Goal: Communication & Community: Answer question/provide support

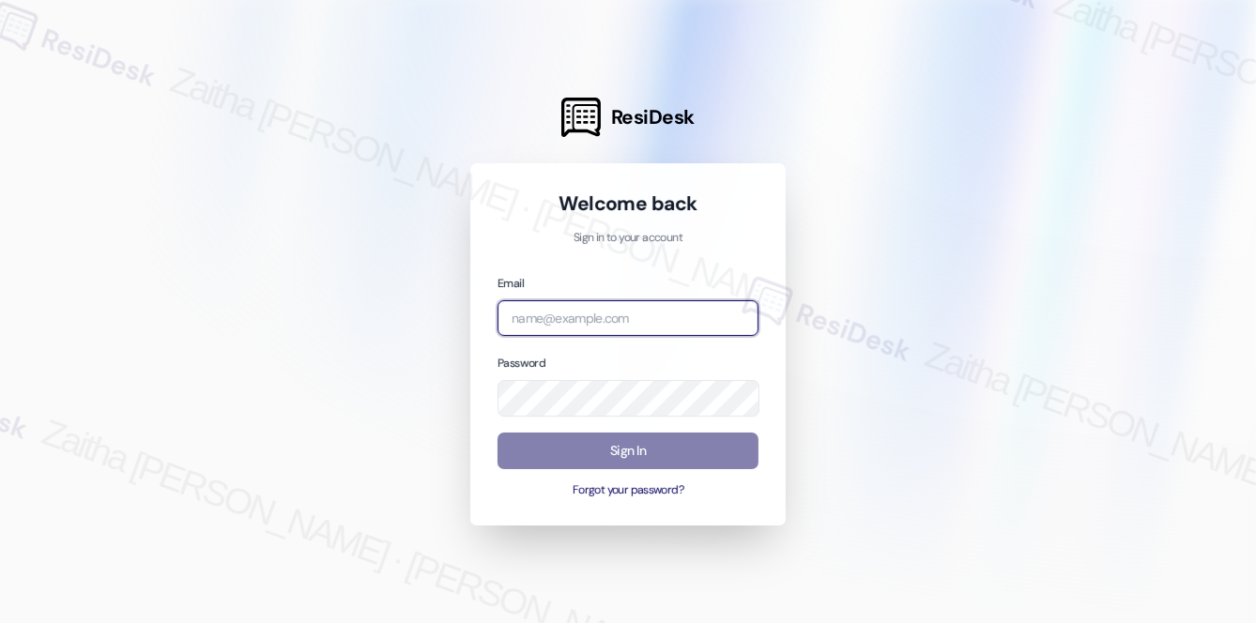
click at [621, 312] on input "email" at bounding box center [628, 318] width 261 height 37
type input "[EMAIL_ADDRESS][PERSON_NAME][DOMAIN_NAME]"
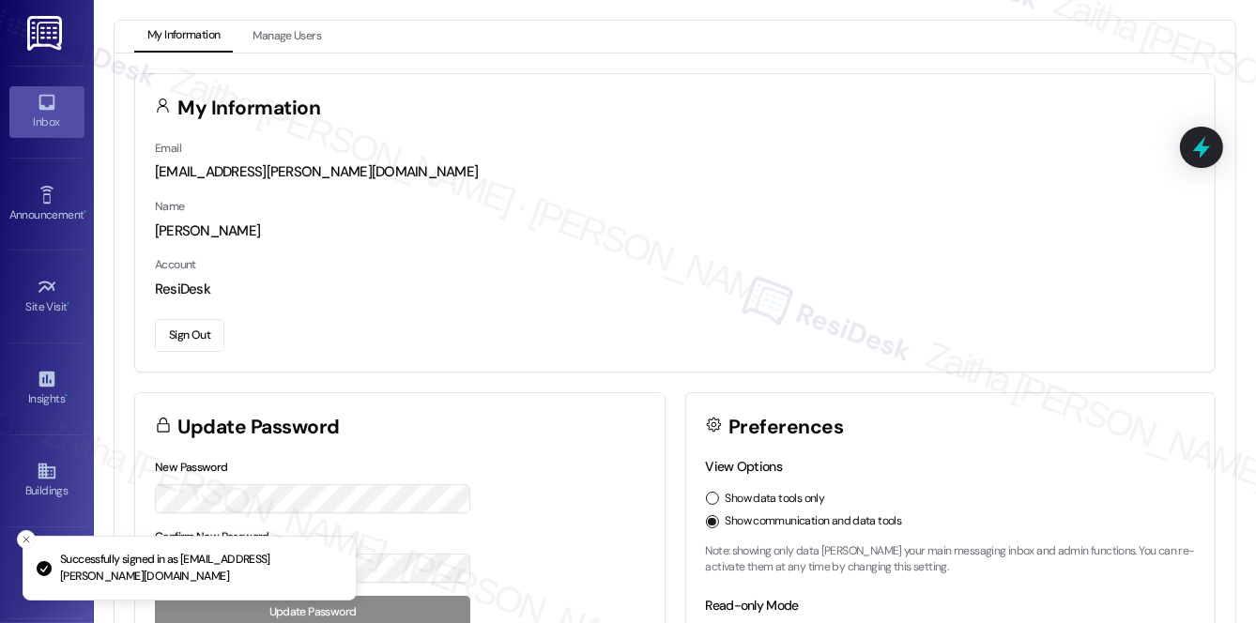
click at [30, 113] on div "Inbox" at bounding box center [47, 122] width 94 height 19
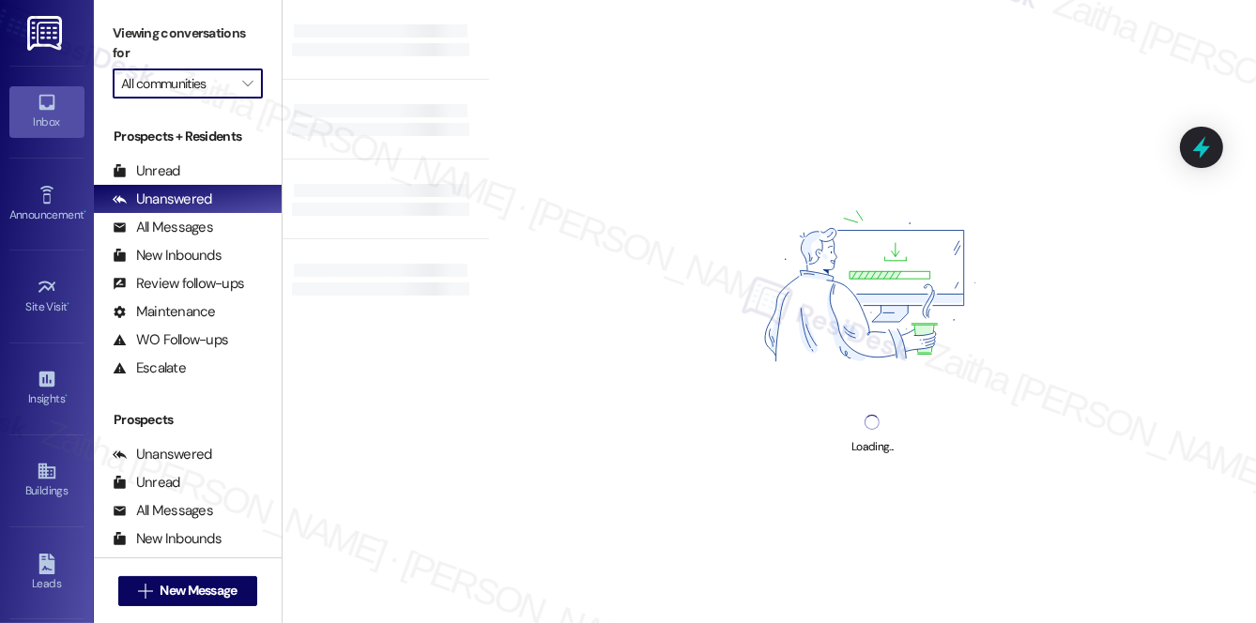
click at [227, 83] on input "All communities" at bounding box center [177, 84] width 112 height 30
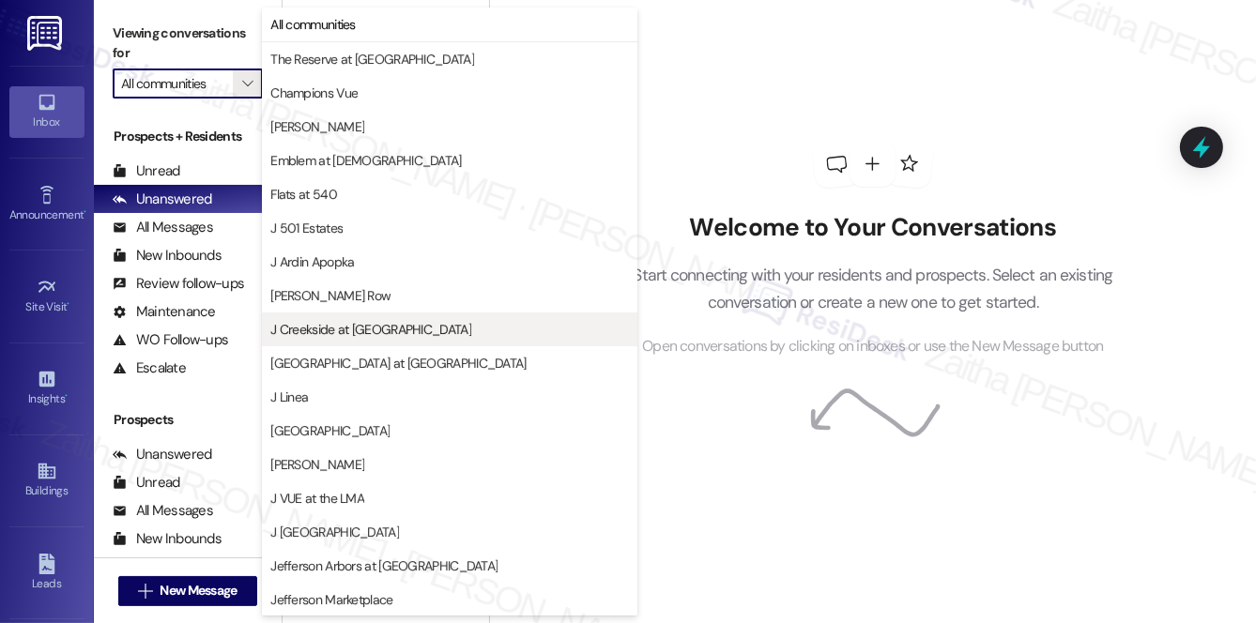
click at [372, 332] on span "J Creekside at [GEOGRAPHIC_DATA]" at bounding box center [370, 329] width 201 height 19
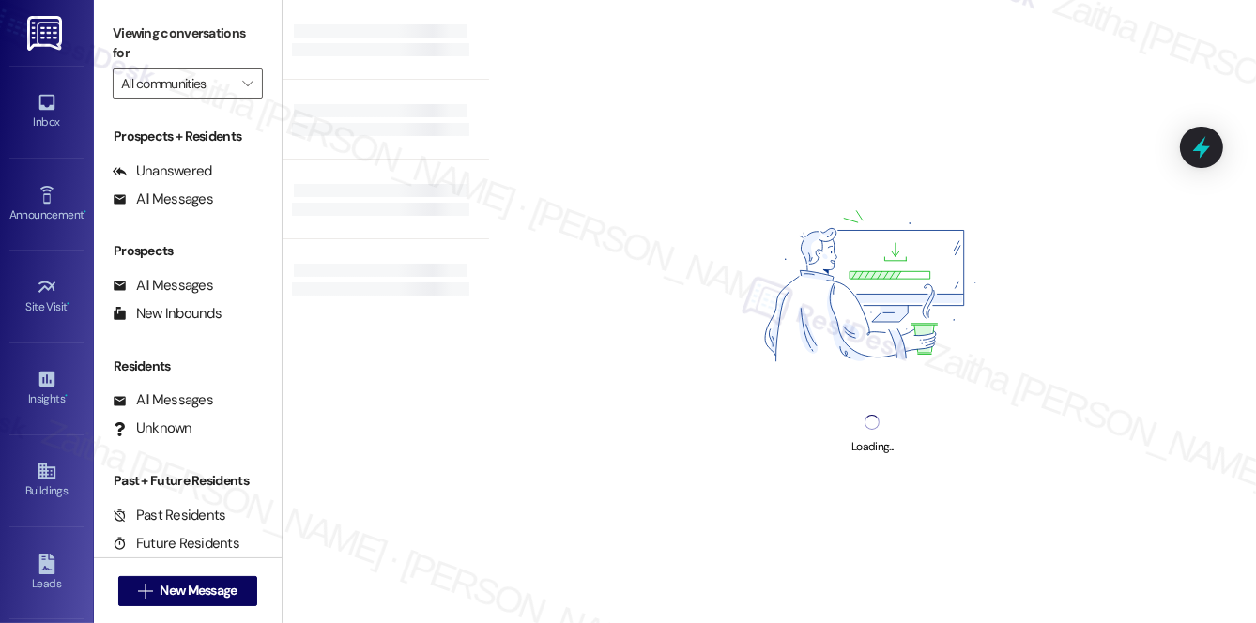
type input "J Creekside at [GEOGRAPHIC_DATA]"
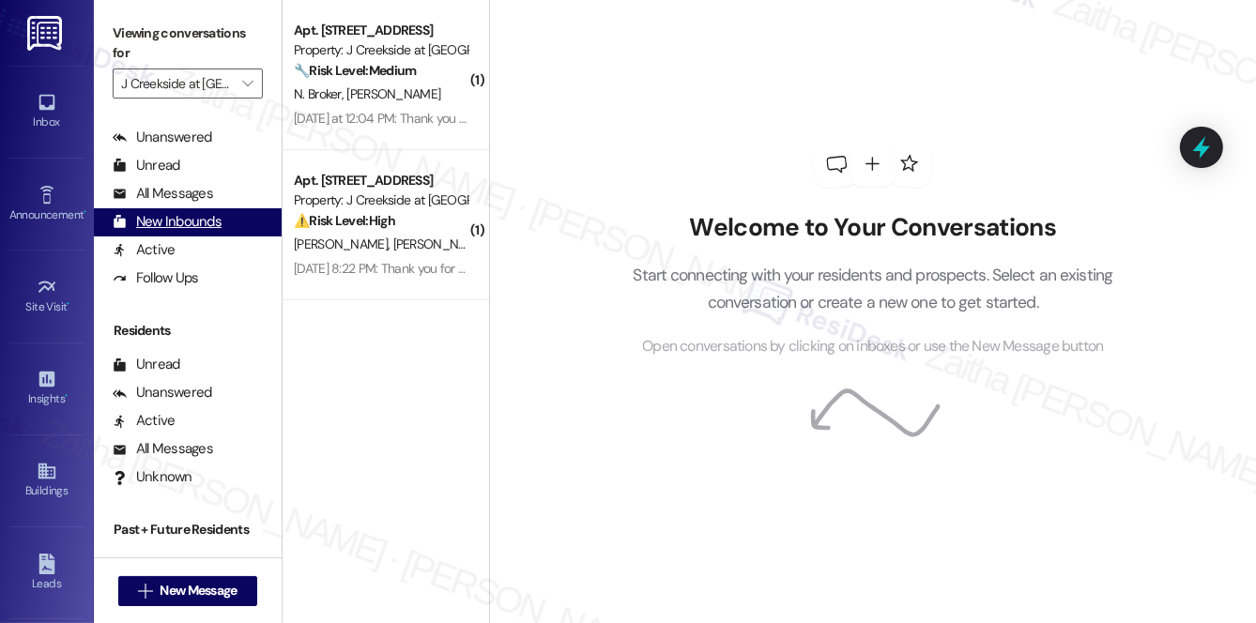
scroll to position [336, 0]
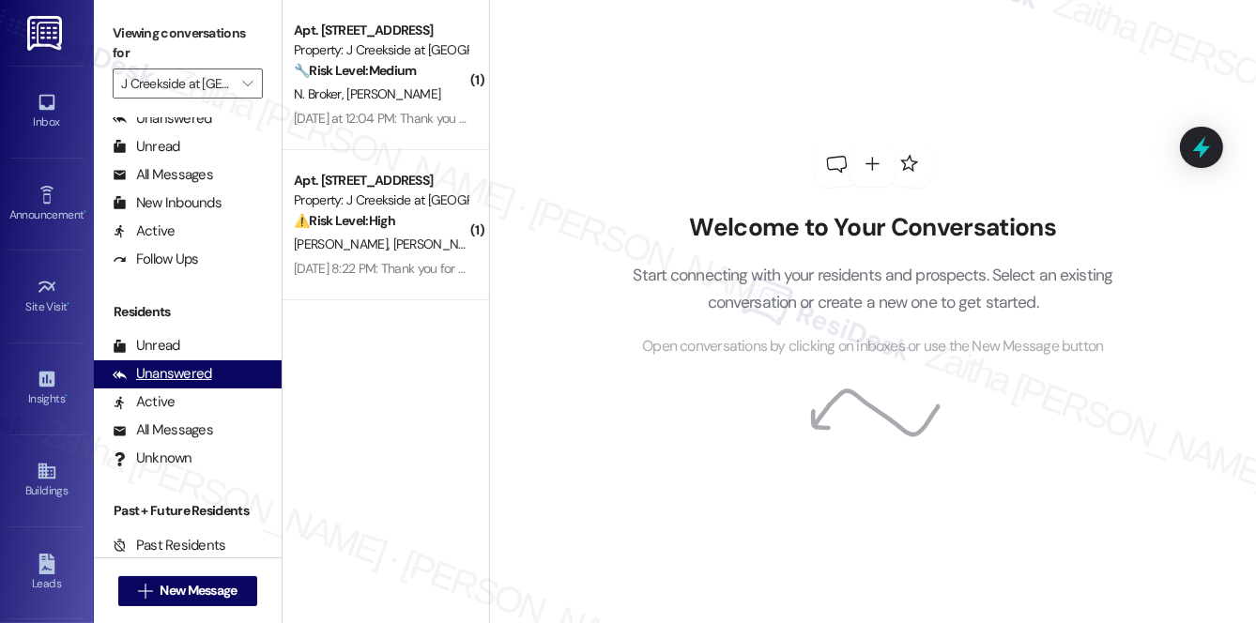
click at [190, 381] on div "Unanswered" at bounding box center [163, 374] width 100 height 20
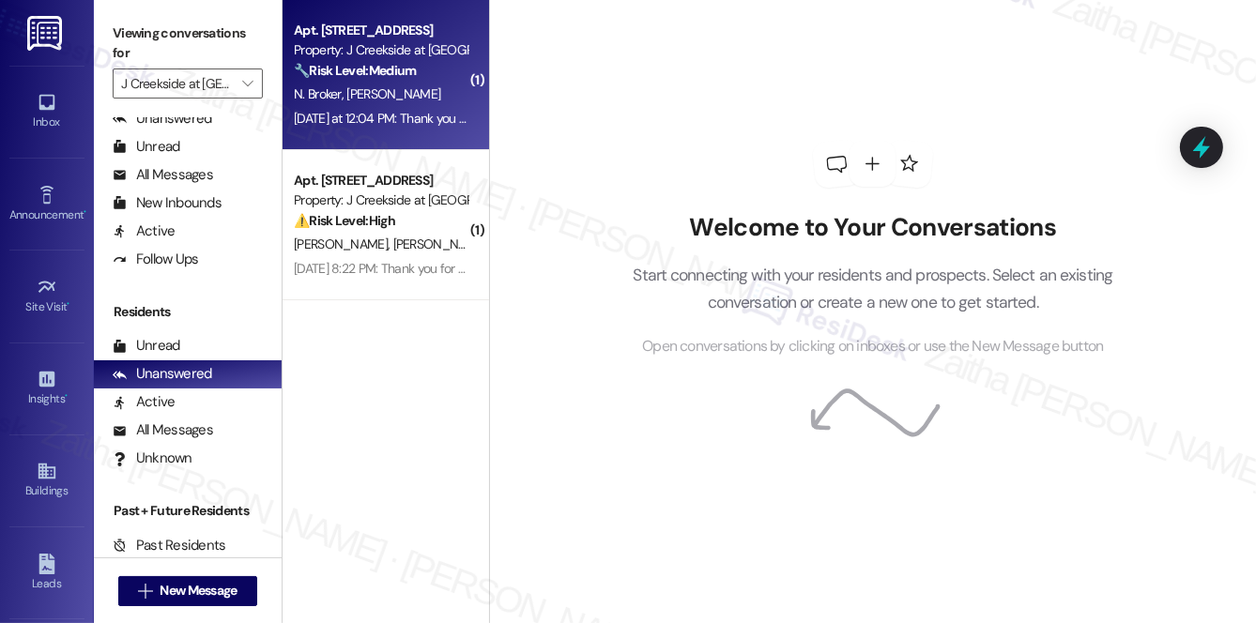
click at [445, 85] on div "N. Broker [PERSON_NAME]" at bounding box center [380, 94] width 177 height 23
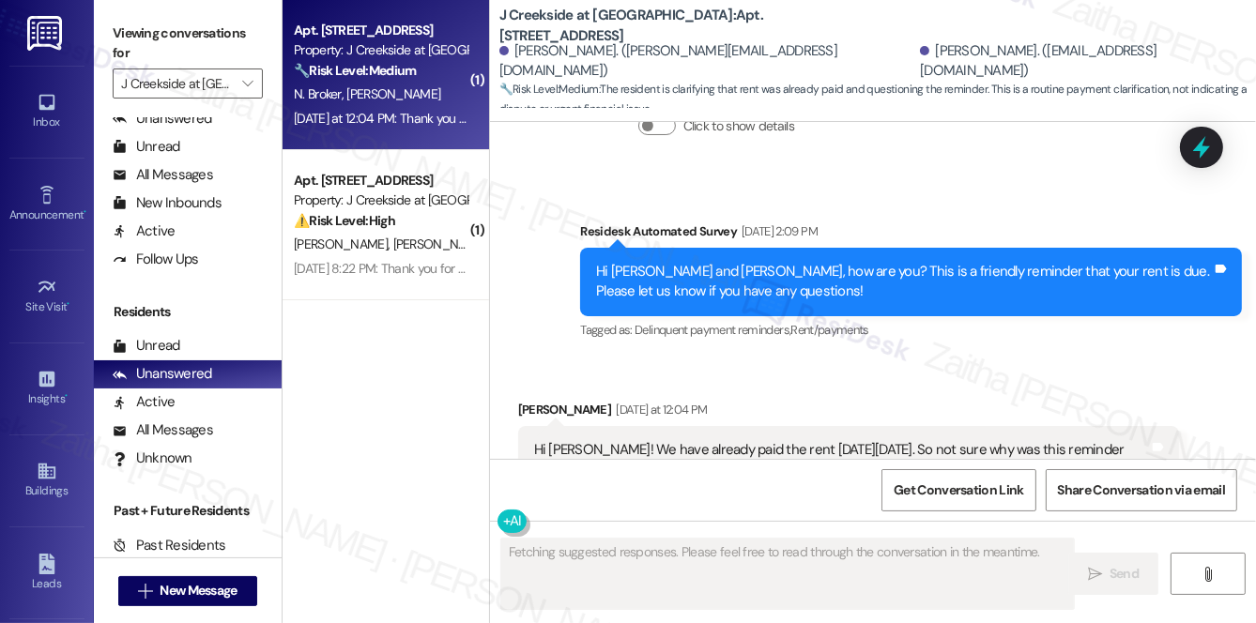
scroll to position [1391, 0]
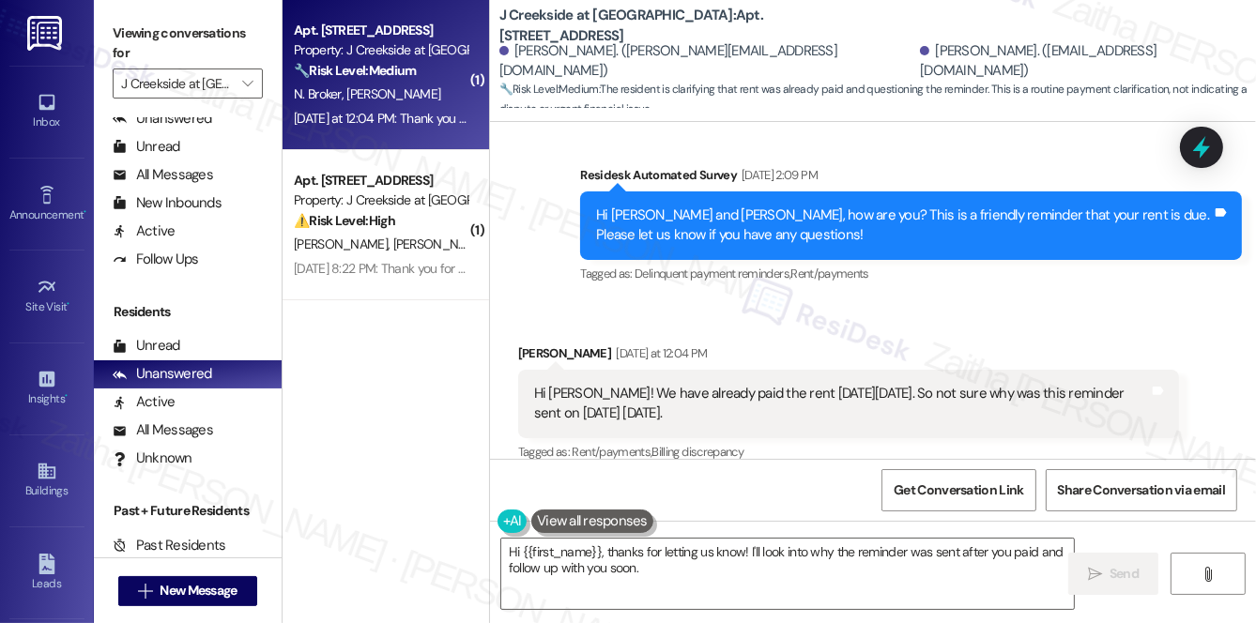
click at [538, 344] on div "[PERSON_NAME] [DATE] at 12:04 PM" at bounding box center [849, 357] width 662 height 26
copy div "[PERSON_NAME]"
click at [575, 554] on textarea "Hi {{first_name}}, thanks for letting us know! I'll look into why the reminder …" at bounding box center [787, 574] width 573 height 70
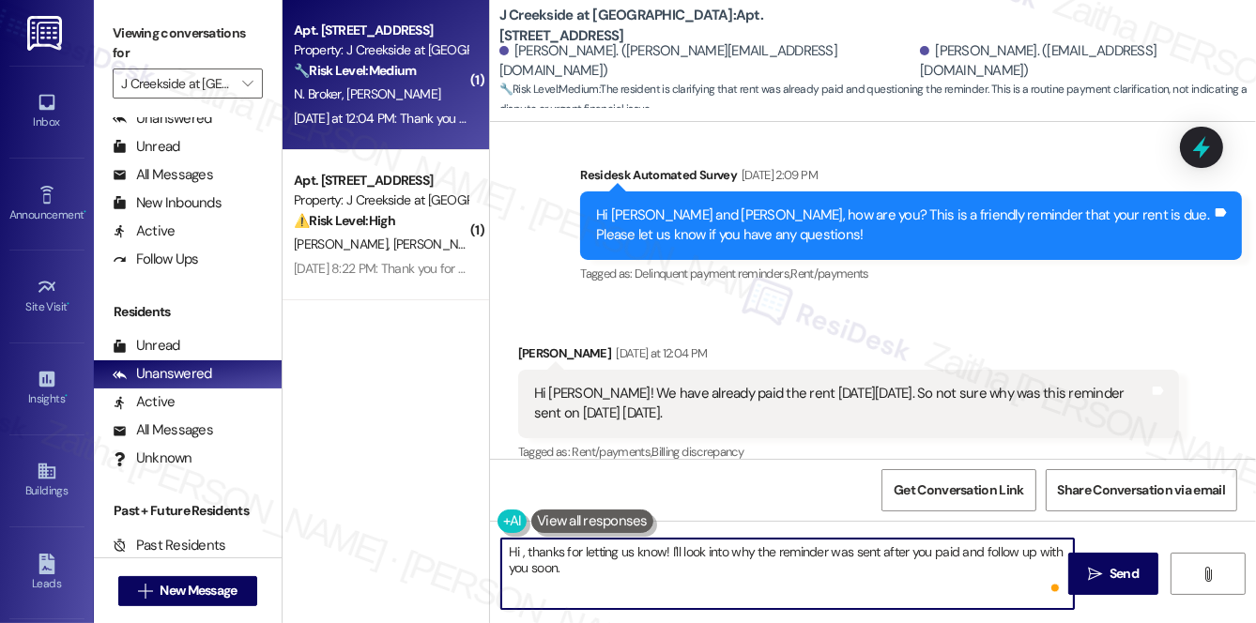
paste textarea "[PERSON_NAME]"
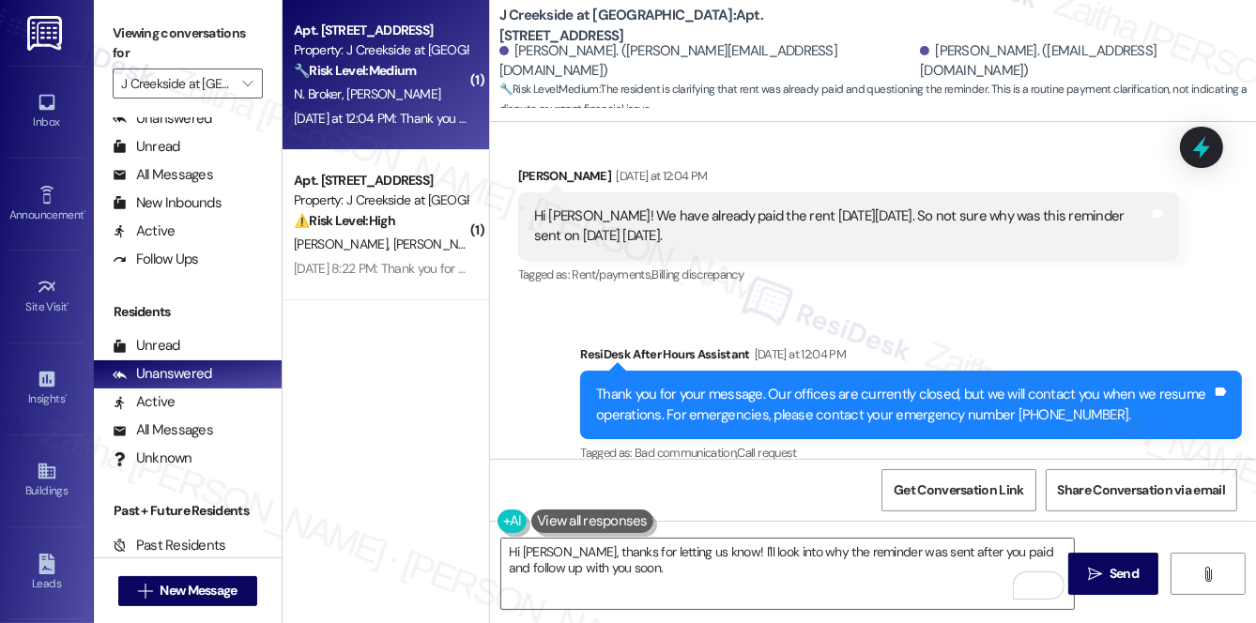
scroll to position [1572, 0]
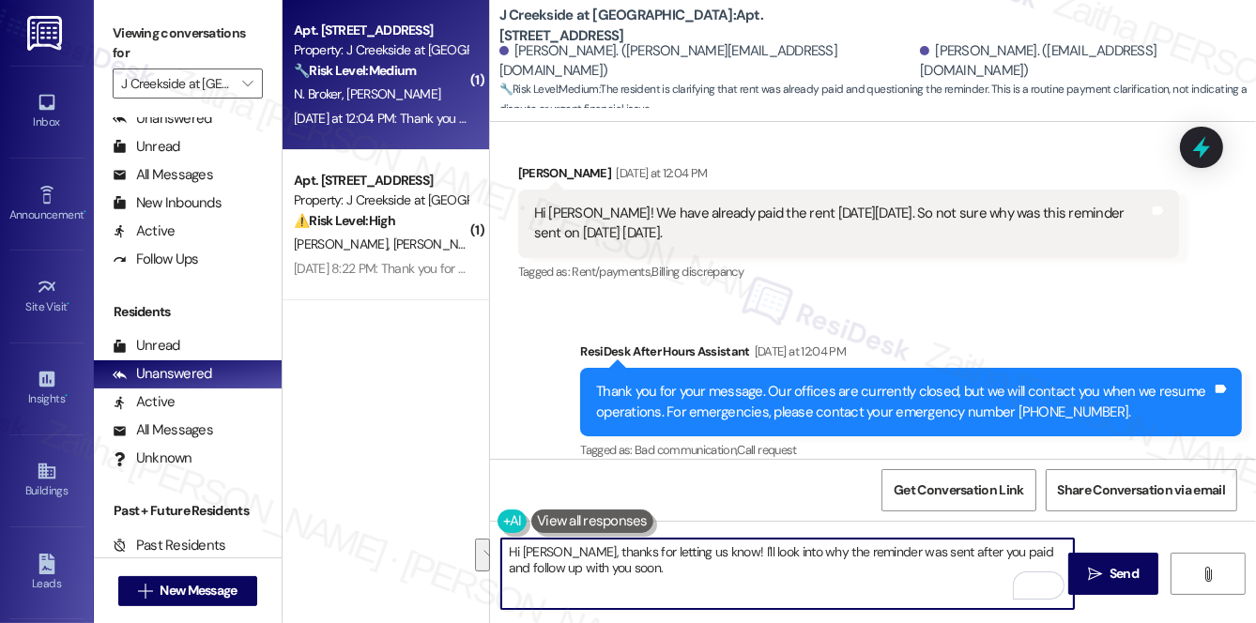
drag, startPoint x: 700, startPoint y: 548, endPoint x: 715, endPoint y: 571, distance: 27.1
click at [715, 571] on textarea "Hi [PERSON_NAME], thanks for letting us know! I'll look into why the reminder w…" at bounding box center [787, 574] width 573 height 70
paste textarea "Please note a gentle reminder is sent to all residents to help prevent late fee…"
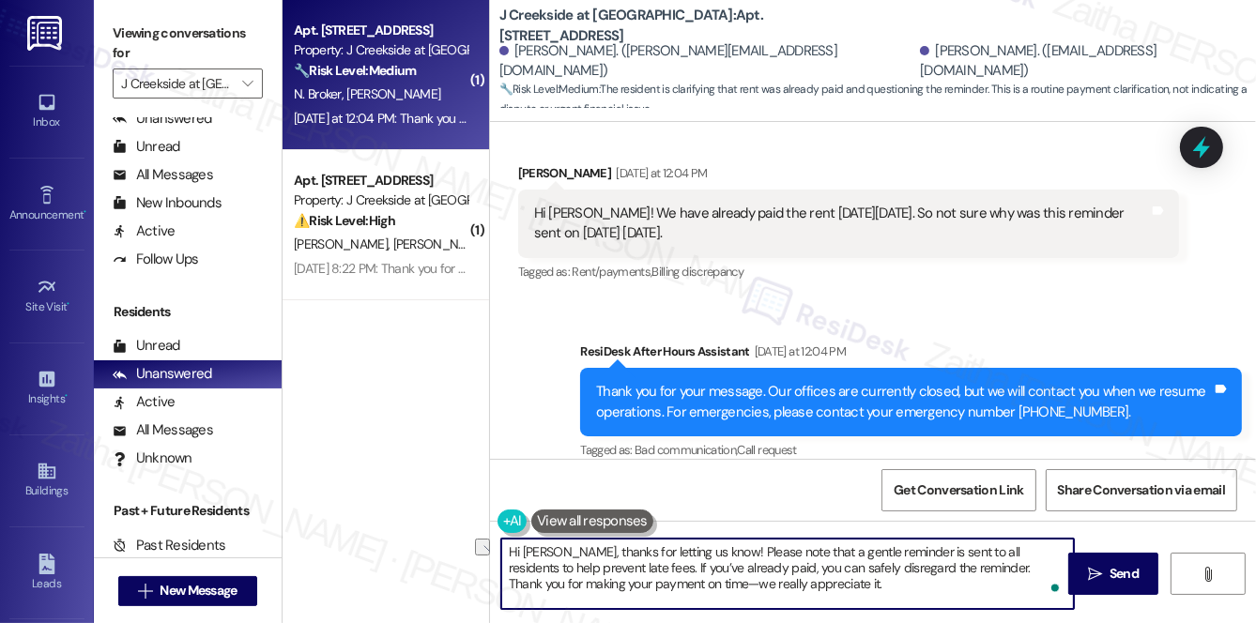
drag, startPoint x: 887, startPoint y: 548, endPoint x: 793, endPoint y: 551, distance: 93.9
click at [793, 551] on textarea "Hi [PERSON_NAME], thanks for letting us know! Please note that a gentle reminde…" at bounding box center [787, 574] width 573 height 70
type textarea "Hi [PERSON_NAME], thanks for letting us know! Please note that the automated me…"
drag, startPoint x: 1123, startPoint y: 570, endPoint x: 1073, endPoint y: 554, distance: 52.3
click at [1124, 570] on span "Send" at bounding box center [1124, 574] width 29 height 20
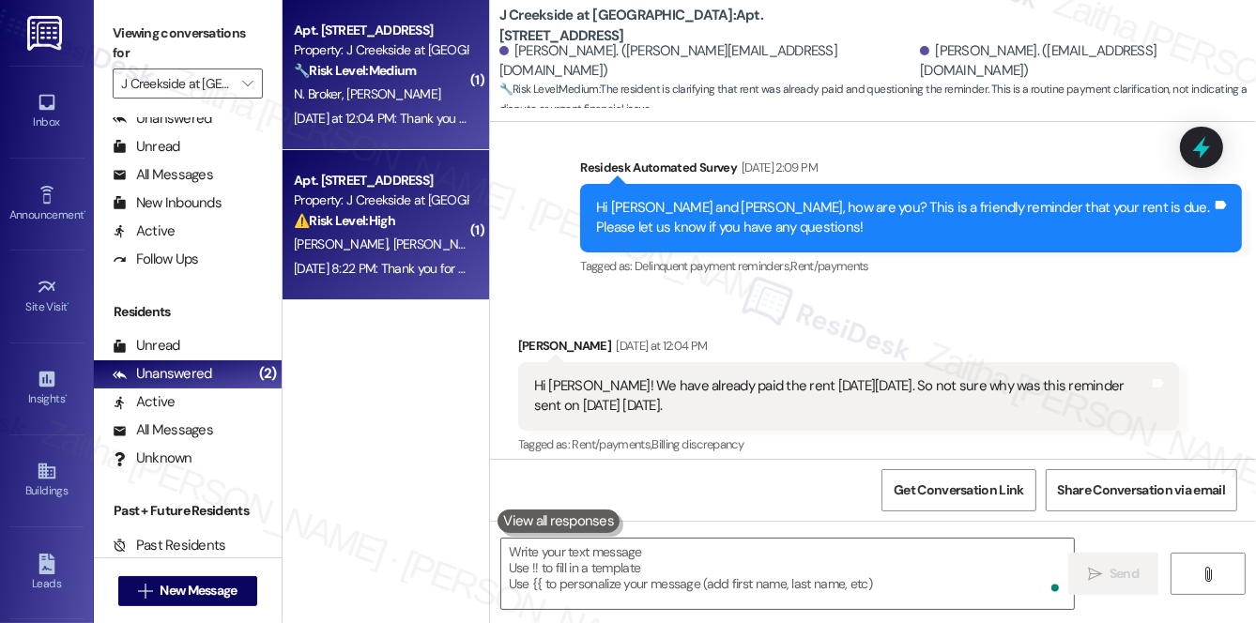
scroll to position [1391, 0]
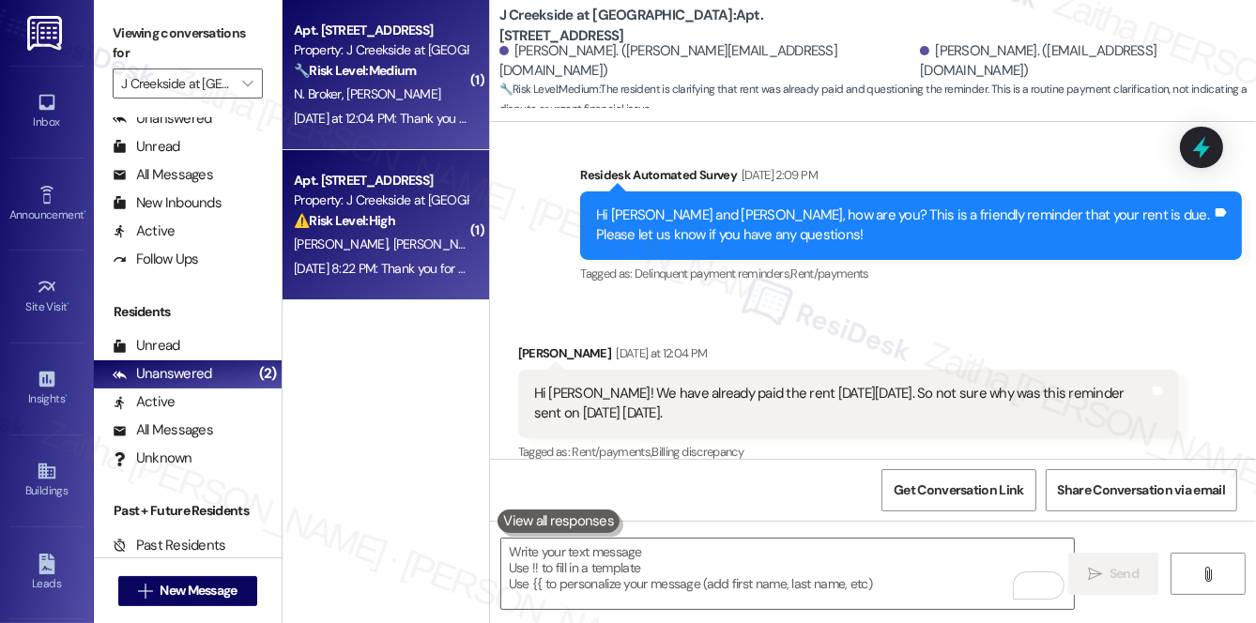
click at [435, 234] on div "[PERSON_NAME] [PERSON_NAME]" at bounding box center [380, 244] width 177 height 23
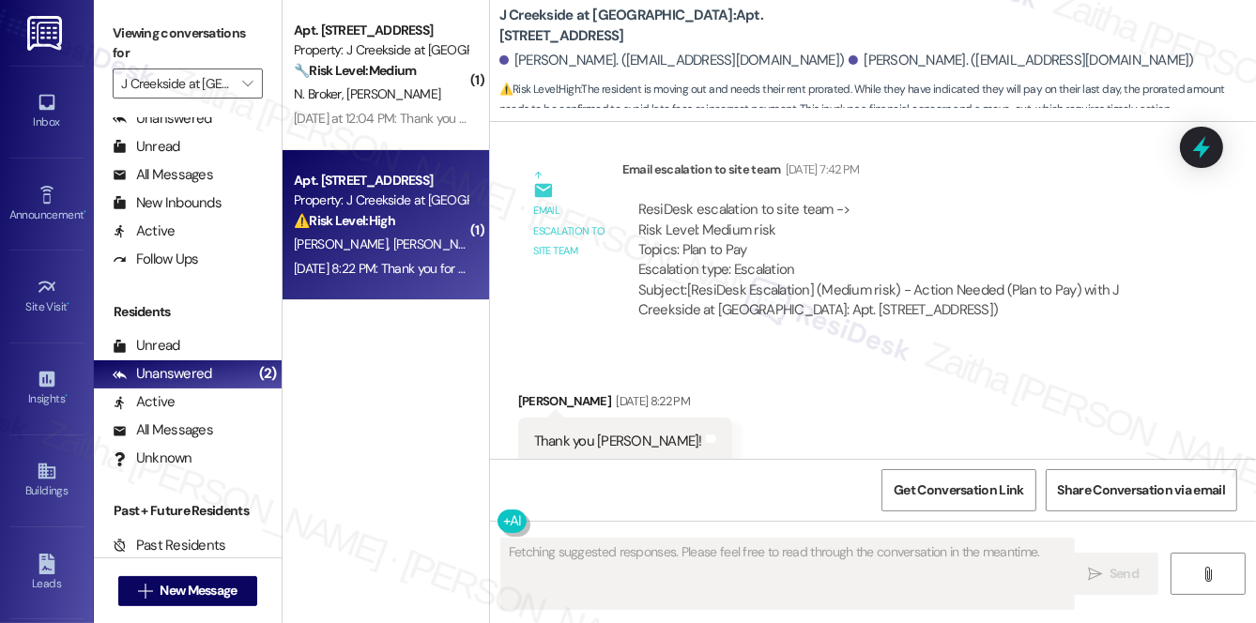
scroll to position [2556, 0]
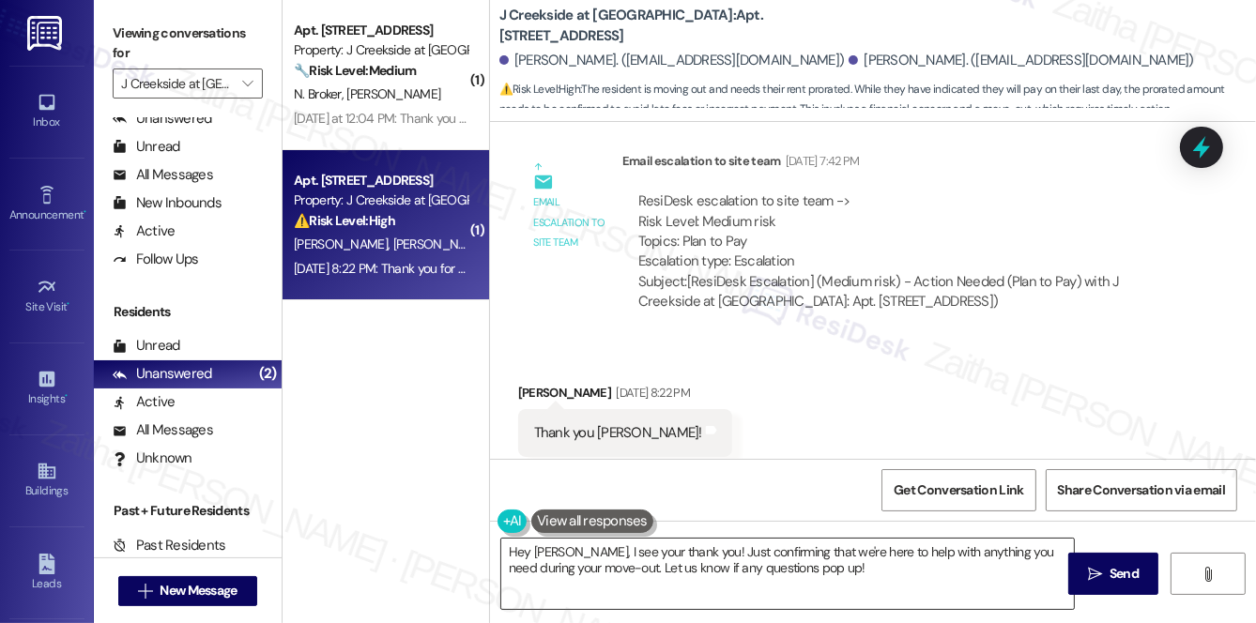
click at [518, 549] on textarea "Hey [PERSON_NAME], I see your thank you! Just confirming that we're here to hel…" at bounding box center [787, 574] width 573 height 70
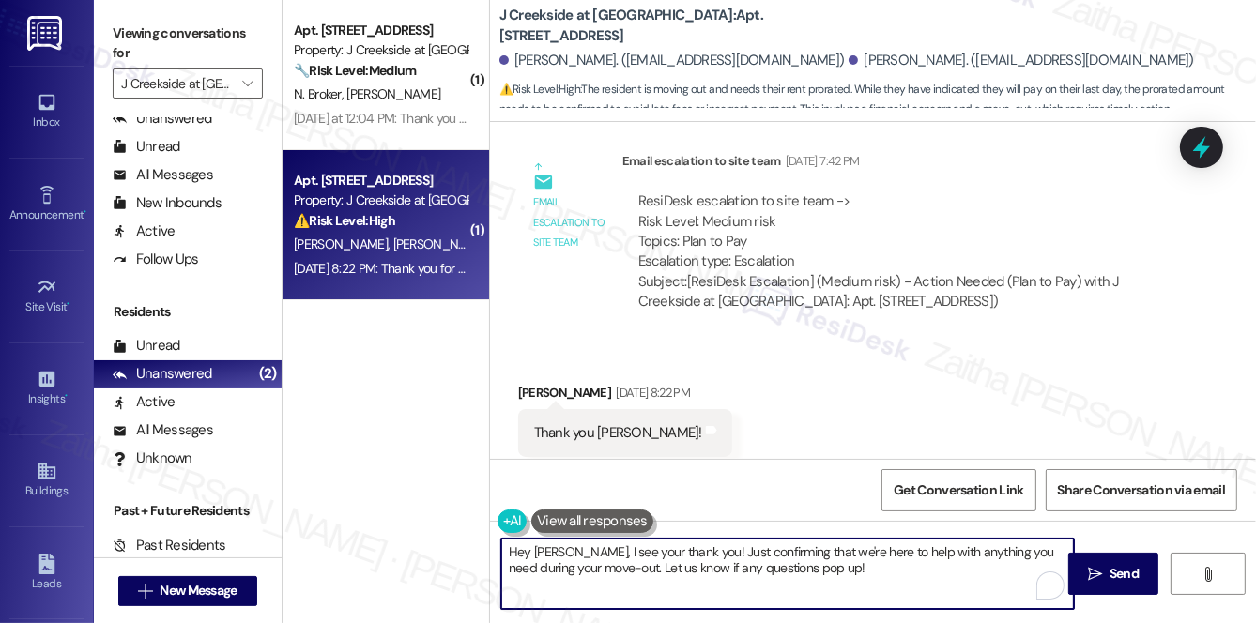
click at [518, 549] on textarea "Hey [PERSON_NAME], I see your thank you! Just confirming that we're here to hel…" at bounding box center [787, 574] width 573 height 70
drag, startPoint x: 648, startPoint y: 549, endPoint x: 688, endPoint y: 568, distance: 44.5
click at [684, 569] on textarea "You're welcome, [PERSON_NAME], I see your thank you! Just confirming that we're…" at bounding box center [787, 574] width 573 height 70
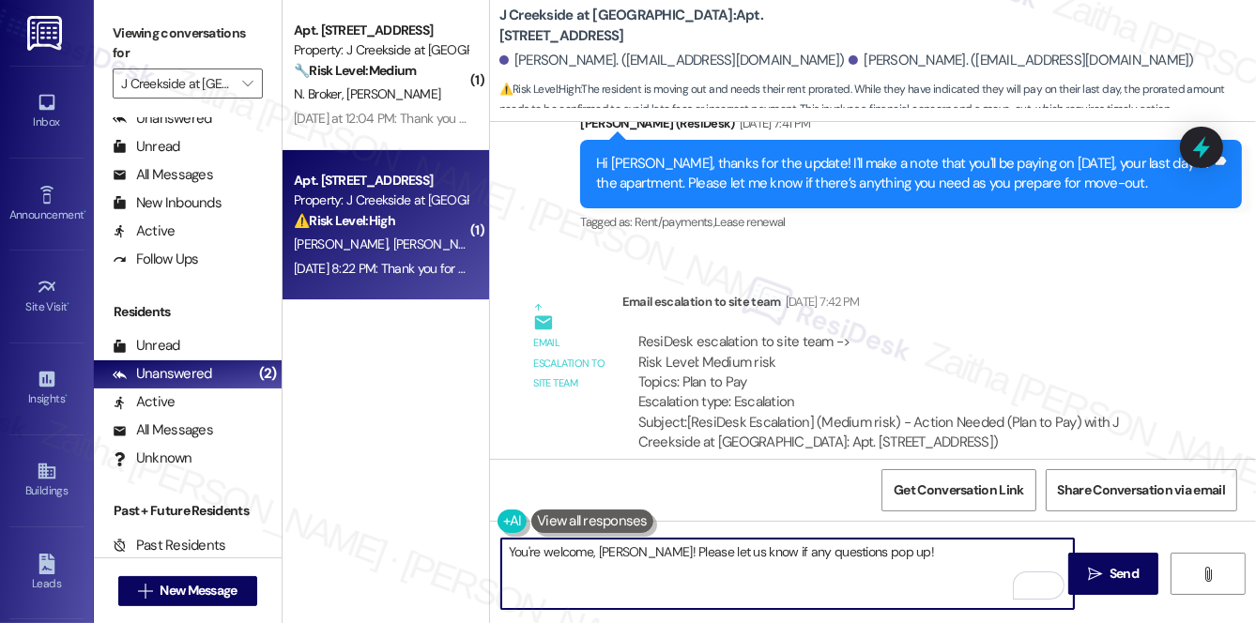
scroll to position [2385, 0]
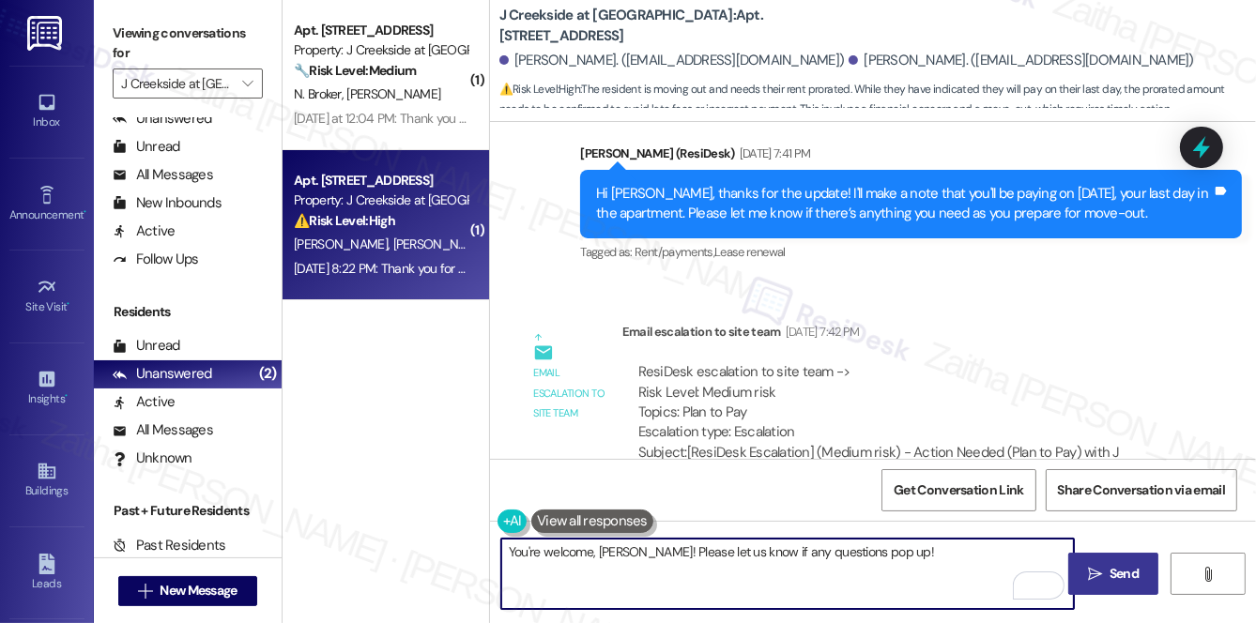
type textarea "You're welcome, [PERSON_NAME]! Please let us know if any questions pop up!"
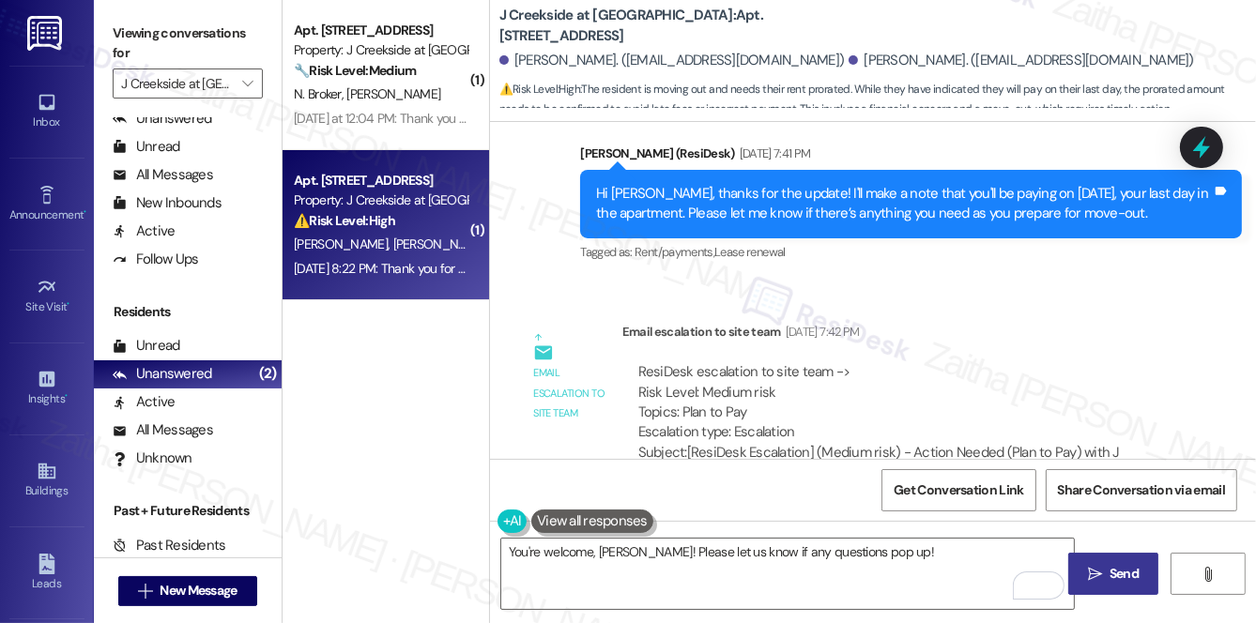
click at [1128, 576] on span "Send" at bounding box center [1124, 574] width 29 height 20
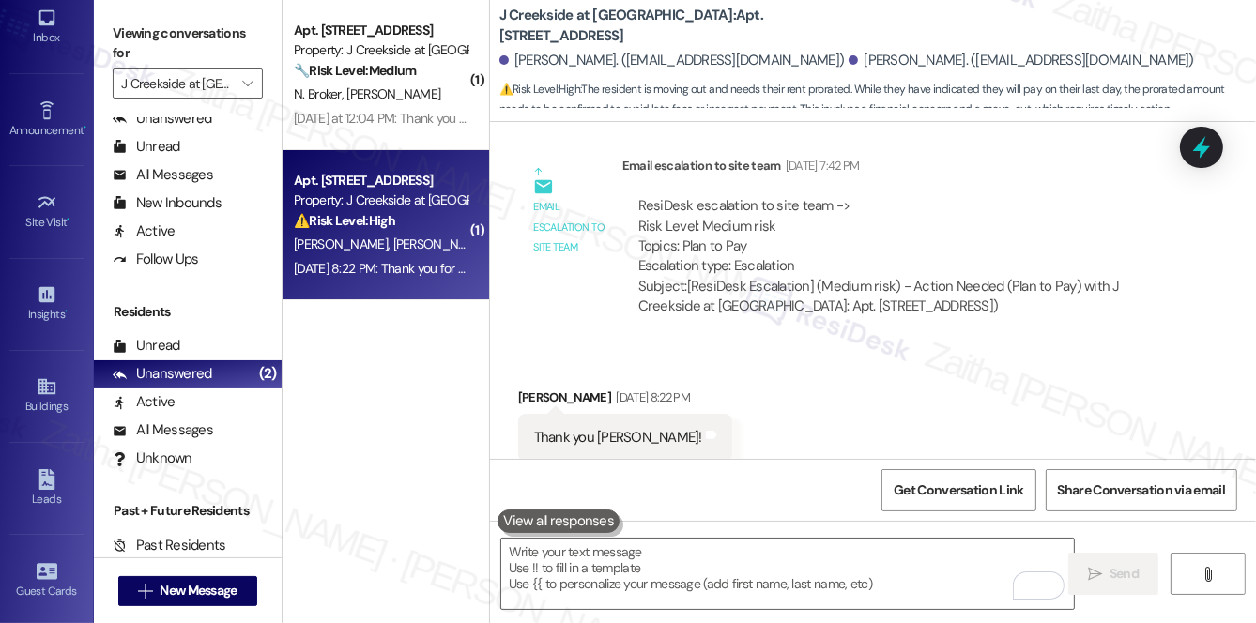
scroll to position [2556, 0]
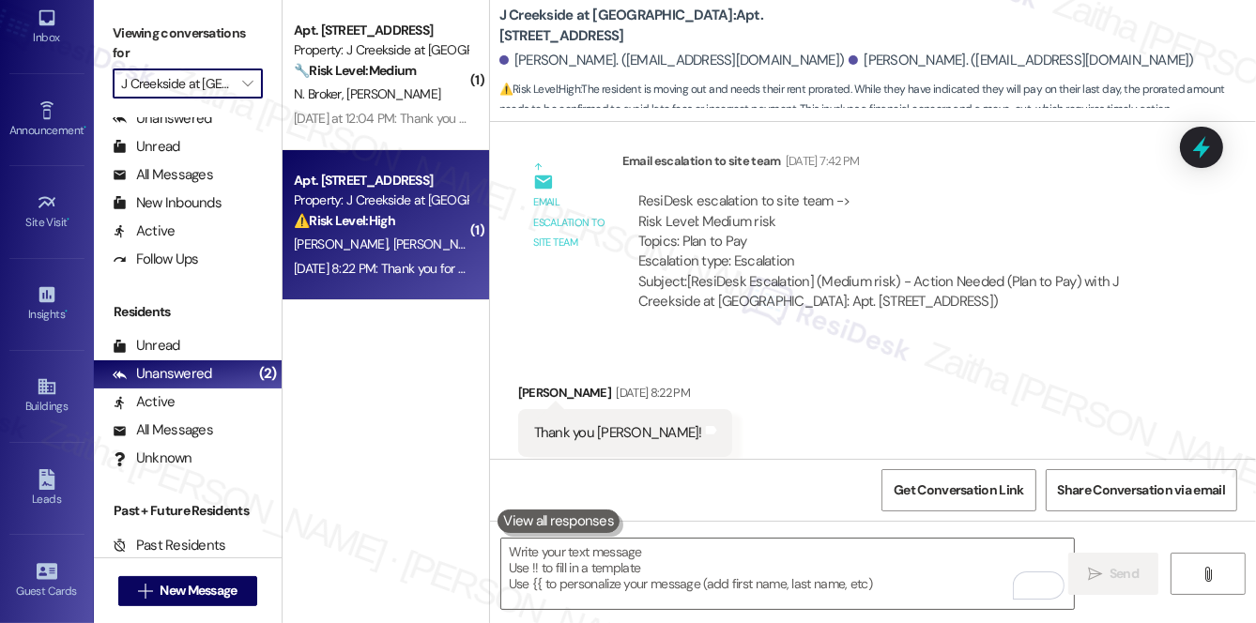
click at [220, 90] on input "J Creekside at [GEOGRAPHIC_DATA]" at bounding box center [177, 84] width 112 height 30
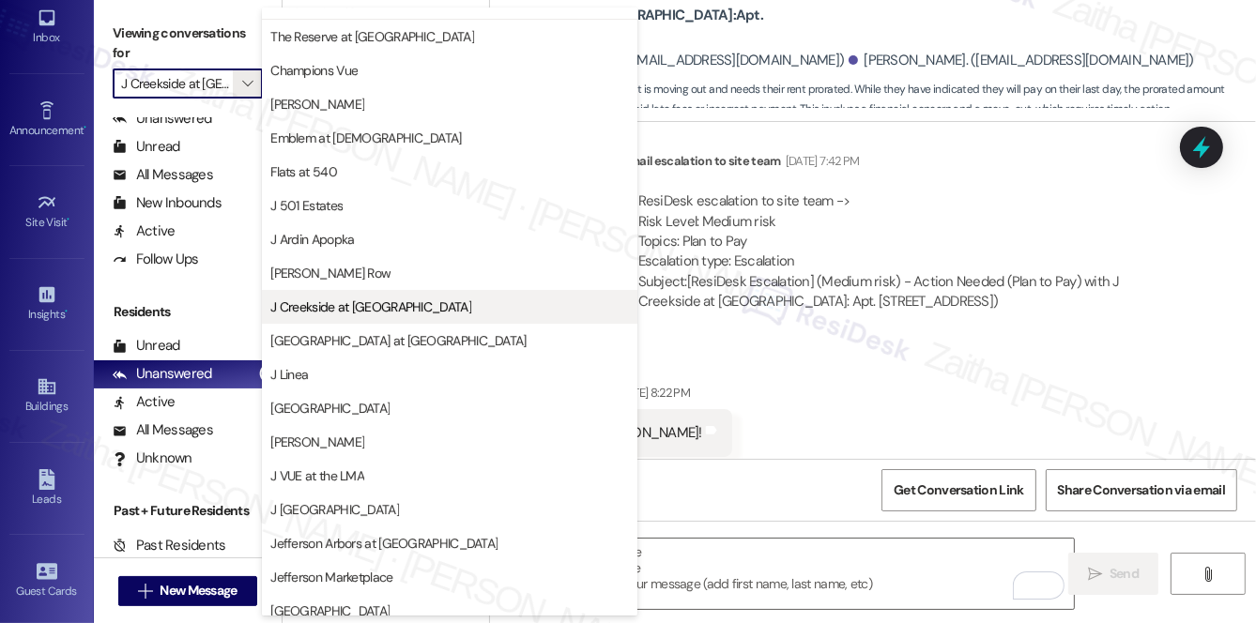
scroll to position [0, 0]
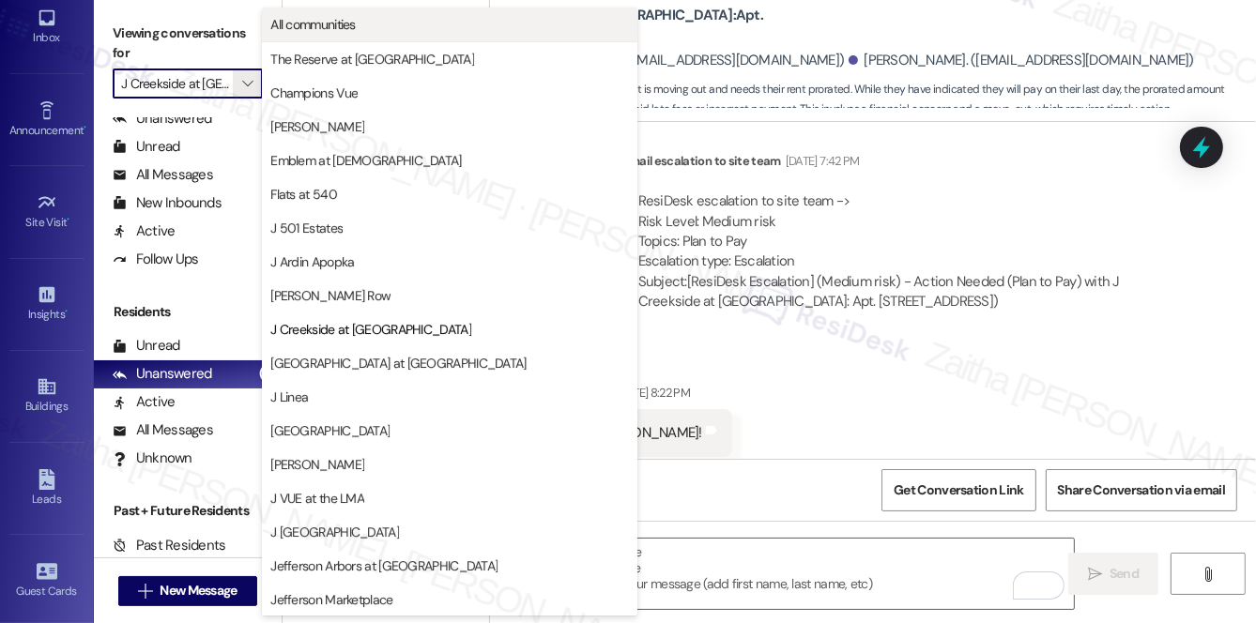
click at [339, 23] on span "All communities" at bounding box center [312, 24] width 85 height 19
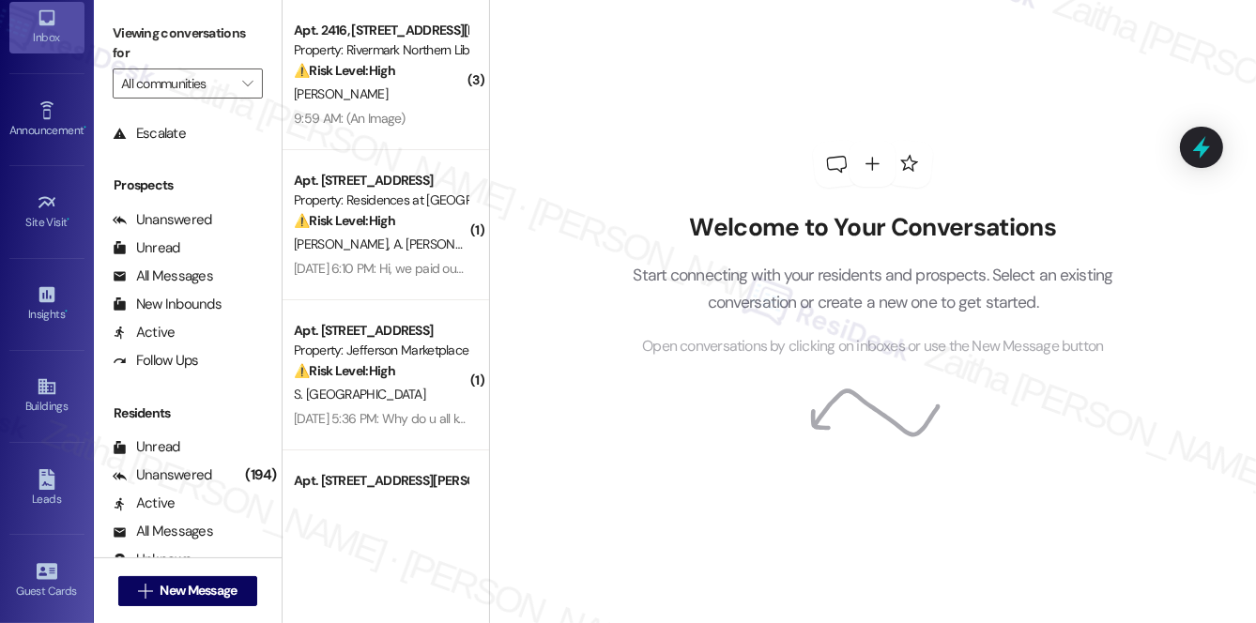
scroll to position [255, 0]
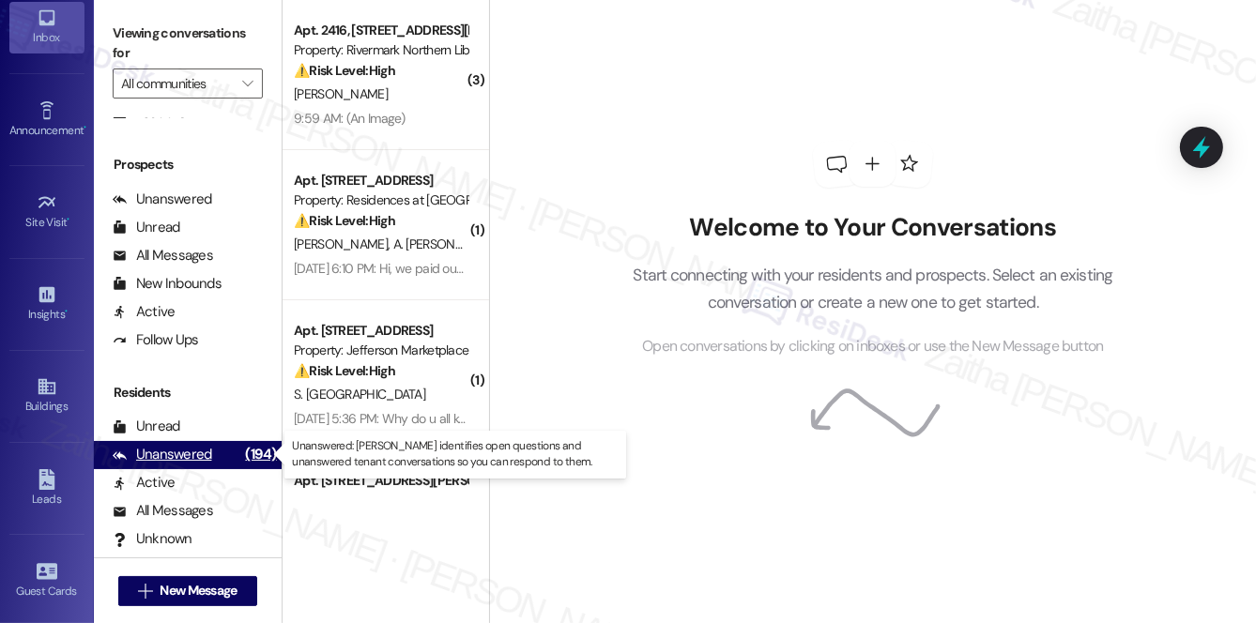
click at [176, 458] on div "Unanswered" at bounding box center [163, 455] width 100 height 20
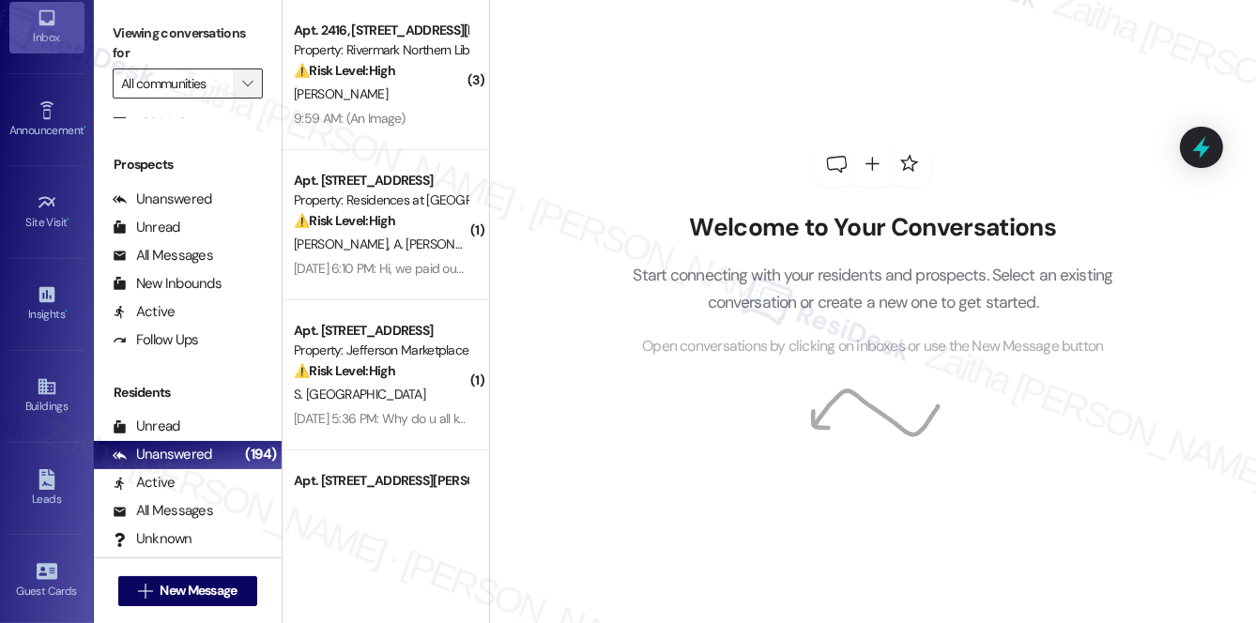
click at [237, 83] on button "" at bounding box center [248, 84] width 30 height 30
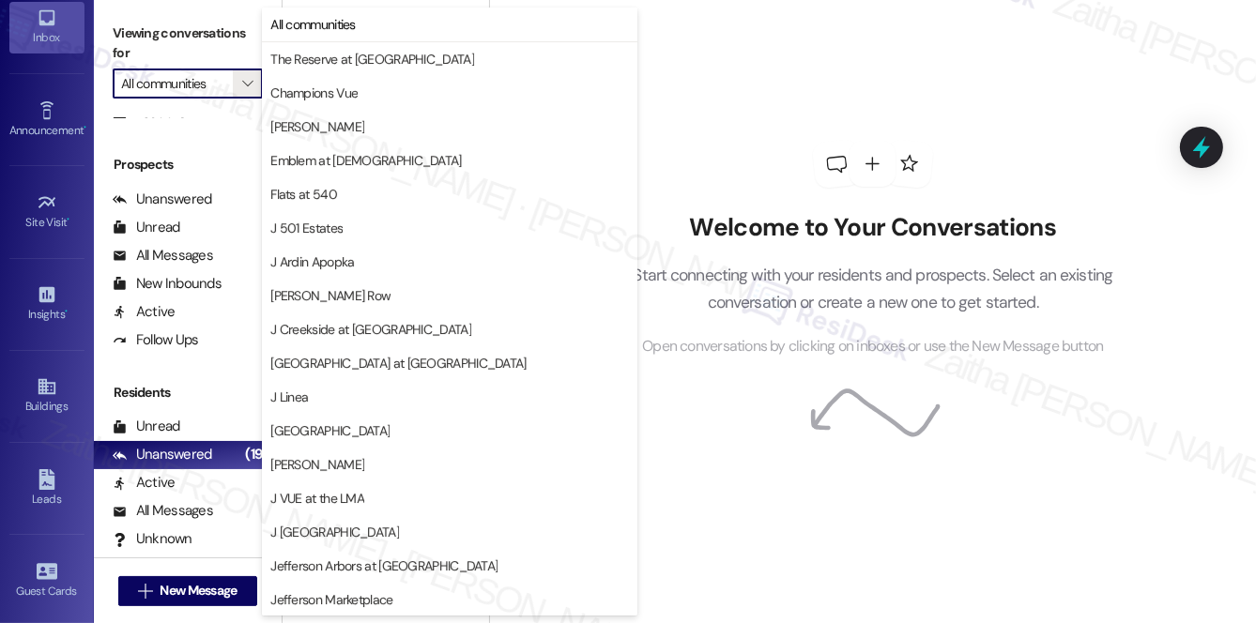
click at [786, 123] on div "Welcome to Your Conversations Start connecting with your residents and prospect…" at bounding box center [872, 249] width 563 height 498
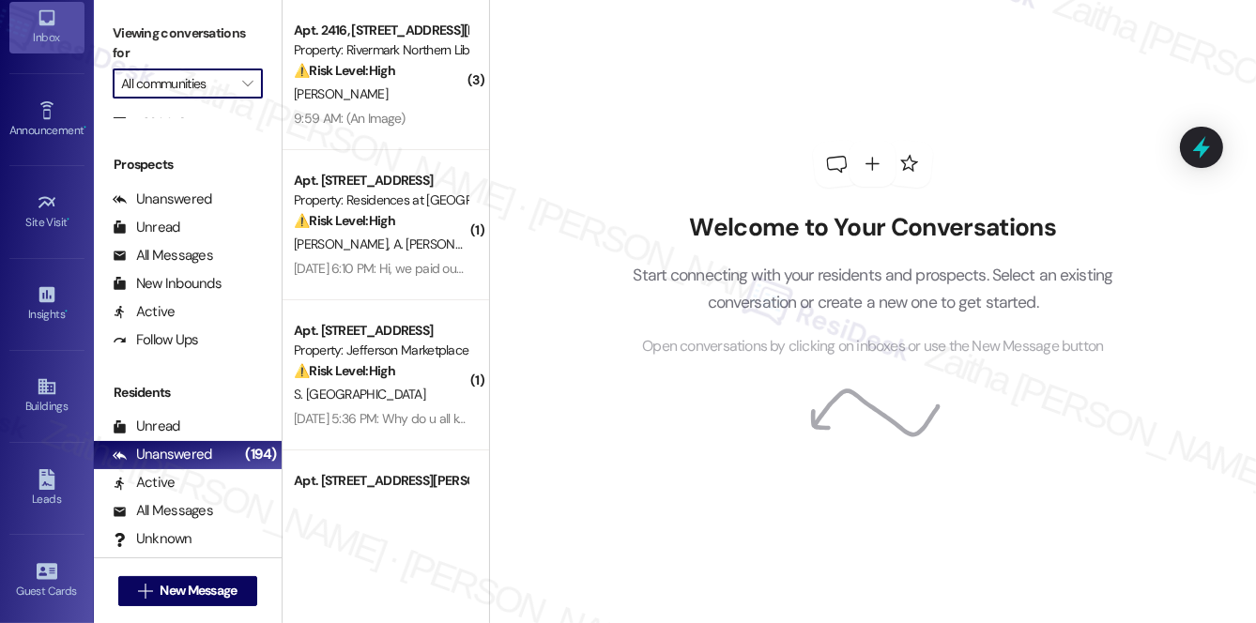
click at [166, 82] on input "All communities" at bounding box center [177, 84] width 112 height 30
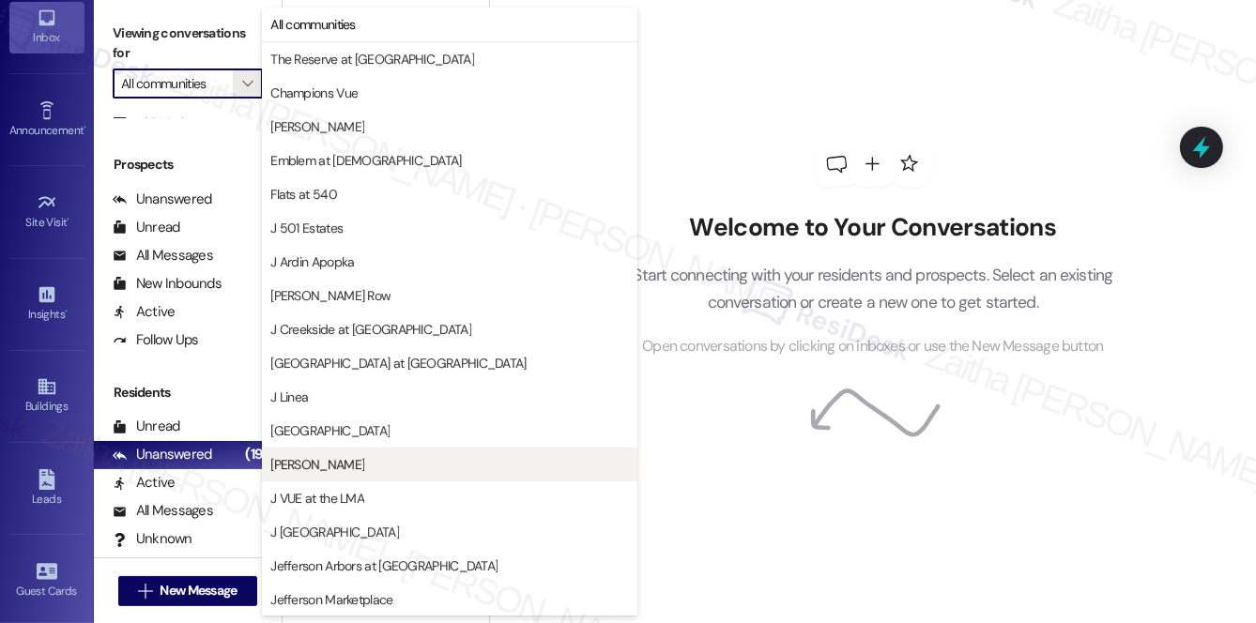
click at [347, 471] on span "[PERSON_NAME]" at bounding box center [449, 464] width 359 height 19
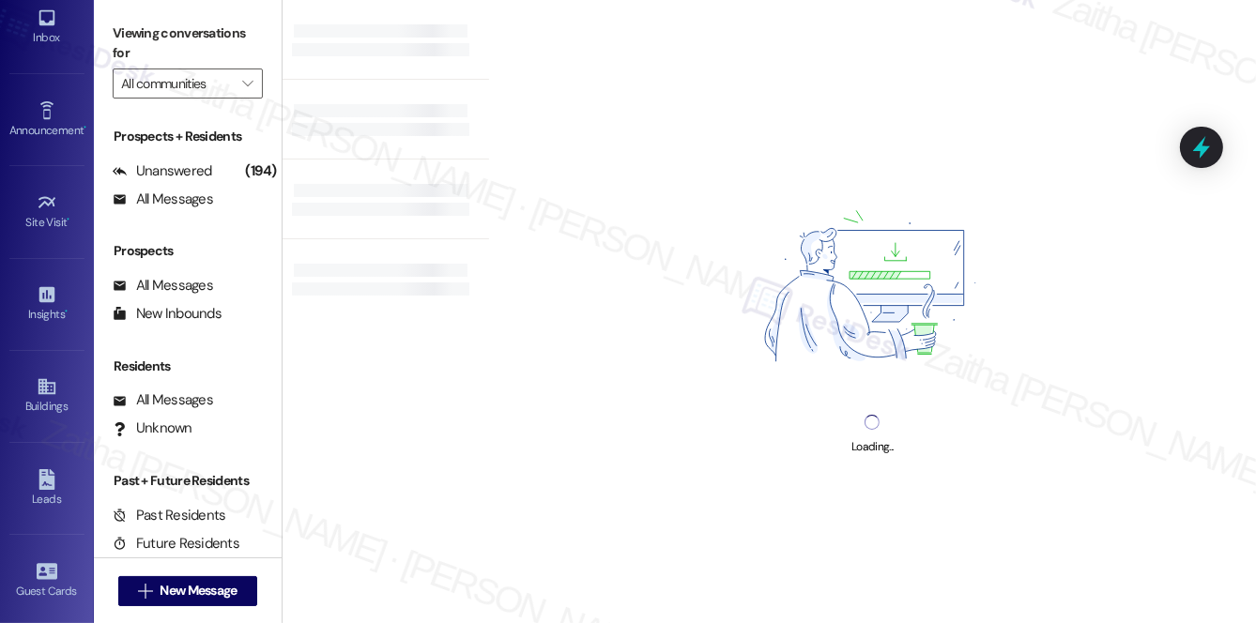
type input "[PERSON_NAME]"
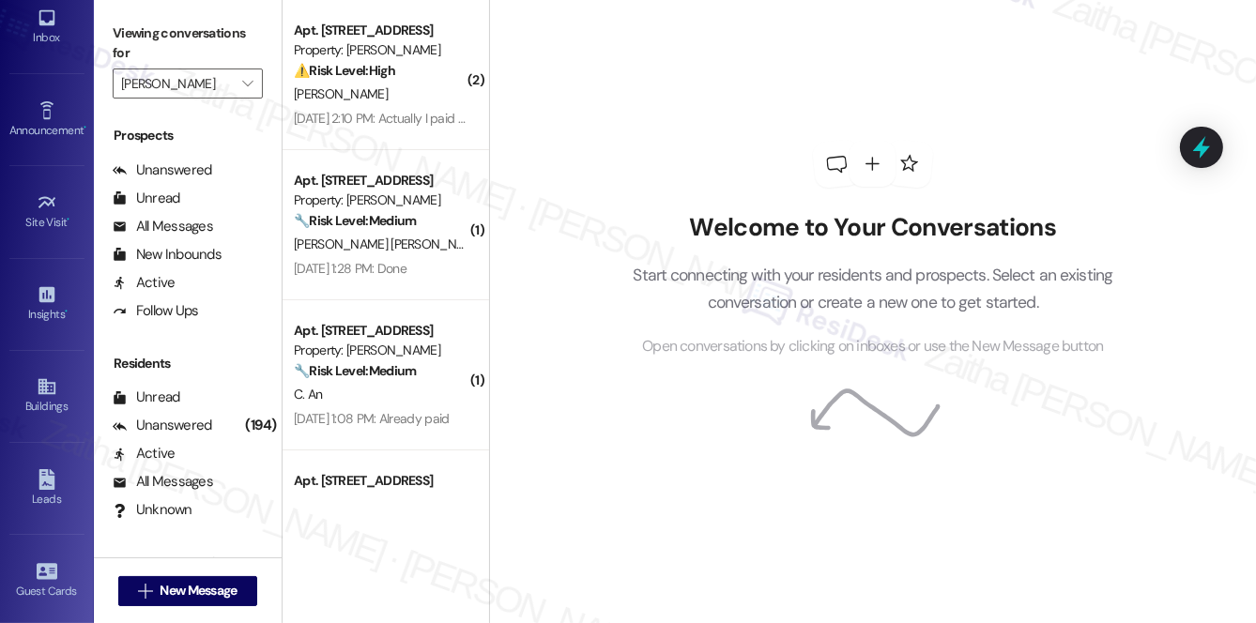
scroll to position [336, 0]
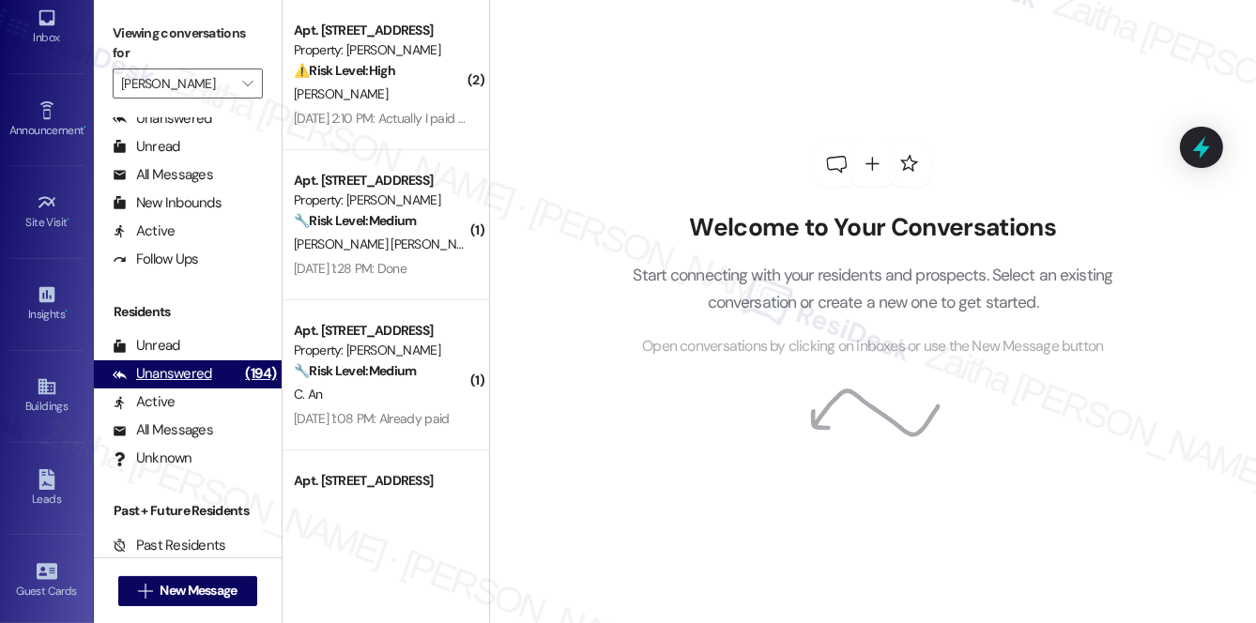
click at [187, 378] on div "Unanswered" at bounding box center [163, 374] width 100 height 20
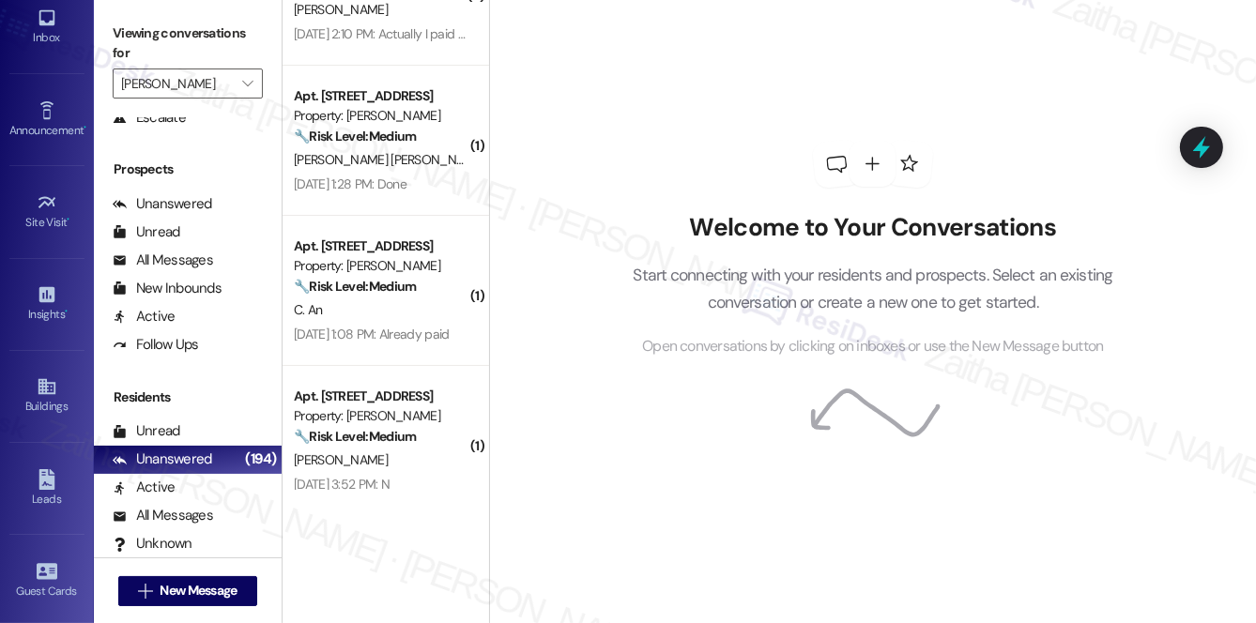
scroll to position [0, 0]
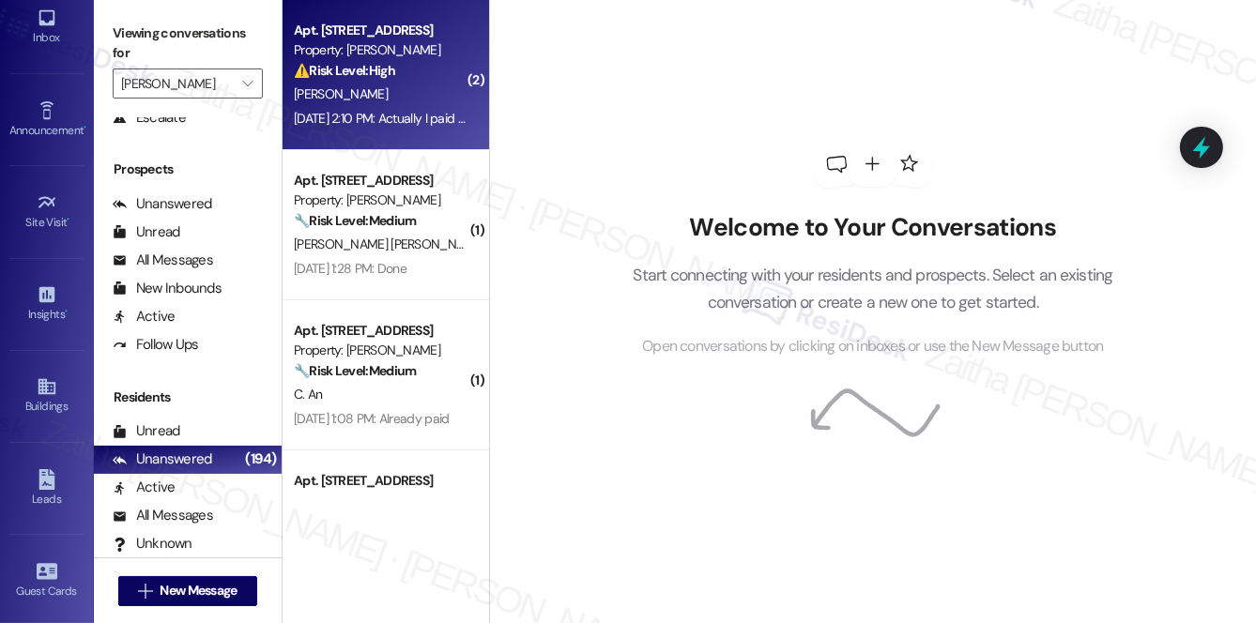
click at [419, 96] on div "[PERSON_NAME]" at bounding box center [380, 94] width 177 height 23
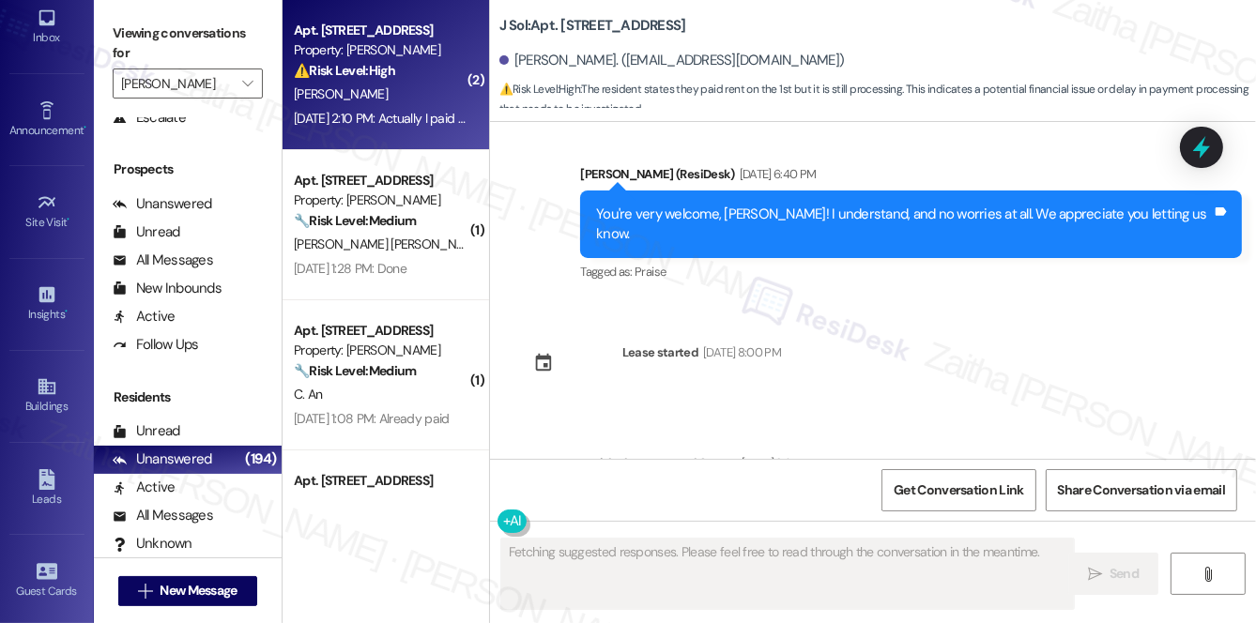
scroll to position [7540, 0]
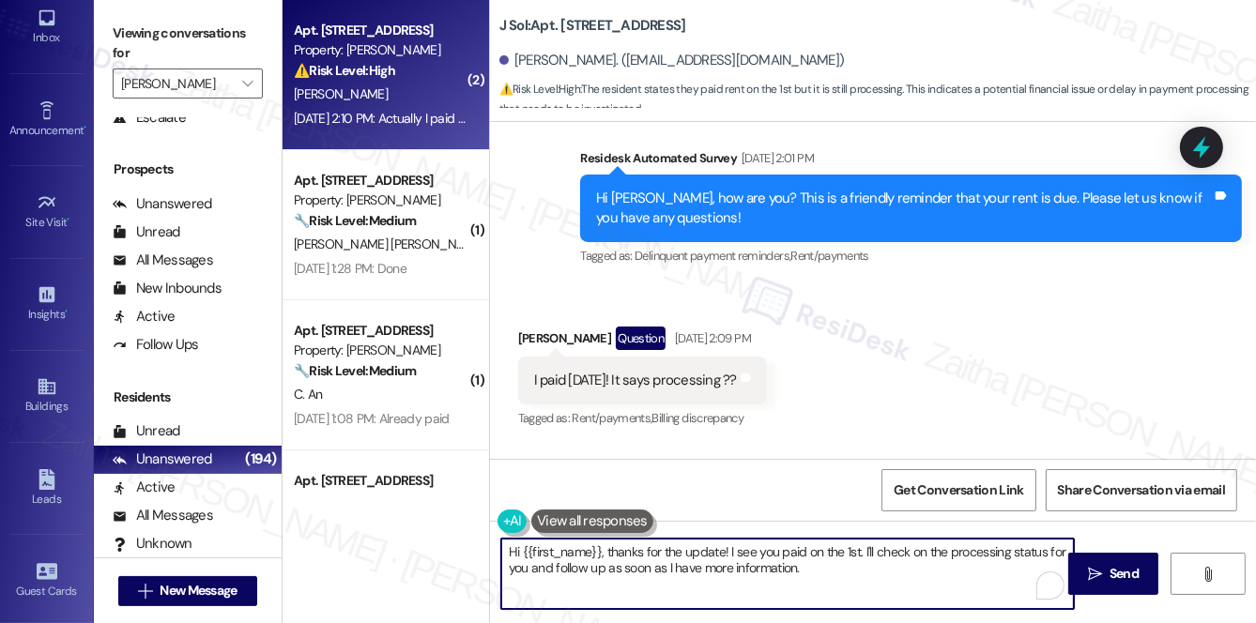
drag, startPoint x: 603, startPoint y: 551, endPoint x: 843, endPoint y: 578, distance: 241.9
click at [843, 581] on textarea "Hi {{first_name}}, thanks for the update! I see you paid on the 1st. I'll check…" at bounding box center [787, 574] width 573 height 70
drag, startPoint x: 1027, startPoint y: 553, endPoint x: 1023, endPoint y: 566, distance: 13.7
click at [1023, 566] on textarea "Hi {{first_name}}, I hope you had a great weekend! I'm sorry for the delay in g…" at bounding box center [787, 574] width 573 height 70
paste textarea "Thanks for confirming your payment! Our reminders go out to all residents to he…"
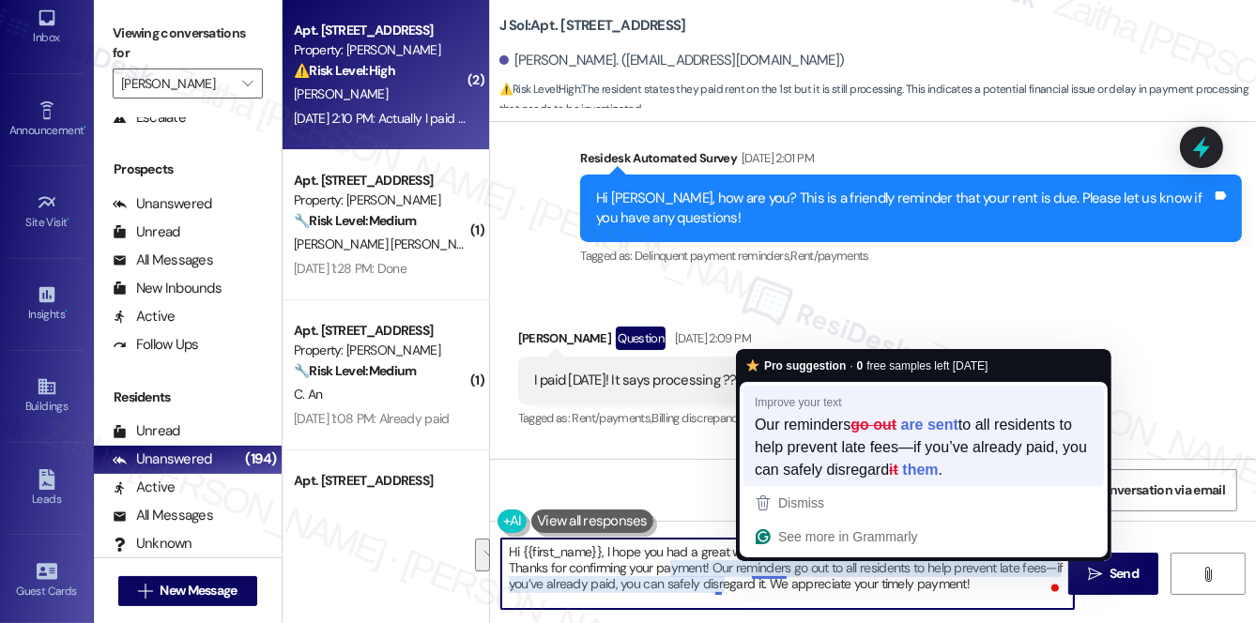
paste textarea "are sent to all residents to help prevent late fees—if you’ve already paid, you…"
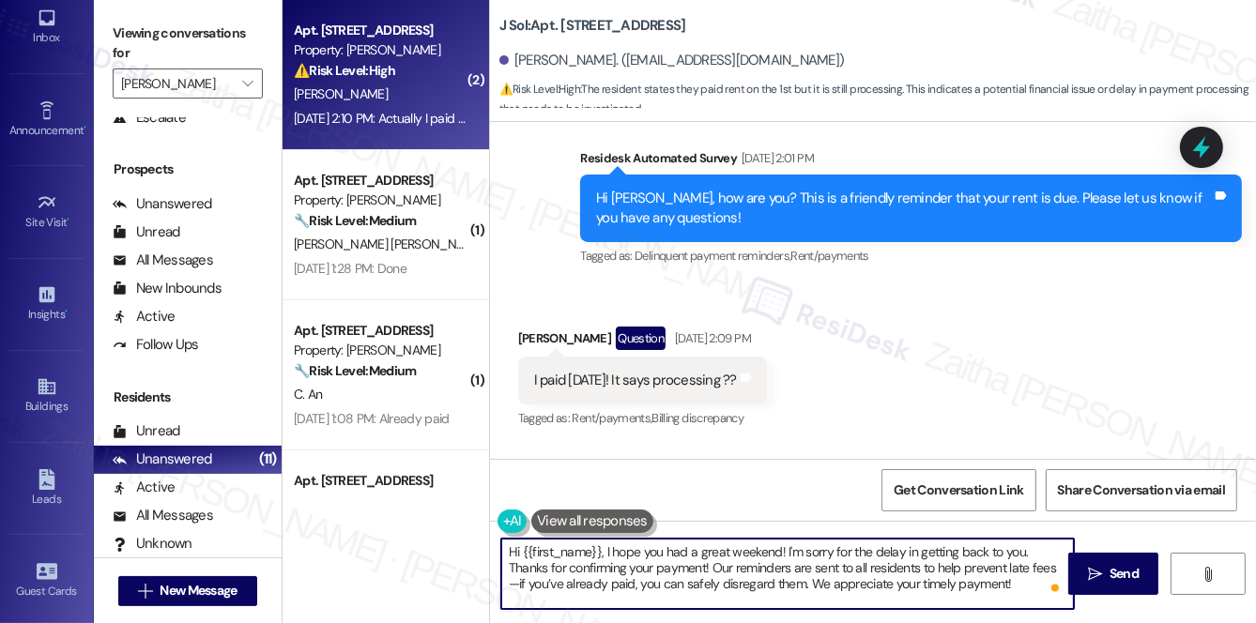
click at [952, 589] on textarea "Hi {{first_name}}, I hope you had a great weekend! I'm sorry for the delay in g…" at bounding box center [787, 574] width 573 height 70
type textarea "Hi {{first_name}}, I hope you had a great weekend! I'm sorry for the delay in g…"
click at [1122, 566] on span "Send" at bounding box center [1124, 574] width 29 height 20
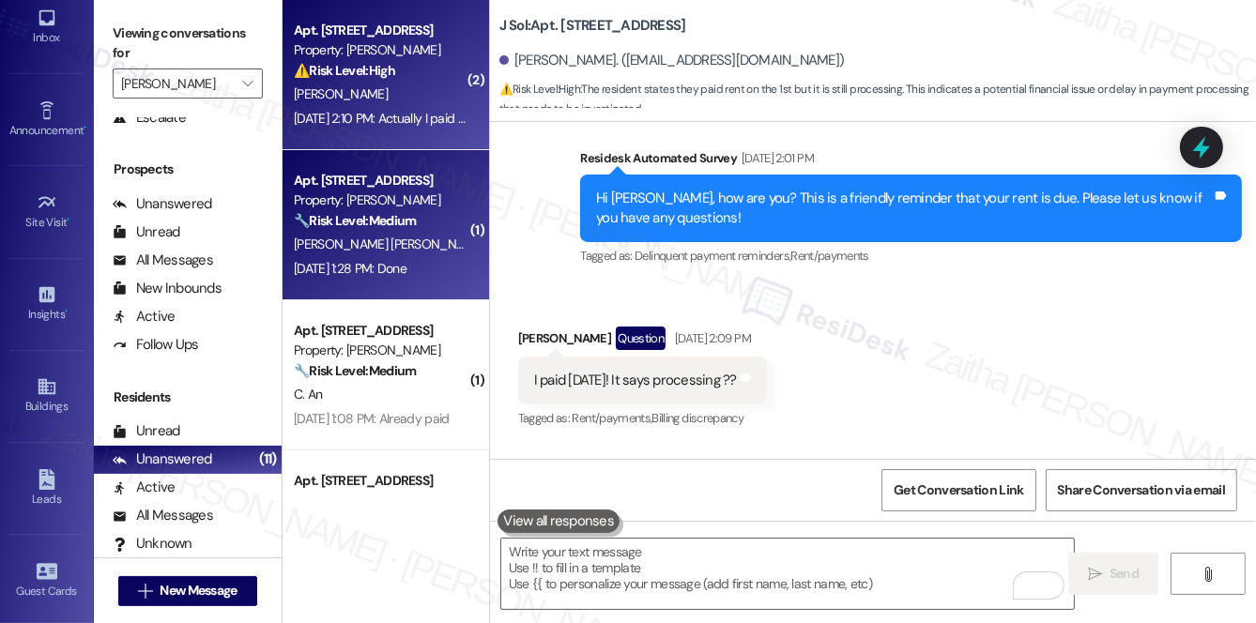
click at [489, 242] on span "[PERSON_NAME]" at bounding box center [536, 244] width 94 height 17
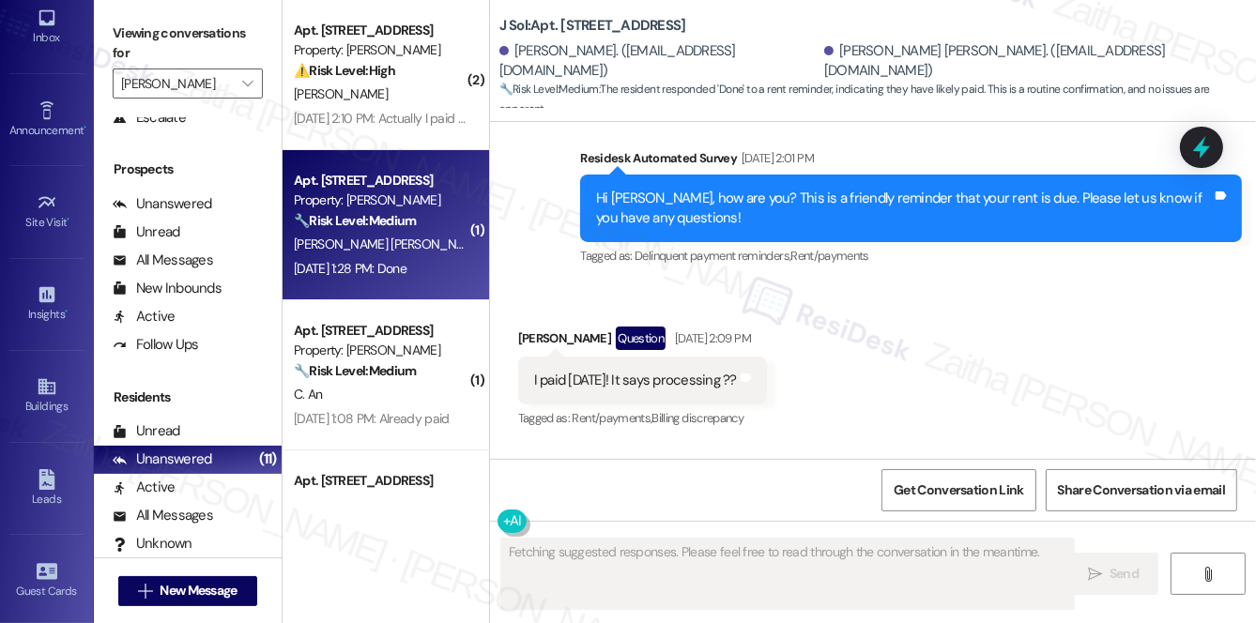
scroll to position [4033, 0]
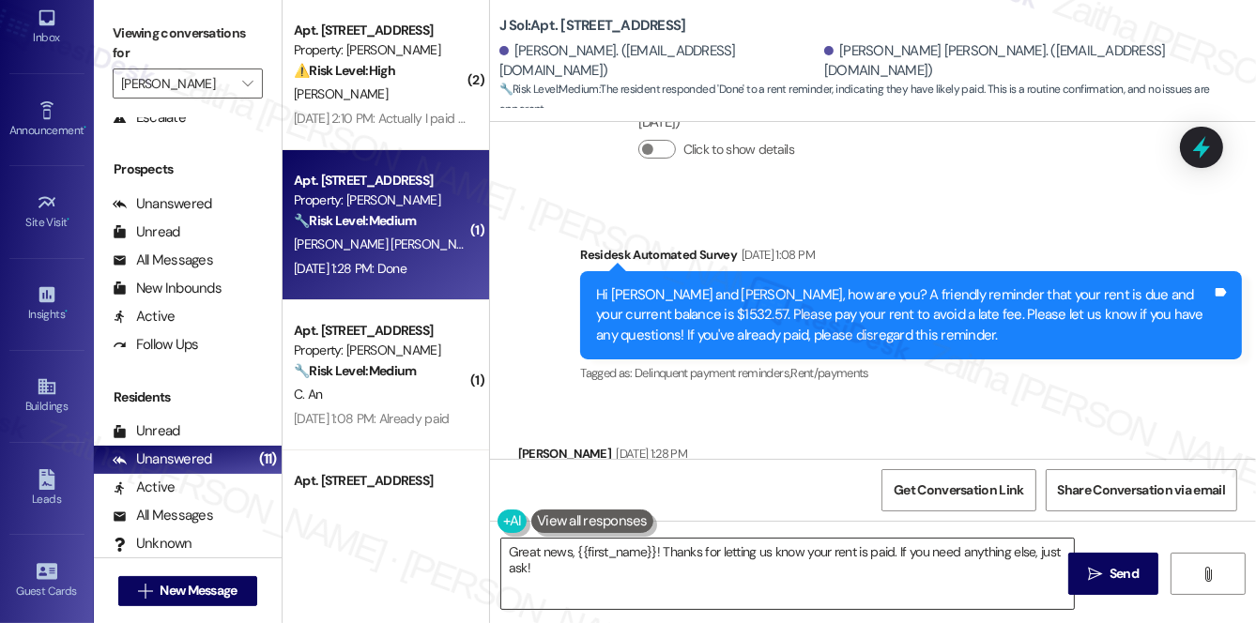
click at [1049, 548] on textarea "Great news, {{first_name}}! Thanks for letting us know your rent is paid. If yo…" at bounding box center [787, 574] width 573 height 70
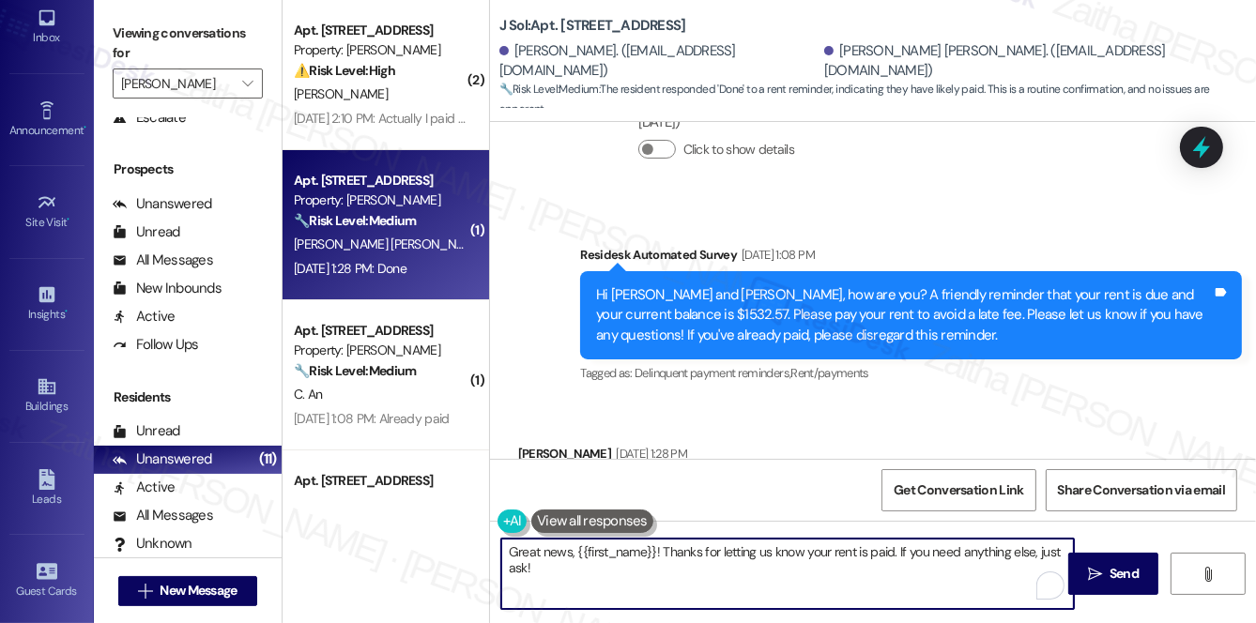
click at [1048, 549] on textarea "Great news, {{first_name}}! Thanks for letting us know your rent is paid. If yo…" at bounding box center [787, 574] width 573 height 70
click at [698, 546] on textarea "Great news, {{first_name}}! Thanks for letting us know your rent is paid. If yo…" at bounding box center [787, 574] width 573 height 70
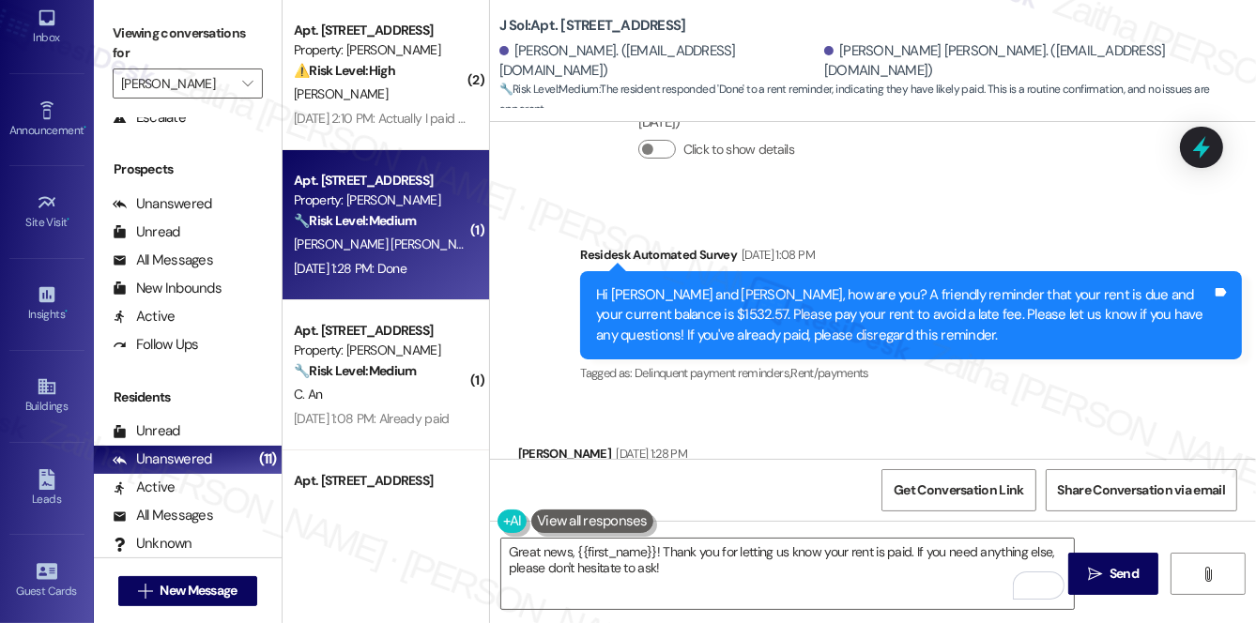
click at [534, 444] on div "[PERSON_NAME] [DATE] 1:28 PM" at bounding box center [602, 457] width 169 height 26
copy div "[PERSON_NAME]"
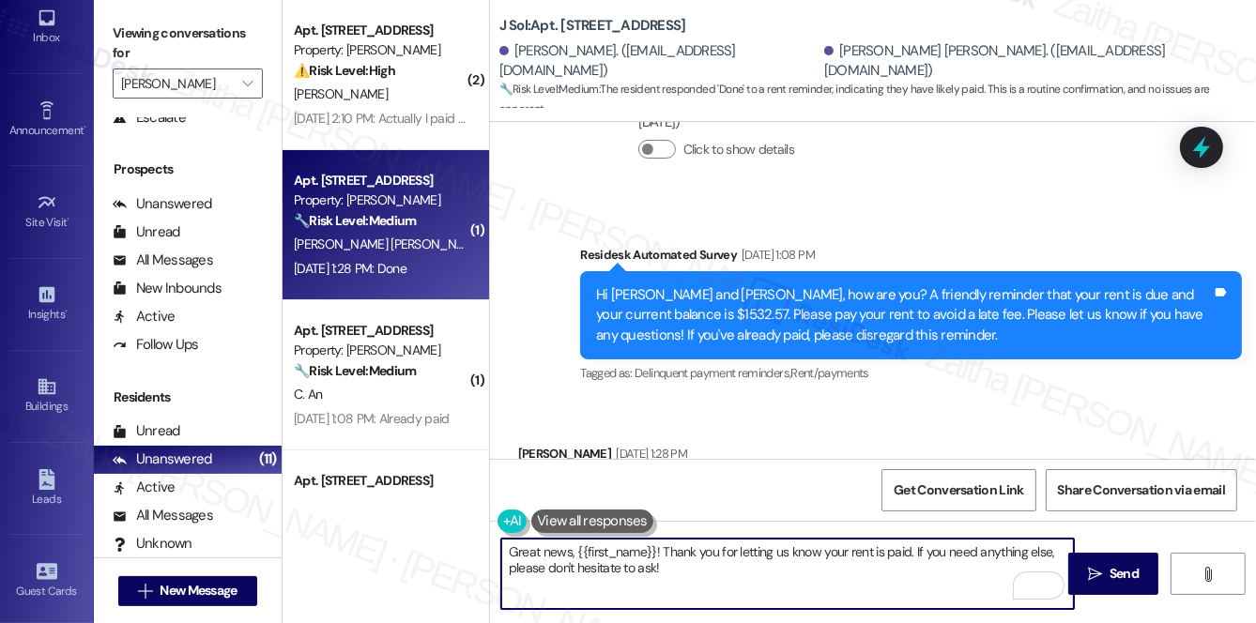
click at [610, 552] on textarea "Great news, {{first_name}}! Thank you for letting us know your rent is paid. If…" at bounding box center [787, 574] width 573 height 70
paste textarea "[PERSON_NAME]"
type textarea "Great news, [PERSON_NAME]! Thank you for letting us know your rent is paid. If …"
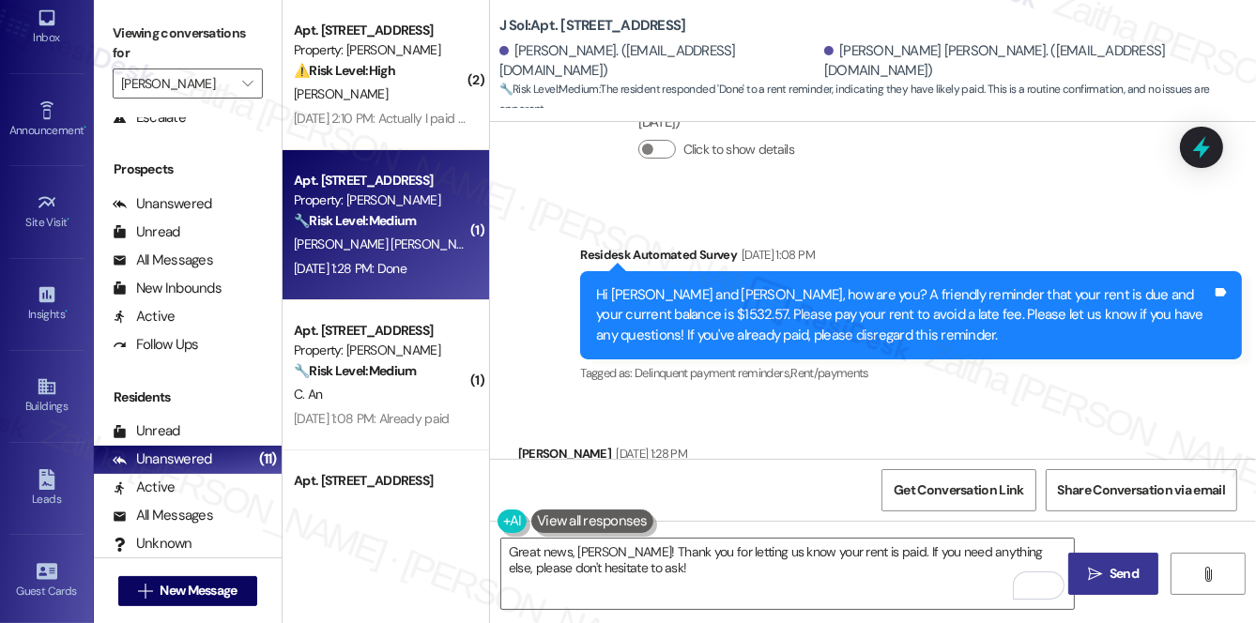
click at [1112, 561] on button " Send" at bounding box center [1113, 574] width 91 height 42
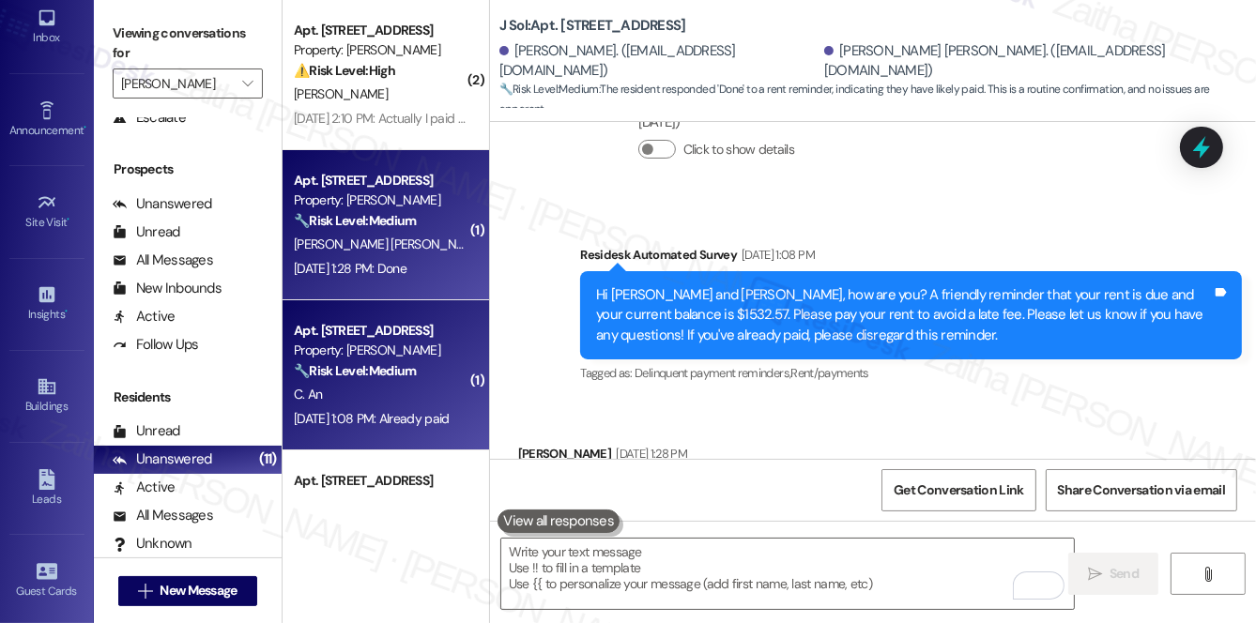
click at [394, 401] on div "C. An" at bounding box center [380, 394] width 177 height 23
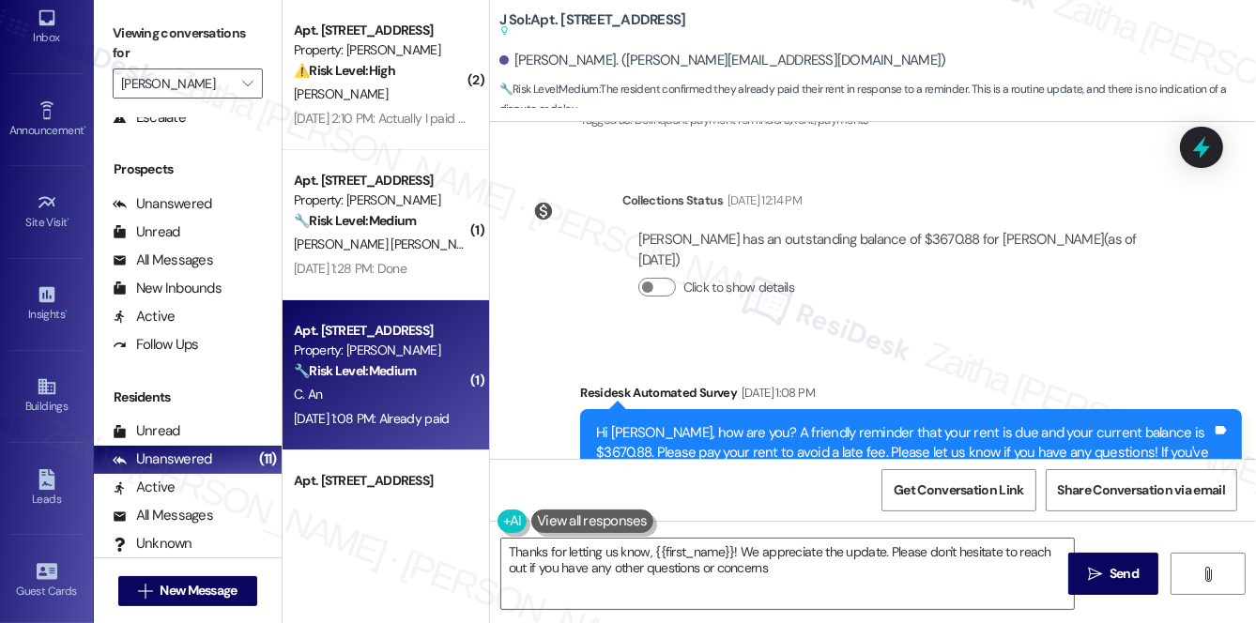
type textarea "Thanks for letting us know, {{first_name}}! We appreciate the update. Please do…"
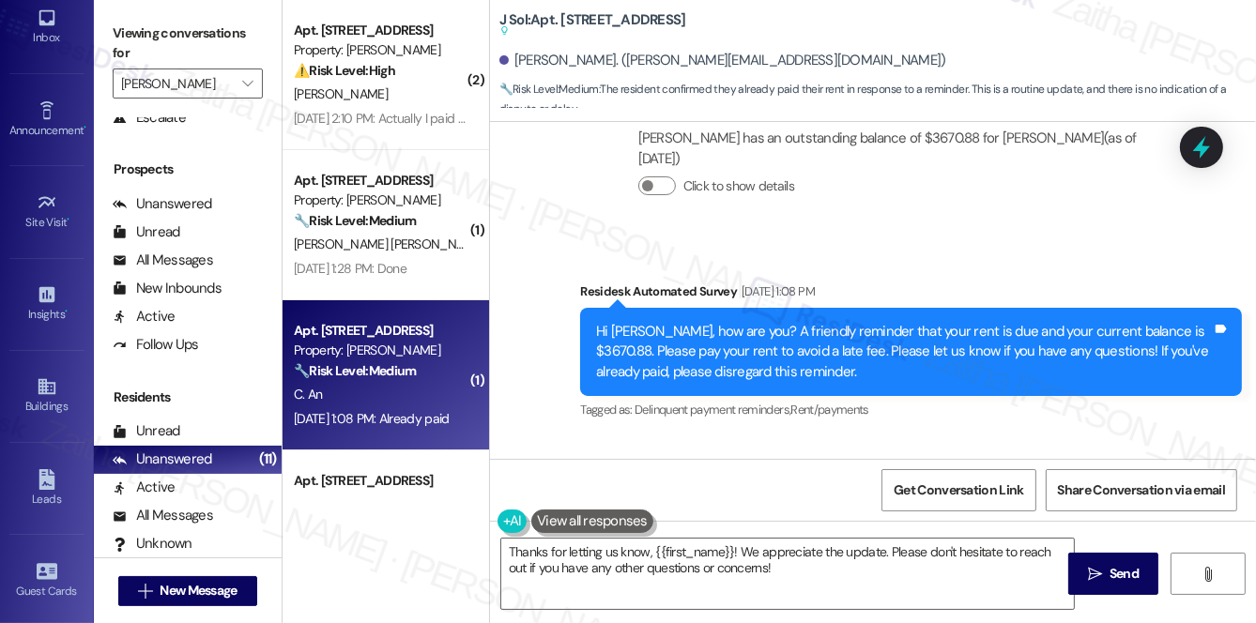
scroll to position [5435, 0]
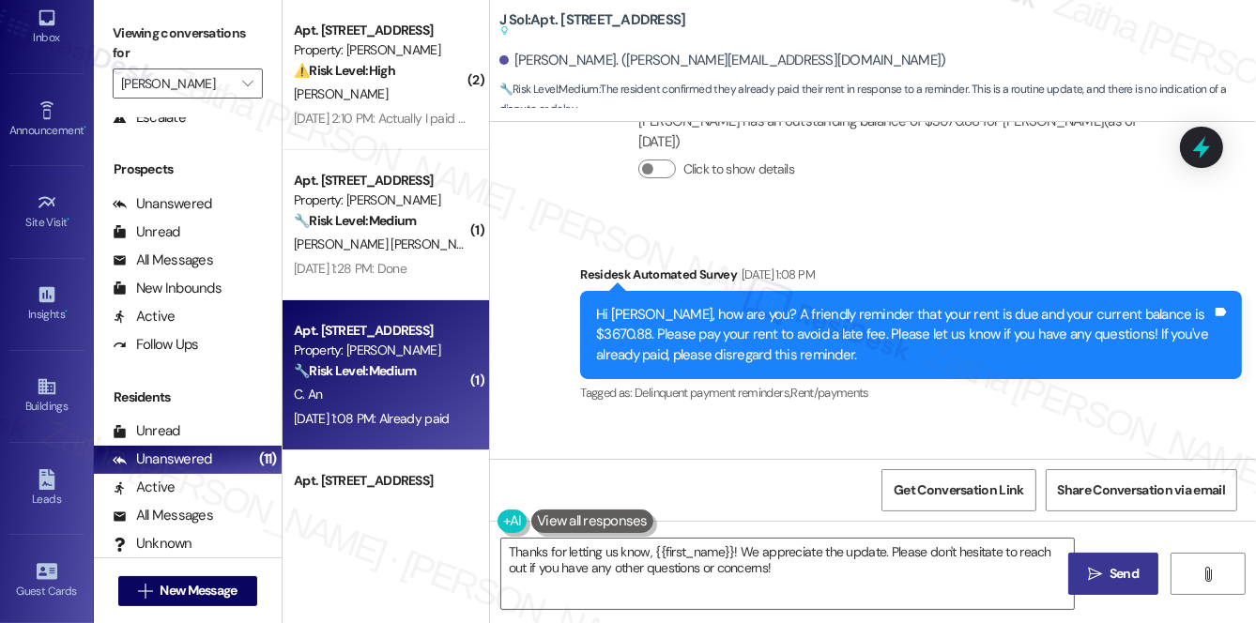
click at [1099, 572] on icon "" at bounding box center [1095, 574] width 14 height 15
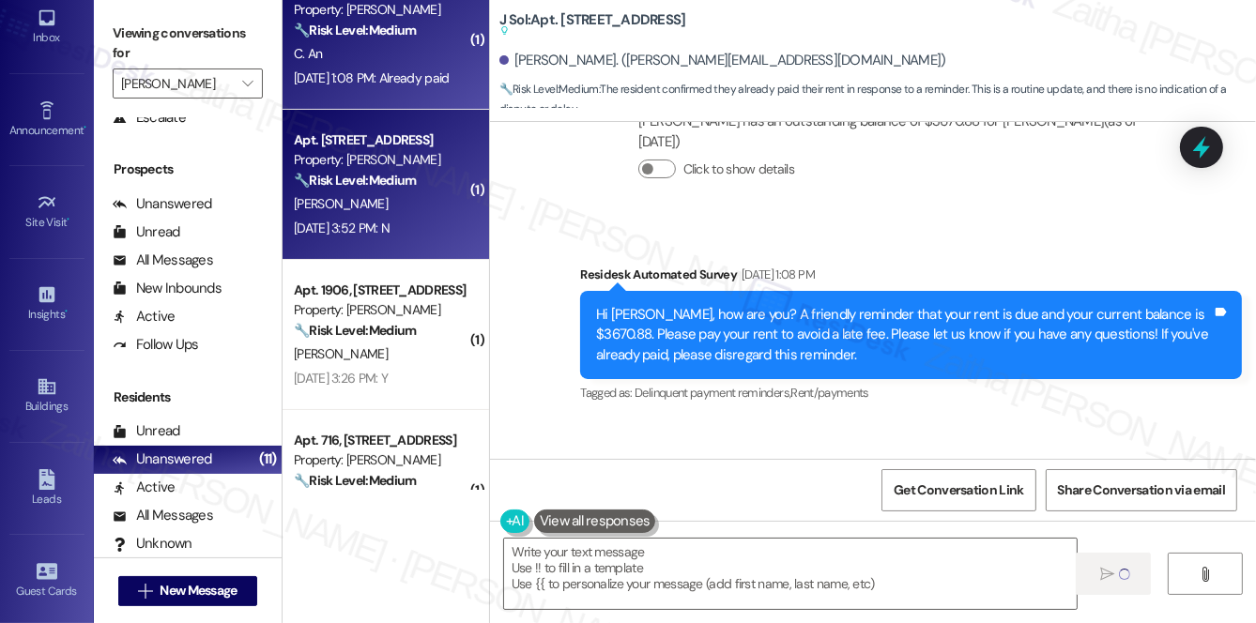
scroll to position [5387, 0]
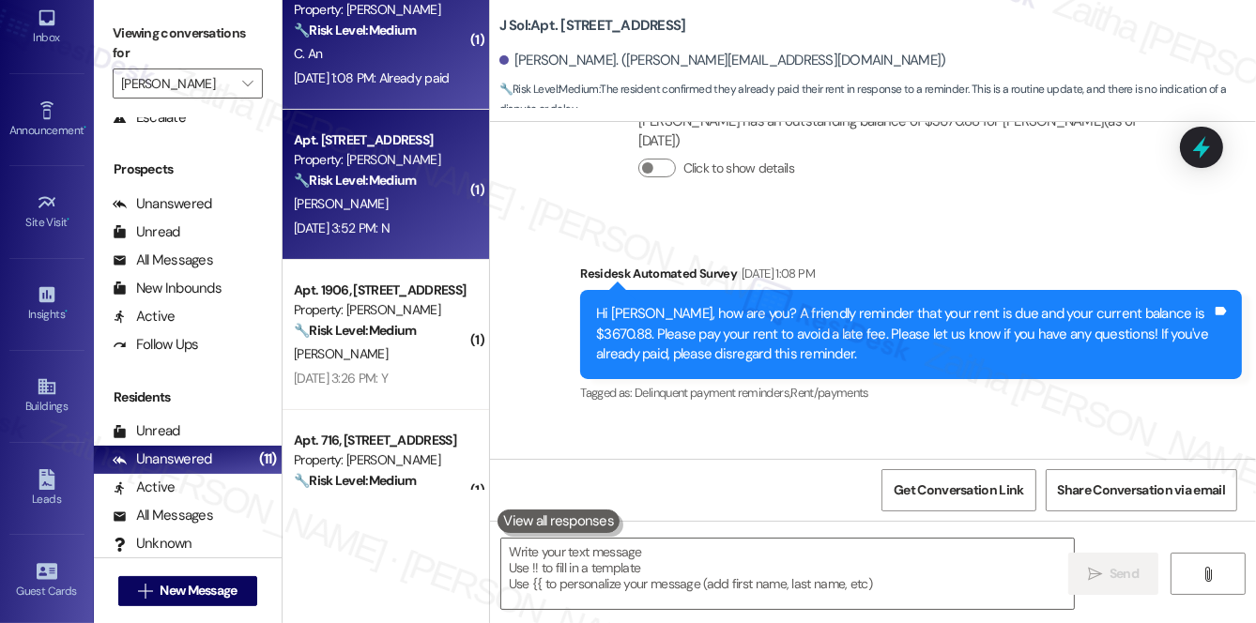
click at [415, 208] on div "[PERSON_NAME]" at bounding box center [380, 203] width 177 height 23
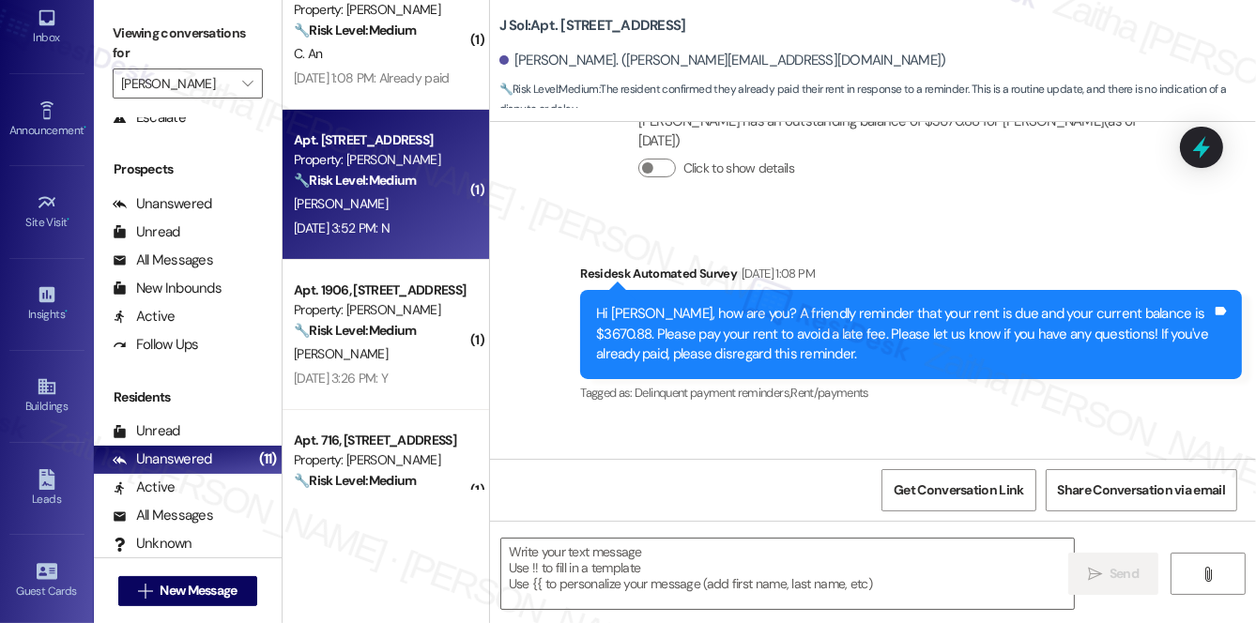
type textarea "Fetching suggested responses. Please feel free to read through the conversation…"
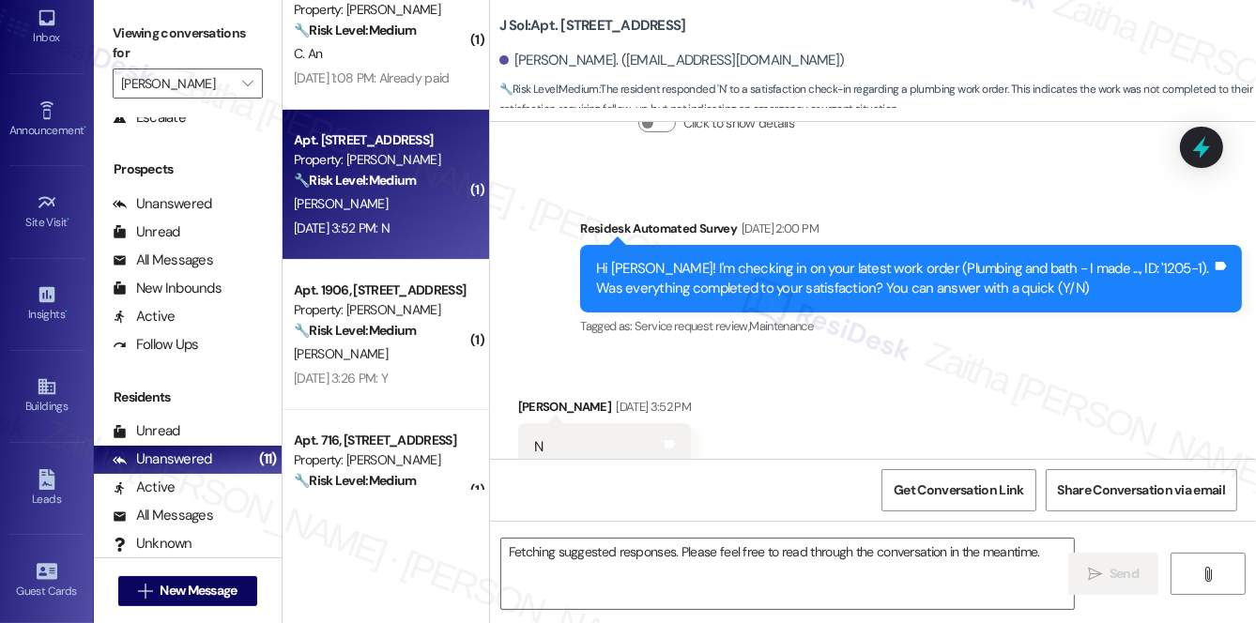
scroll to position [497, 0]
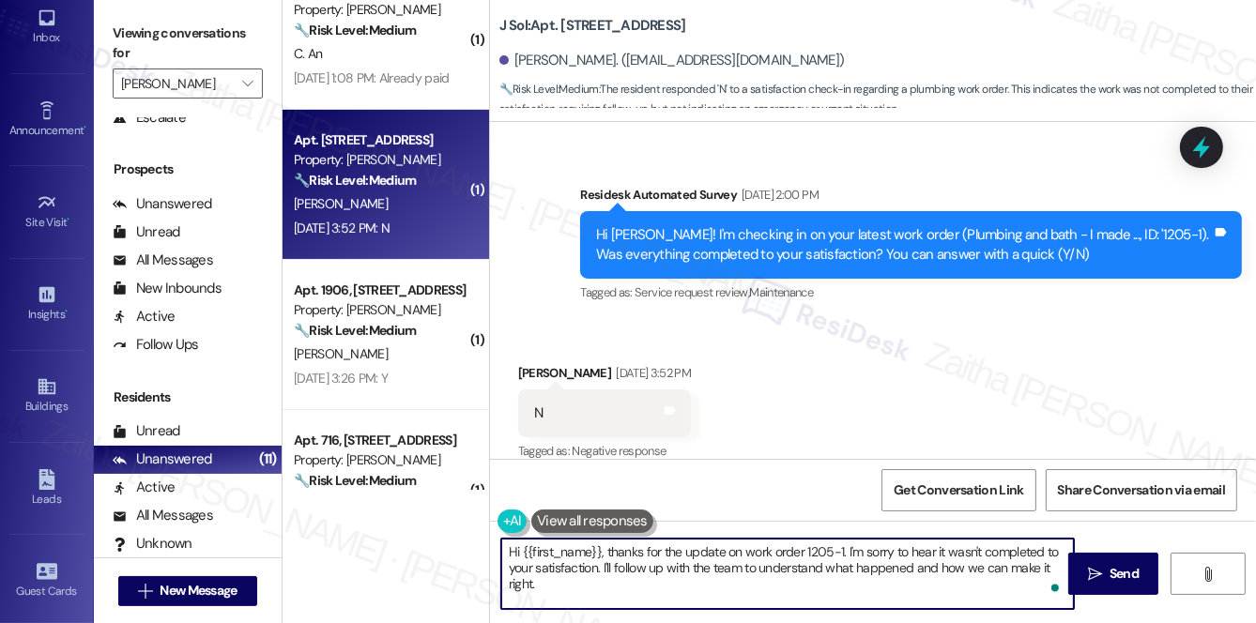
drag, startPoint x: 608, startPoint y: 565, endPoint x: 625, endPoint y: 591, distance: 31.2
click at [625, 591] on textarea "Hi {{first_name}}, thanks for the update on work order 1205-1. I'm sorry to hea…" at bounding box center [787, 574] width 573 height 70
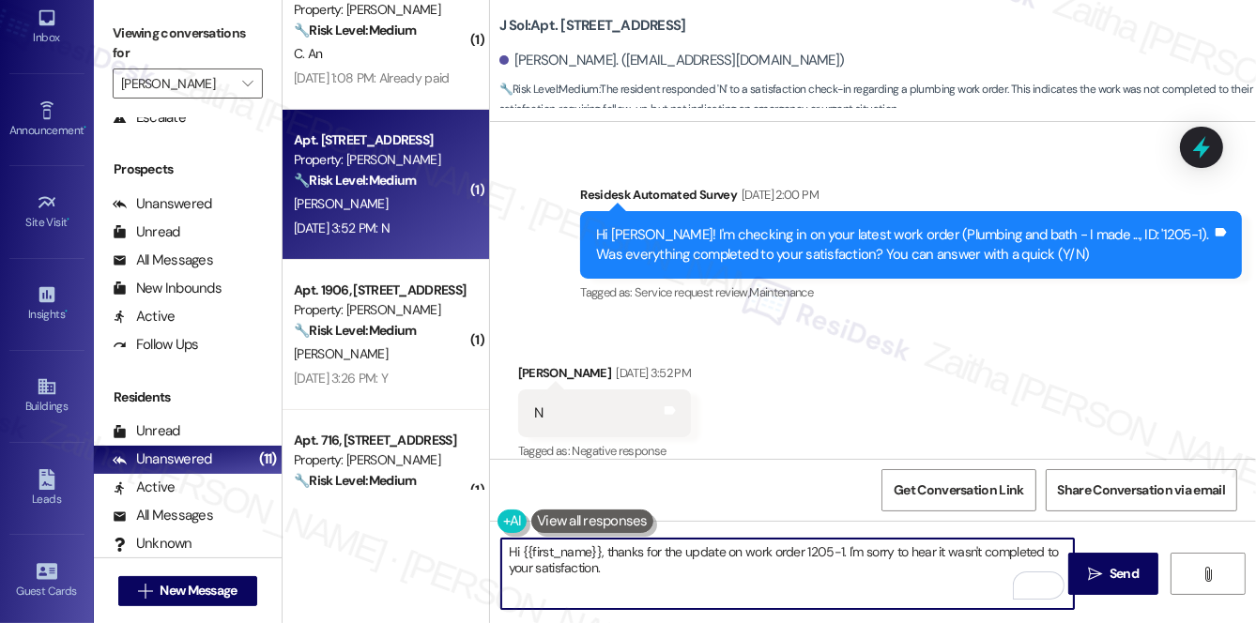
paste textarea "Can you please provide more details about what went wrong?"
click at [610, 565] on textarea "Hi {{first_name}}, thanks for the update on work order 1205-1. I'm sorry to hea…" at bounding box center [787, 574] width 573 height 70
click at [611, 563] on textarea "Hi {{first_name}}, thanks for the update on work order 1205-1. I'm sorry to hea…" at bounding box center [787, 574] width 573 height 70
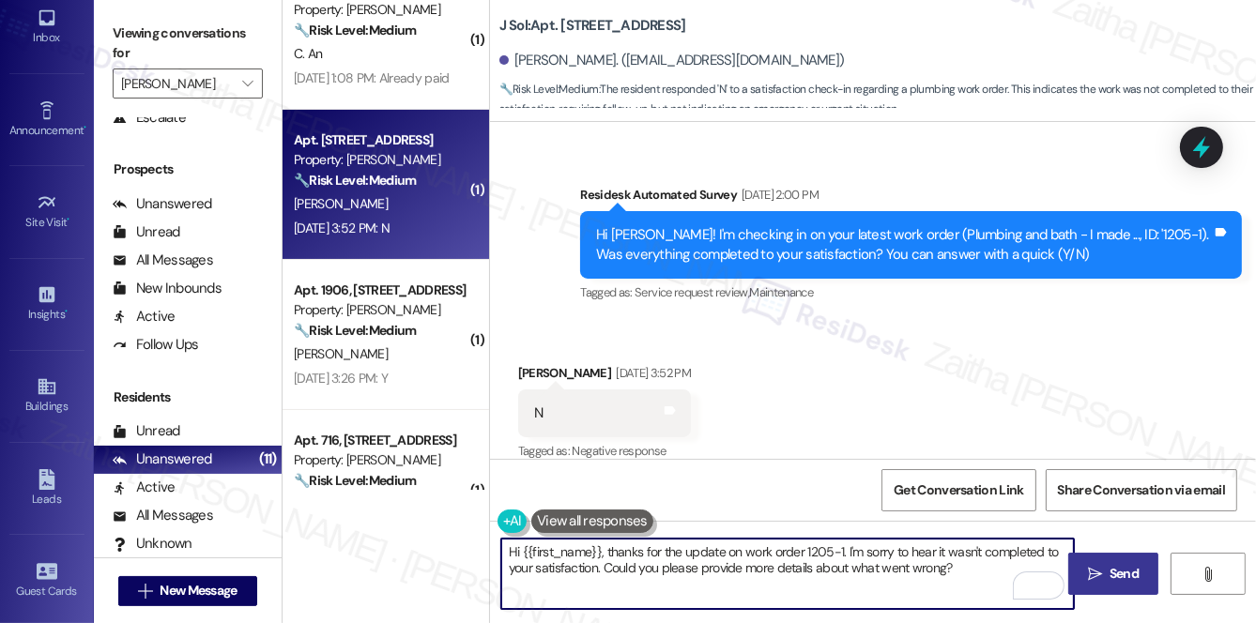
type textarea "Hi {{first_name}}, thanks for the update on work order 1205-1. I'm sorry to hea…"
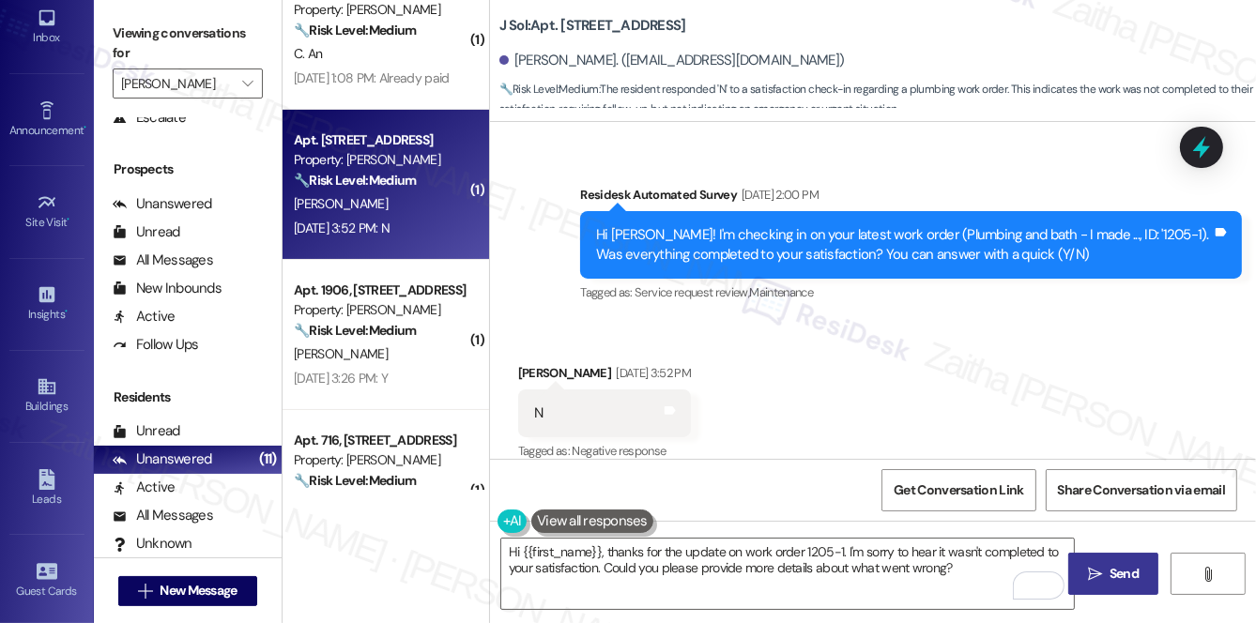
drag, startPoint x: 1124, startPoint y: 566, endPoint x: 1111, endPoint y: 557, distance: 16.2
click at [1124, 566] on span "Send" at bounding box center [1124, 574] width 29 height 20
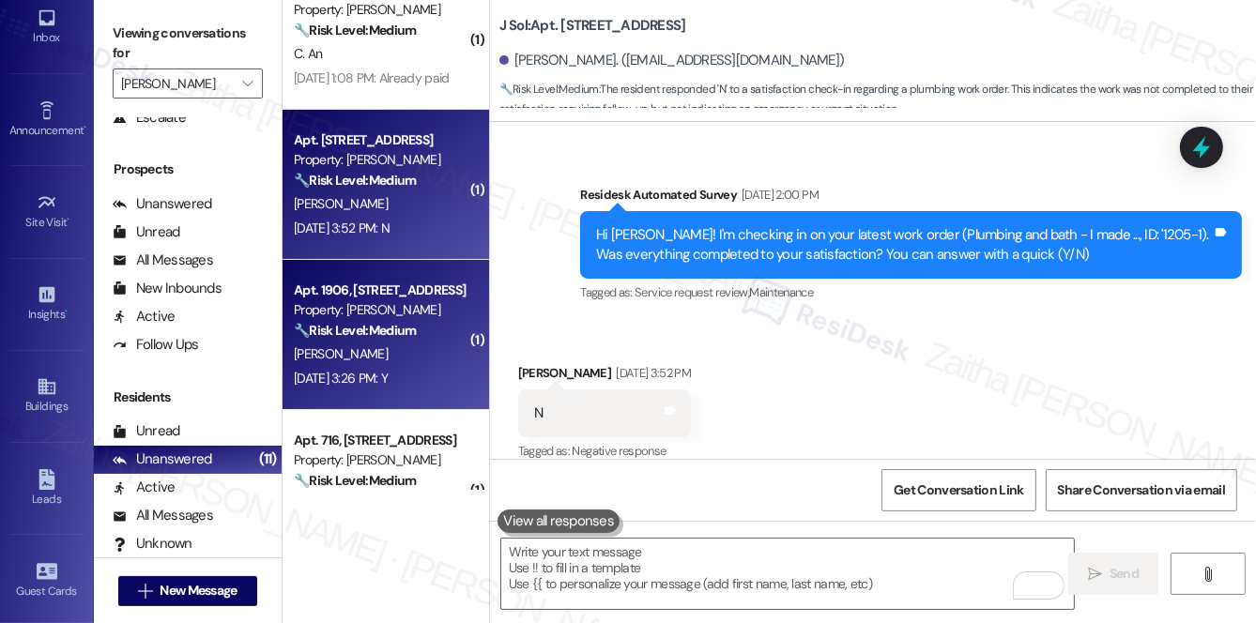
click at [394, 353] on div "[PERSON_NAME]" at bounding box center [380, 354] width 177 height 23
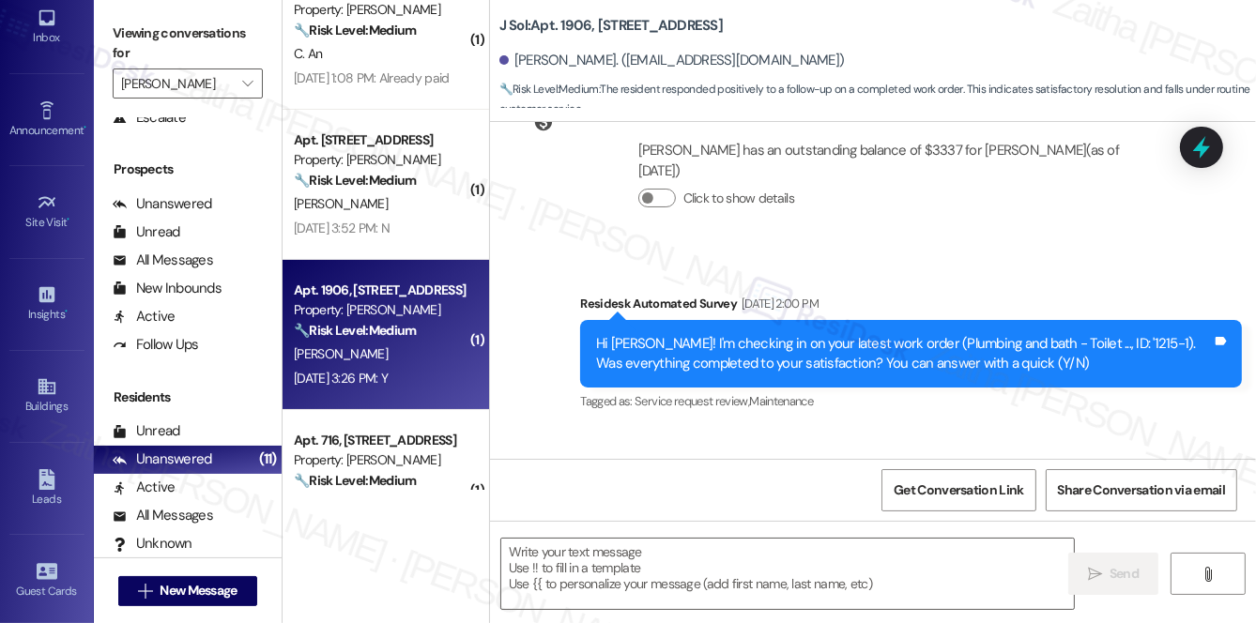
type textarea "Fetching suggested responses. Please feel free to read through the conversation…"
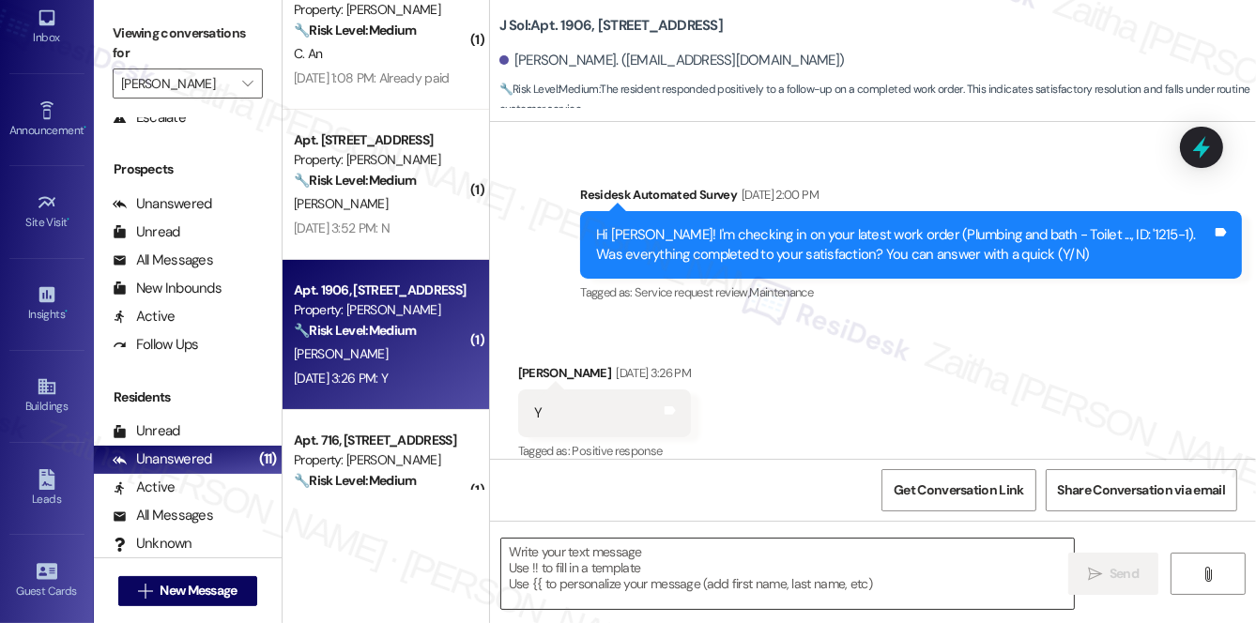
click at [606, 538] on div at bounding box center [787, 574] width 575 height 72
click at [584, 559] on textarea at bounding box center [787, 574] width 573 height 70
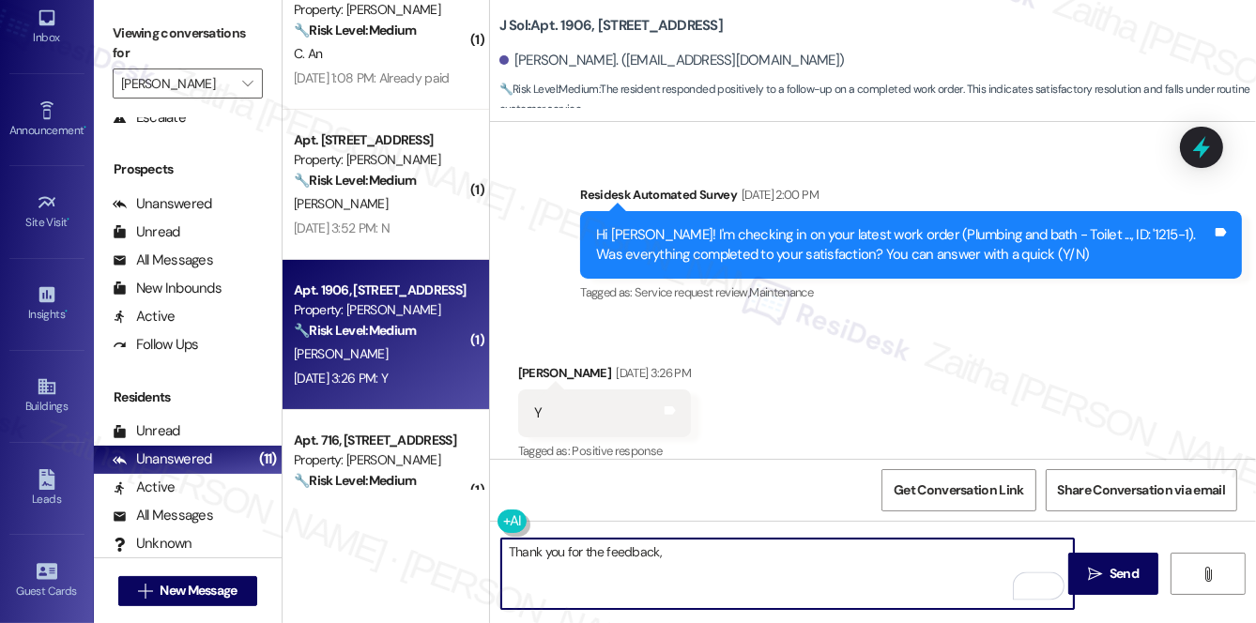
click at [524, 363] on div "[PERSON_NAME] [DATE] 3:26 PM" at bounding box center [604, 376] width 173 height 26
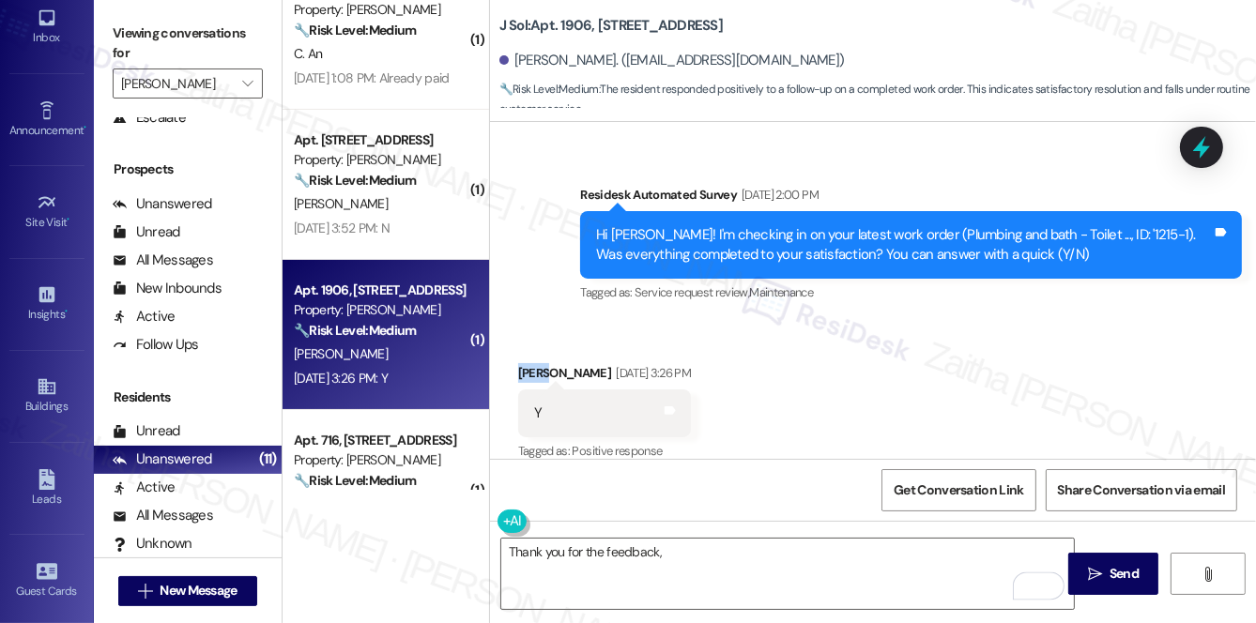
click at [525, 363] on div "[PERSON_NAME] [DATE] 3:26 PM" at bounding box center [604, 376] width 173 height 26
copy div "Adel"
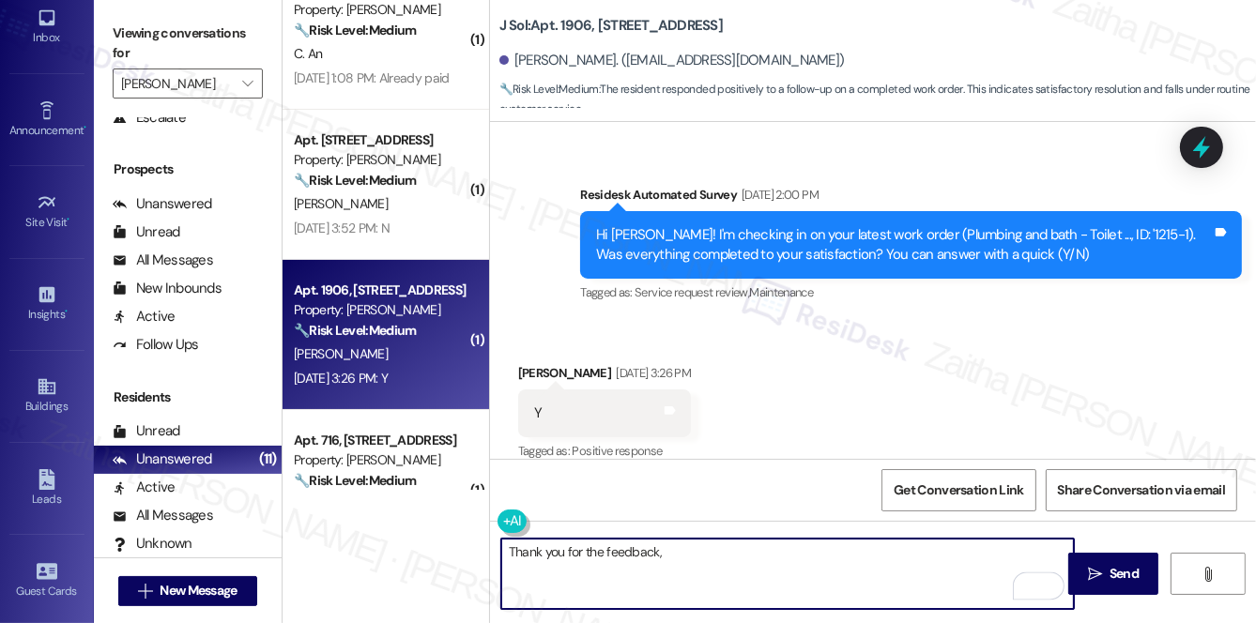
click at [696, 543] on textarea "Thank you for the feedback," at bounding box center [787, 574] width 573 height 70
paste textarea "Adel"
drag, startPoint x: 507, startPoint y: 546, endPoint x: 664, endPoint y: 550, distance: 156.8
click at [664, 550] on textarea "Thank you for the feedback, [PERSON_NAME]!" at bounding box center [787, 574] width 573 height 70
click at [727, 542] on textarea "Hi [PERSON_NAME]!" at bounding box center [787, 574] width 573 height 70
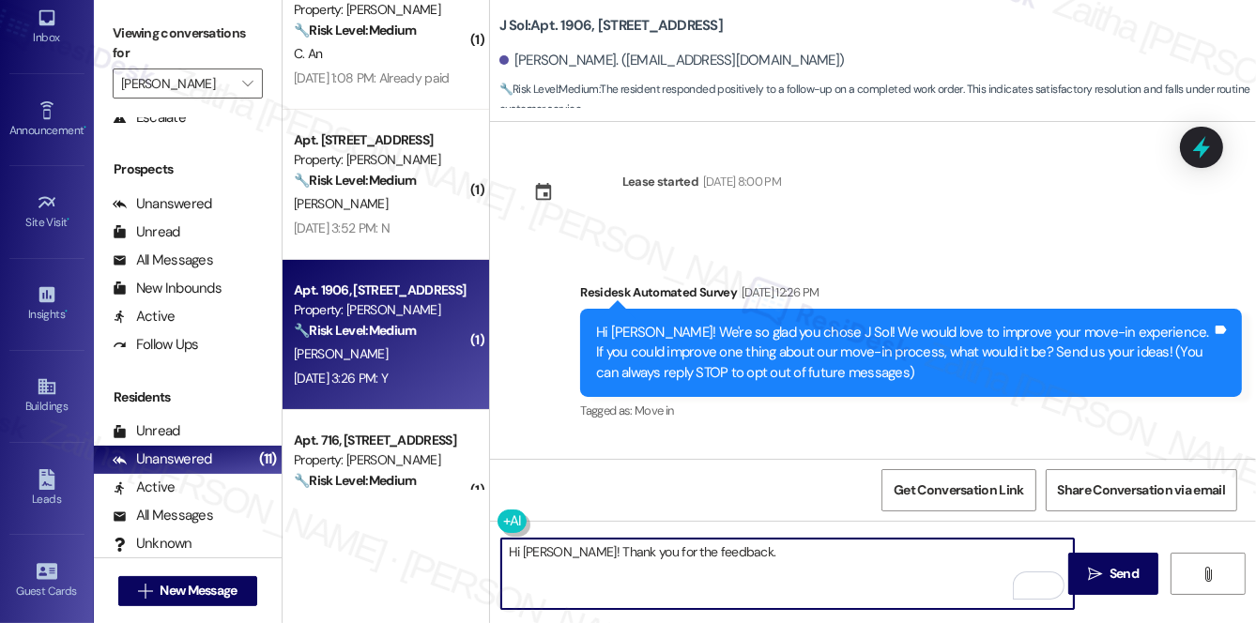
scroll to position [0, 0]
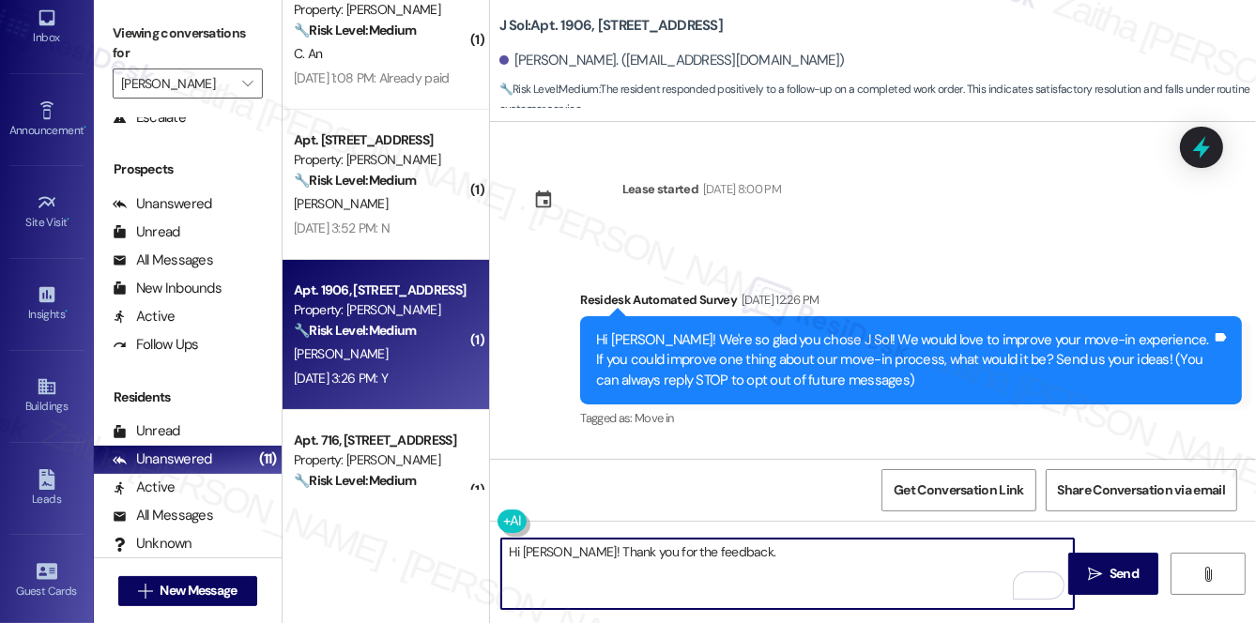
paste textarea "I'm happy the work order was completed to your satisfaction! We'd also love to …"
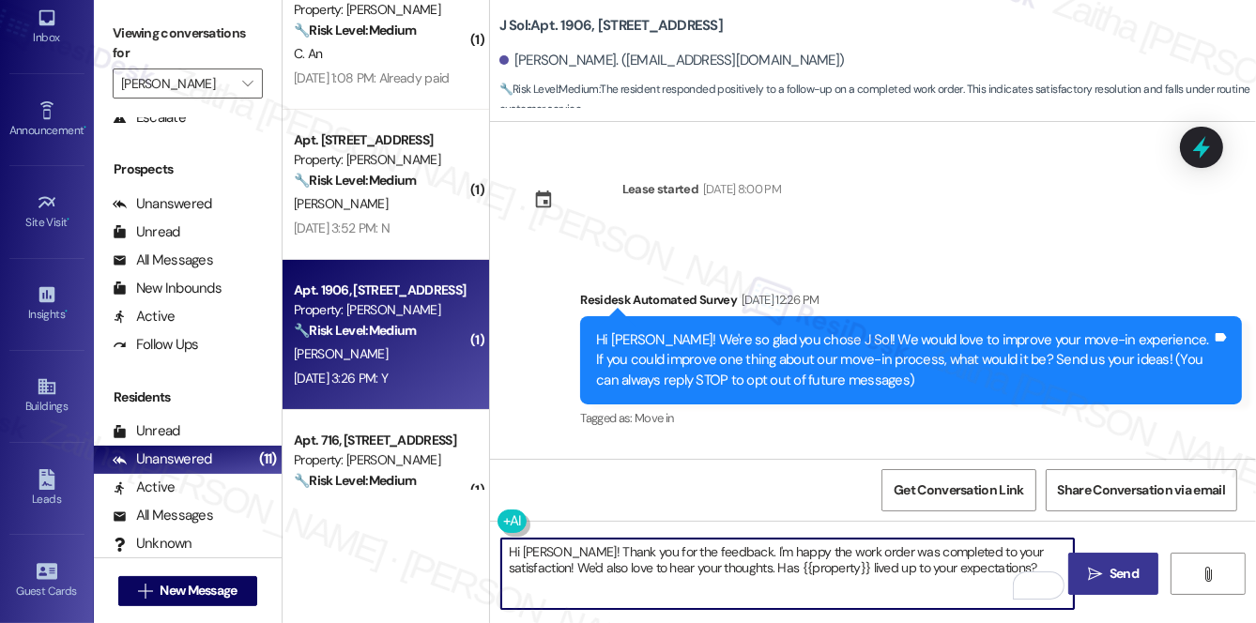
type textarea "Hi [PERSON_NAME]! Thank you for the feedback. I'm happy the work order was comp…"
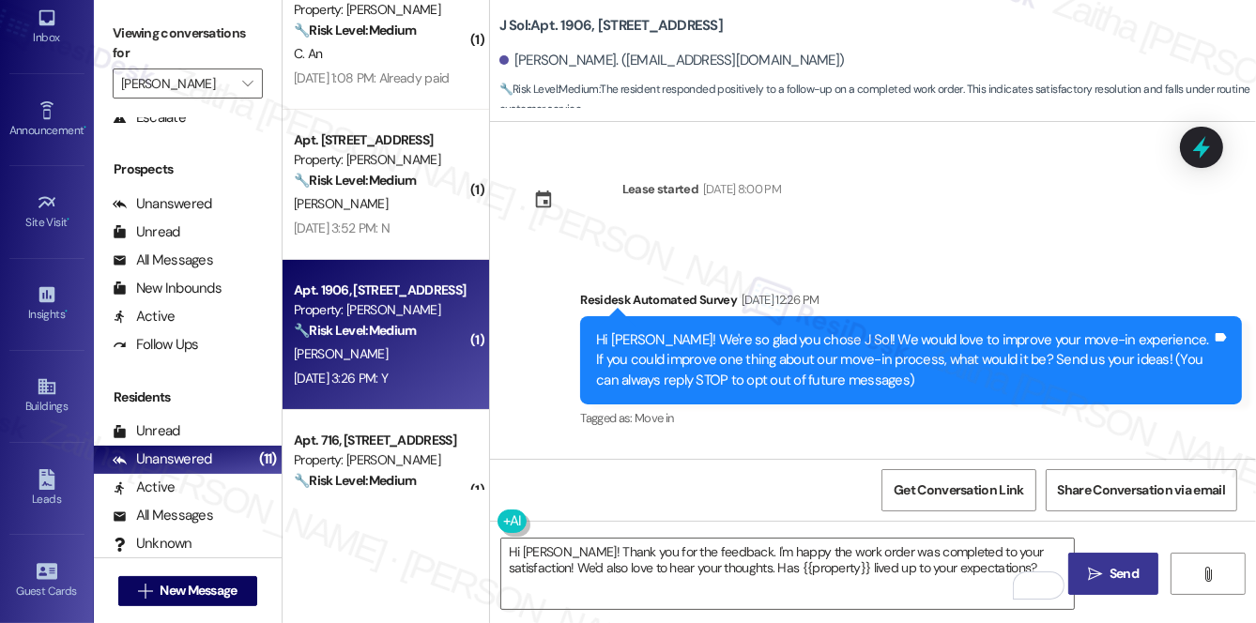
click at [1124, 571] on span "Send" at bounding box center [1124, 574] width 29 height 20
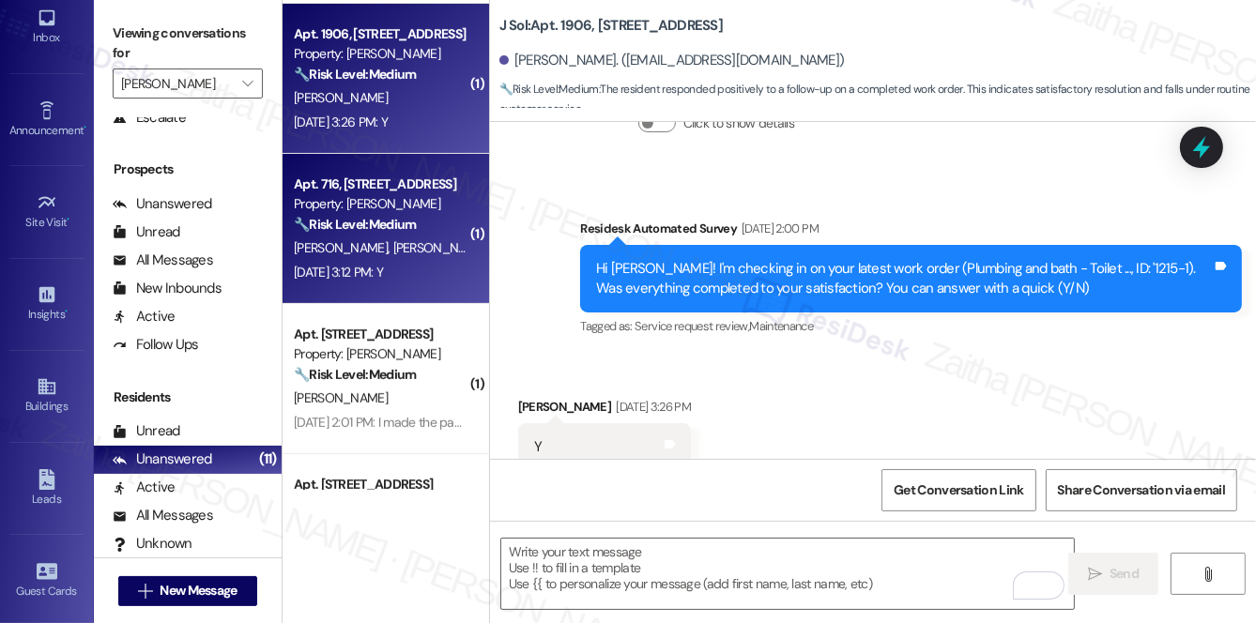
scroll to position [497, 0]
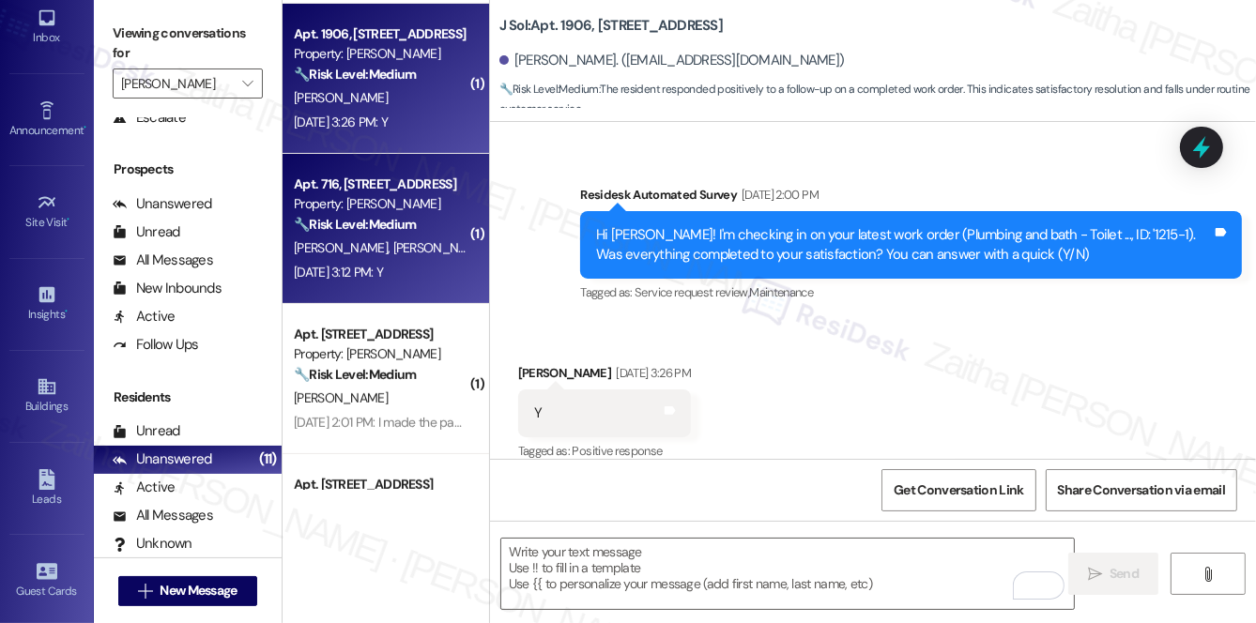
click at [427, 248] on div "[PERSON_NAME] [PERSON_NAME]" at bounding box center [380, 248] width 177 height 23
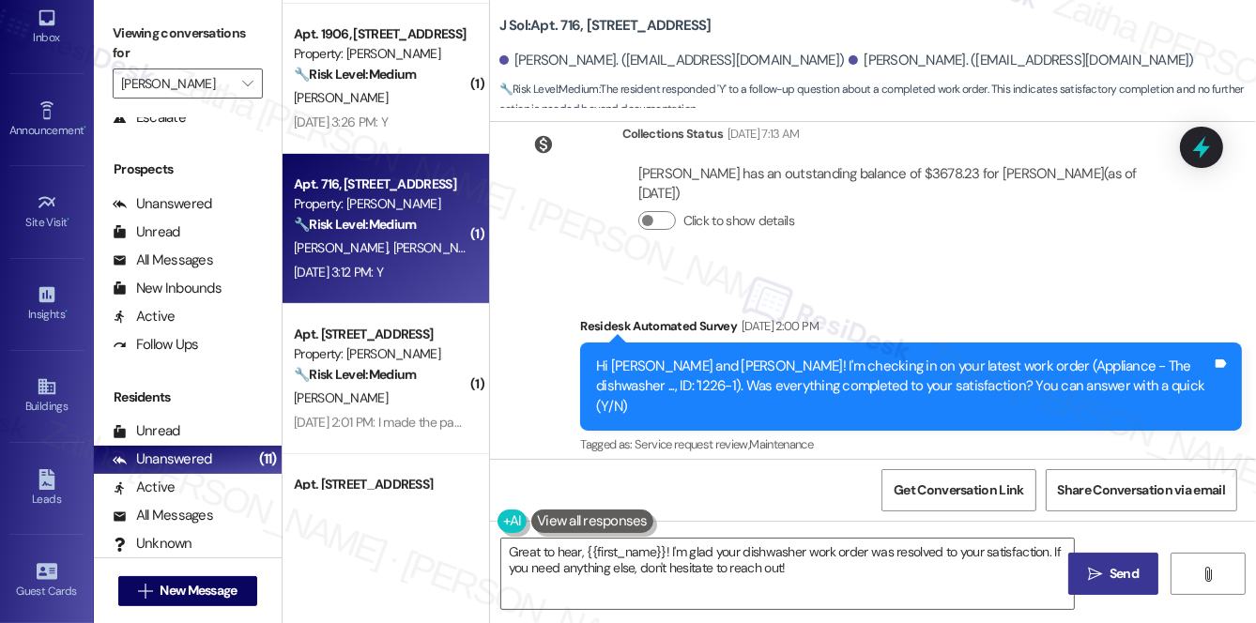
scroll to position [2241, 0]
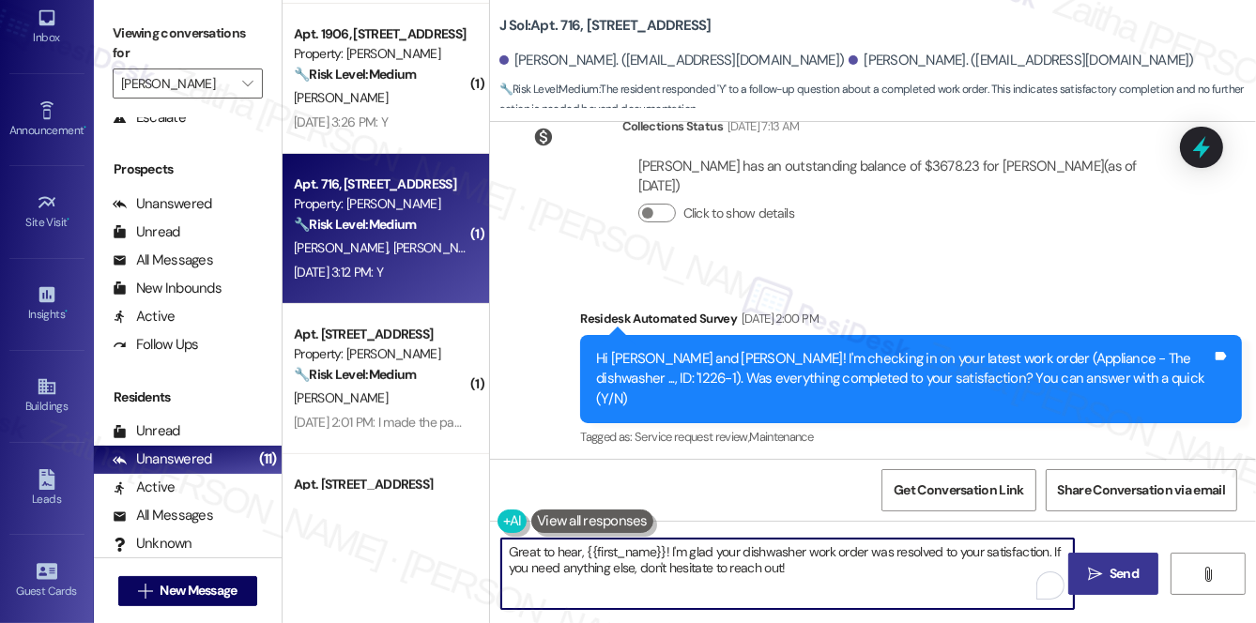
drag, startPoint x: 668, startPoint y: 548, endPoint x: 823, endPoint y: 565, distance: 155.8
click at [820, 565] on textarea "Great to hear, {{first_name}}! I'm glad your dishwasher work order was resolved…" at bounding box center [787, 574] width 573 height 70
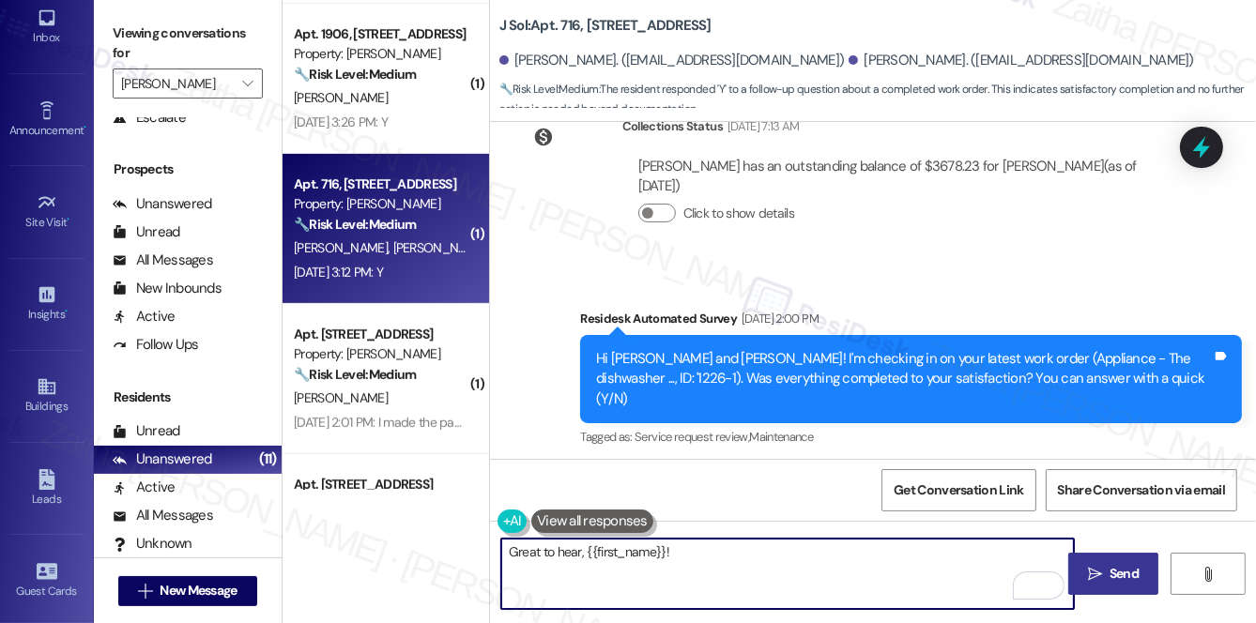
paste textarea "I'm happy the work order was completed to your satisfaction! We'd also love to …"
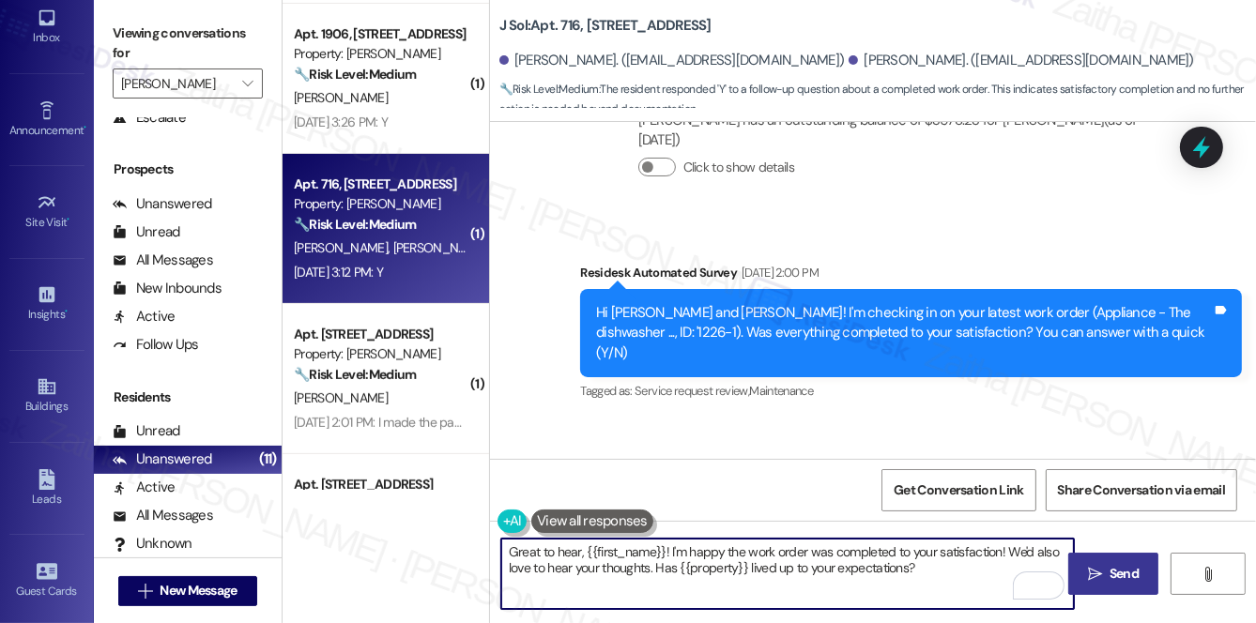
scroll to position [2325, 0]
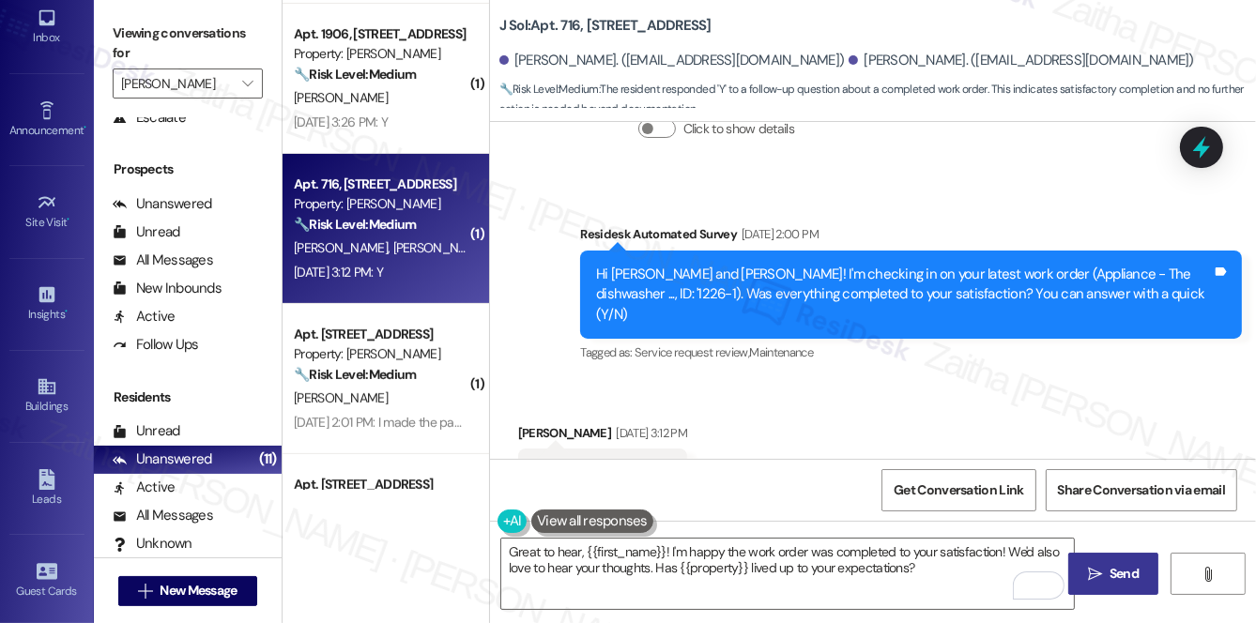
click at [535, 423] on div "[PERSON_NAME] [DATE] 3:12 PM" at bounding box center [602, 436] width 169 height 26
copy div "[PERSON_NAME]"
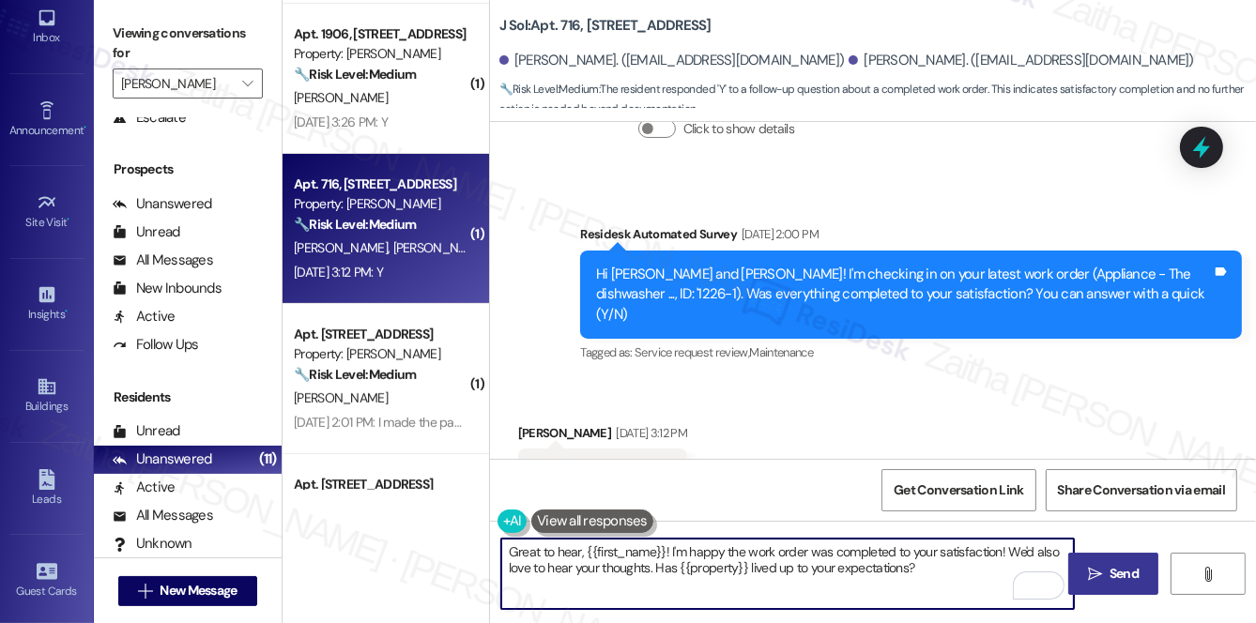
click at [646, 550] on textarea "Great to hear, {{first_name}}! I'm happy the work order was completed to your s…" at bounding box center [787, 574] width 573 height 70
click at [648, 548] on textarea "Great to hear, {{first_name}}! I'm happy the work order was completed to your s…" at bounding box center [787, 574] width 573 height 70
type textarea "Great to hear, {! I'm happy the work order was completed to your satisfaction! …"
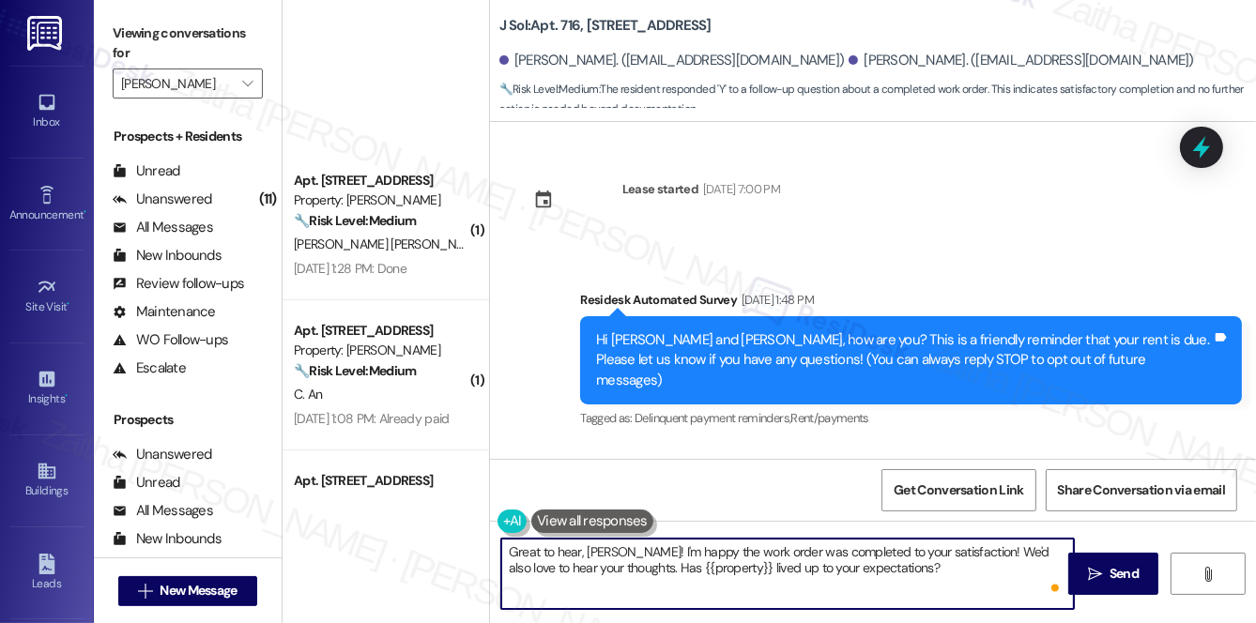
scroll to position [2325, 0]
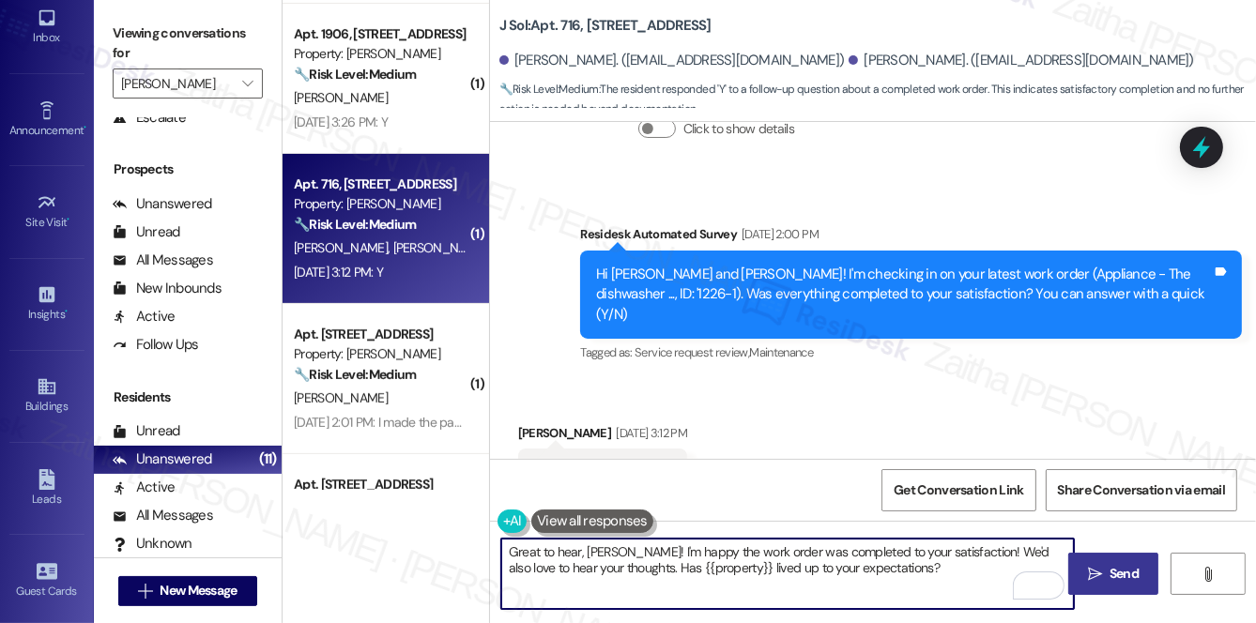
type textarea "Great to hear, Kristin! I'm happy the work order was completed to your satisfac…"
click at [1121, 574] on span "Send" at bounding box center [1124, 574] width 29 height 20
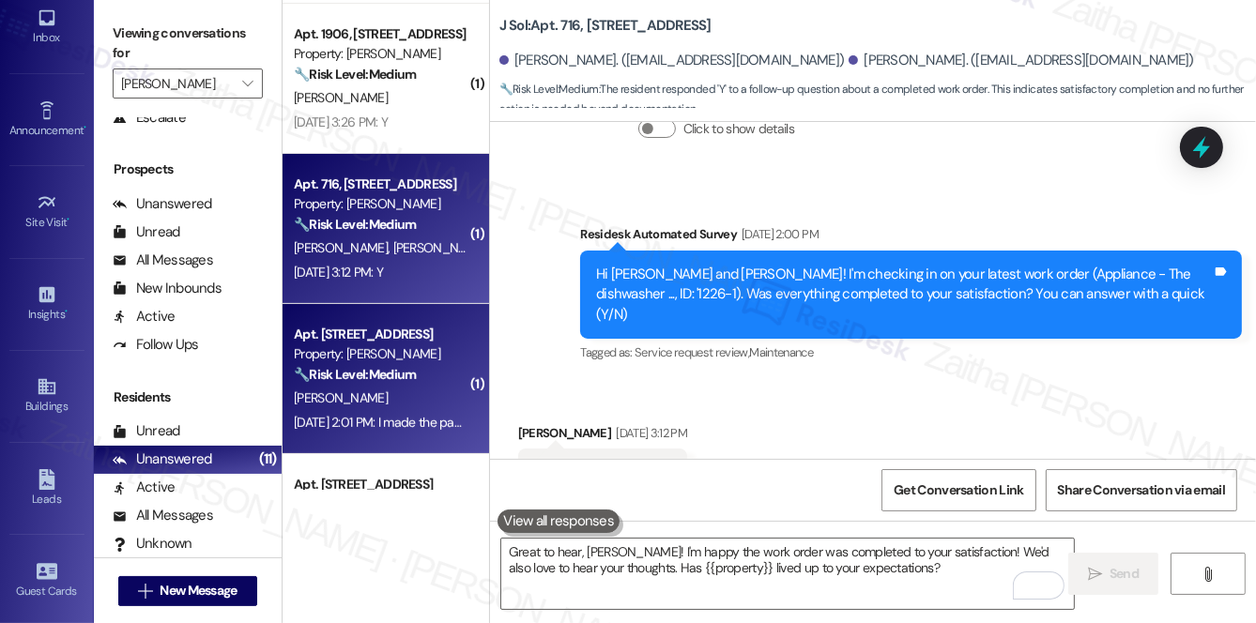
click at [403, 384] on div "🔧 Risk Level: Medium The resident is confirming that they made a rent payment a…" at bounding box center [381, 375] width 174 height 20
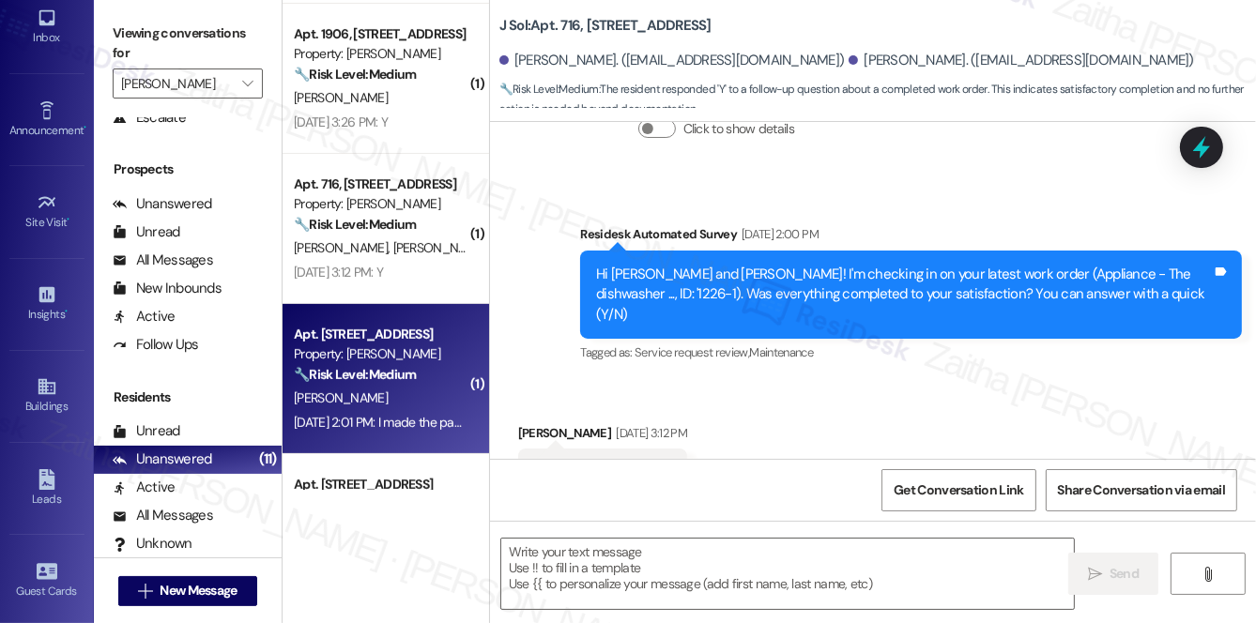
type textarea "Fetching suggested responses. Please feel free to read through the conversation…"
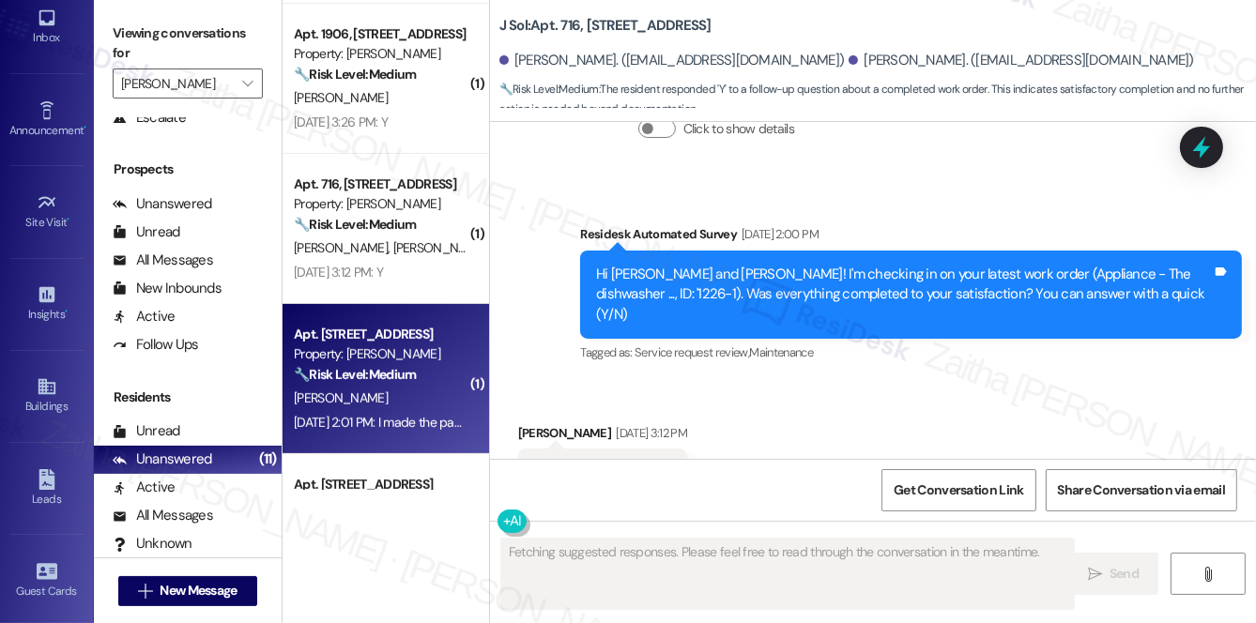
scroll to position [1450, 0]
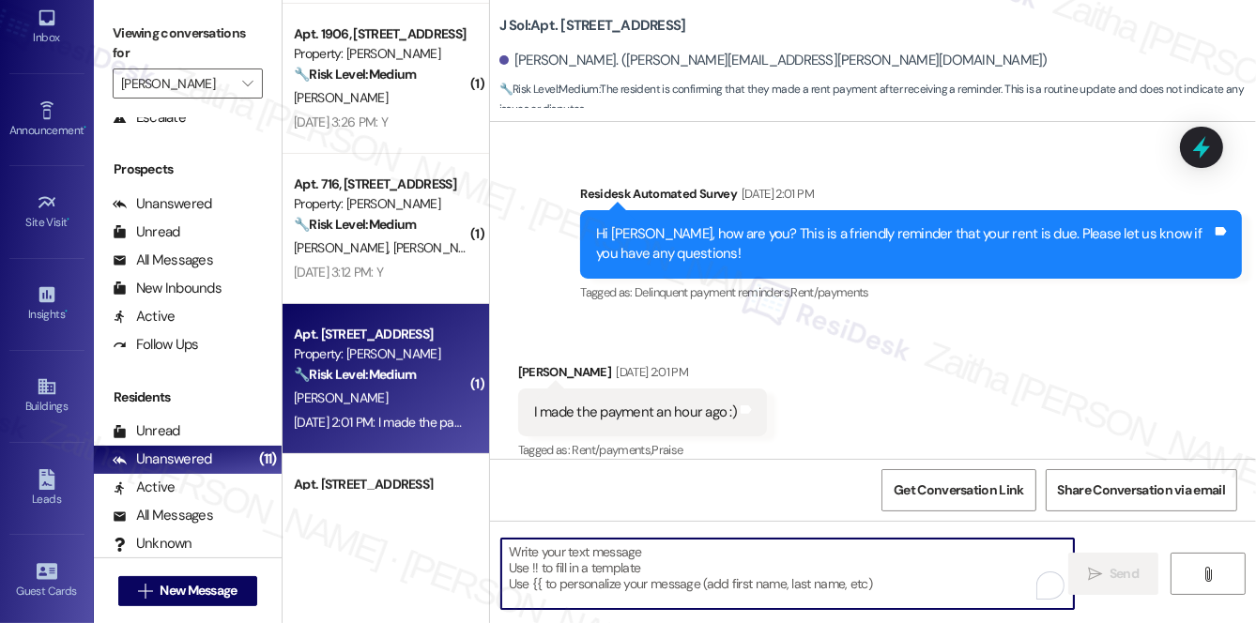
click at [565, 576] on textarea "To enrich screen reader interactions, please activate Accessibility in Grammarl…" at bounding box center [787, 574] width 573 height 70
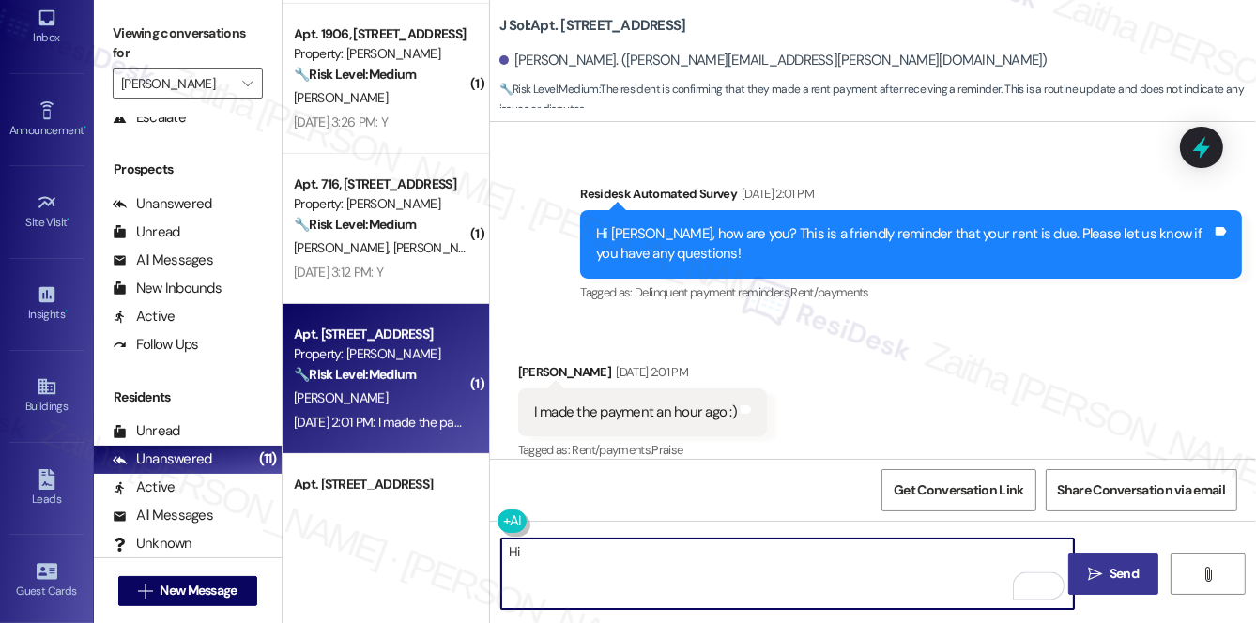
click at [538, 362] on div "Russell Kischuk Sep 03, 2025 at 2:01 PM" at bounding box center [642, 375] width 249 height 26
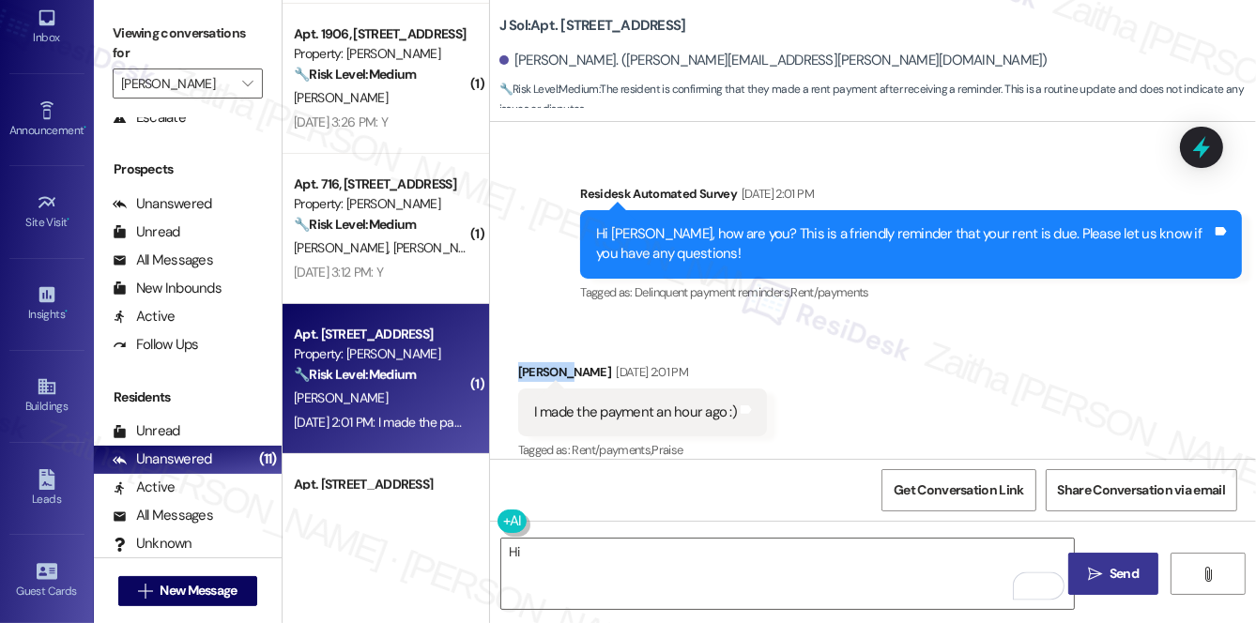
click at [538, 362] on div "Russell Kischuk Sep 03, 2025 at 2:01 PM" at bounding box center [642, 375] width 249 height 26
copy div "Russell"
click at [587, 535] on div "Hi  Send " at bounding box center [873, 591] width 766 height 141
click at [586, 547] on textarea "Hi" at bounding box center [787, 574] width 573 height 70
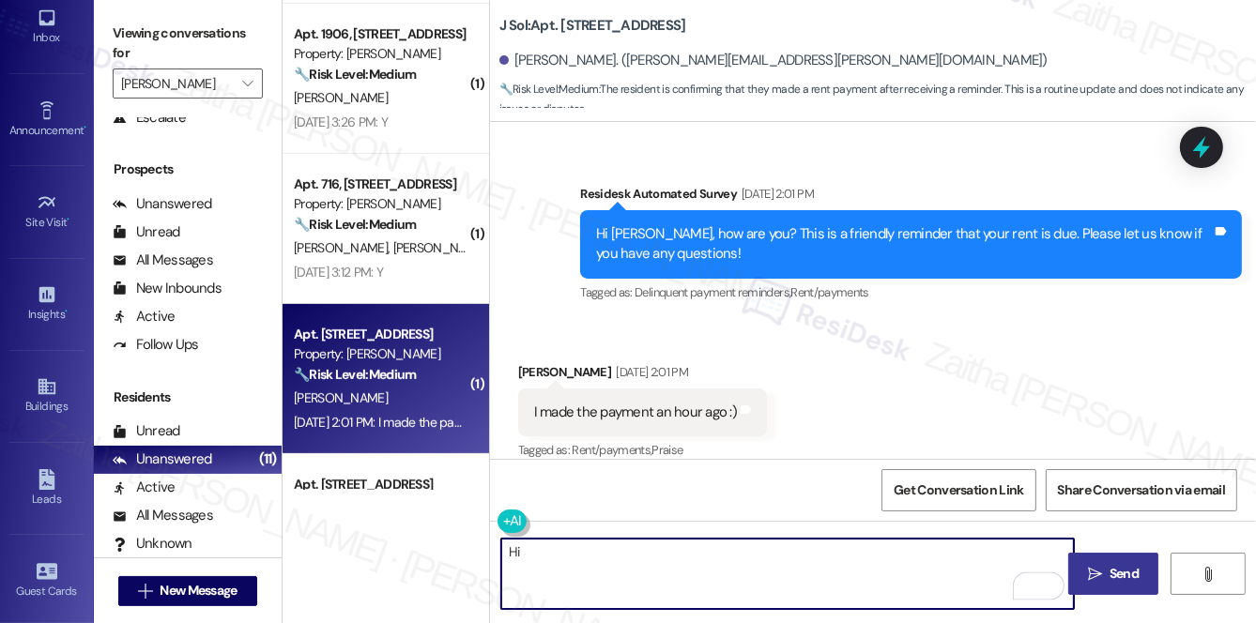
paste textarea "Russell"
paste textarea "Thanks for confirming your payment! We appreciate you taking care of it. Let us…"
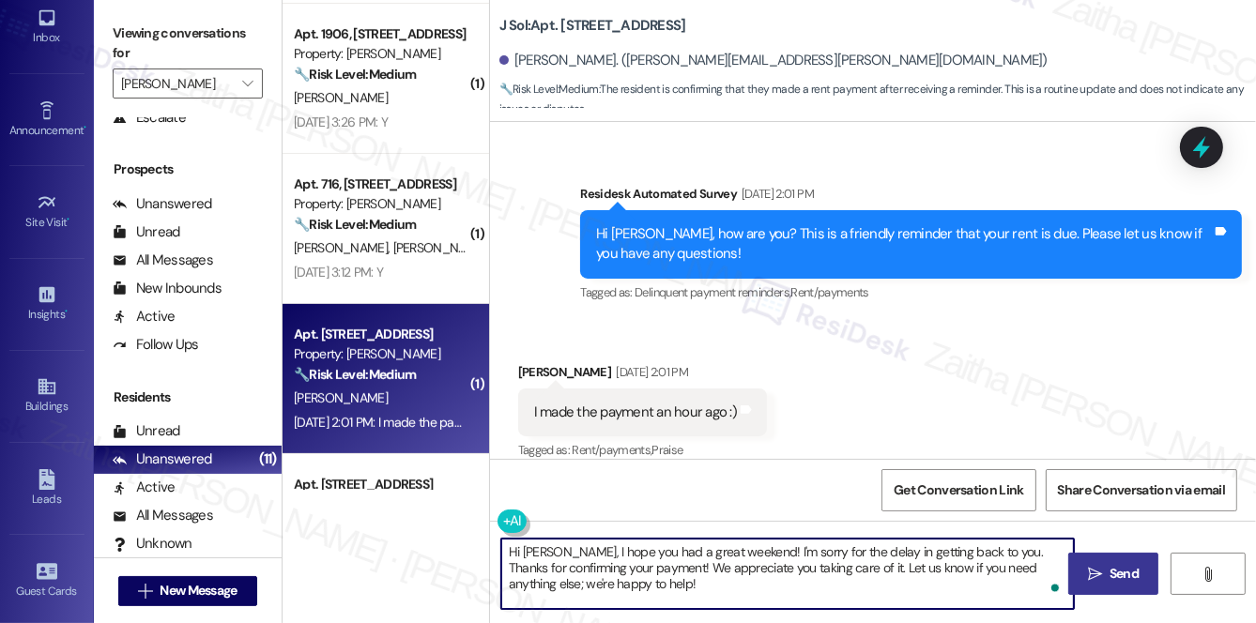
click at [1023, 548] on textarea "Hi Russell, I hope you had a great weekend! I'm sorry for the delay in getting …" at bounding box center [787, 574] width 573 height 70
drag, startPoint x: 648, startPoint y: 566, endPoint x: 845, endPoint y: 571, distance: 197.2
click at [845, 571] on textarea "Hi Russell, I hope you had a great weekend! I'm sorry for the delay in getting …" at bounding box center [787, 574] width 573 height 70
click at [1019, 547] on textarea "Hi Russell, I hope you had a great weekend! I'm sorry for the delay in getting …" at bounding box center [787, 574] width 573 height 70
type textarea "Hi Russell, I hope you had a great weekend! I'm sorry for the delay in getting …"
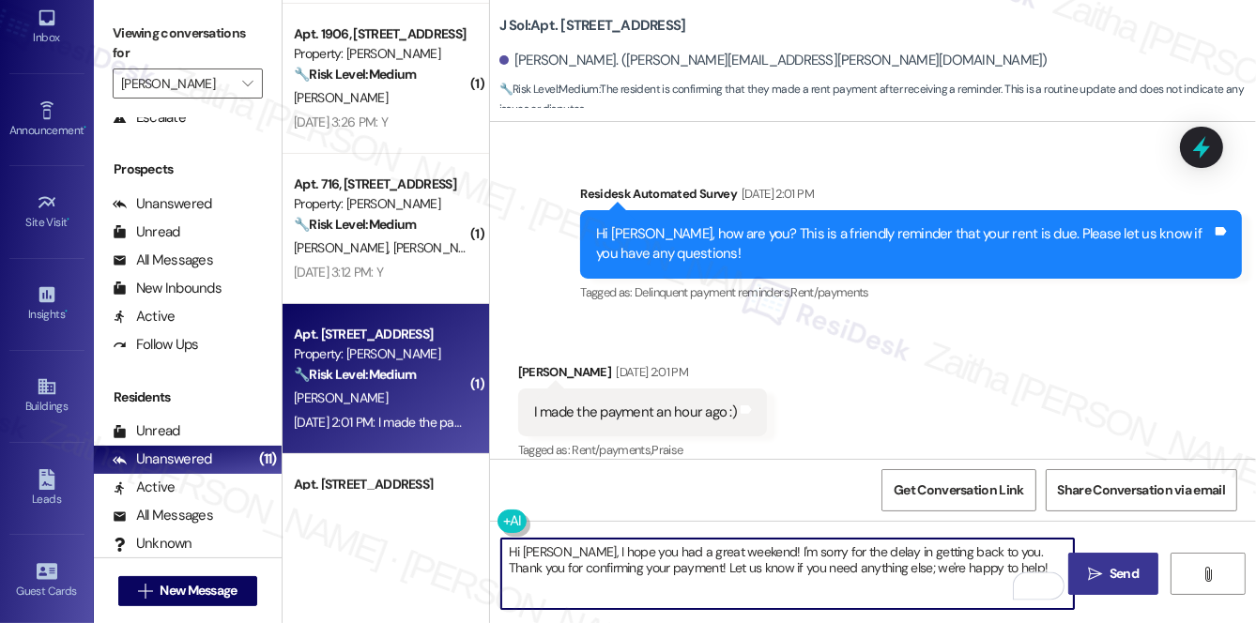
click at [1132, 575] on span "Send" at bounding box center [1124, 574] width 29 height 20
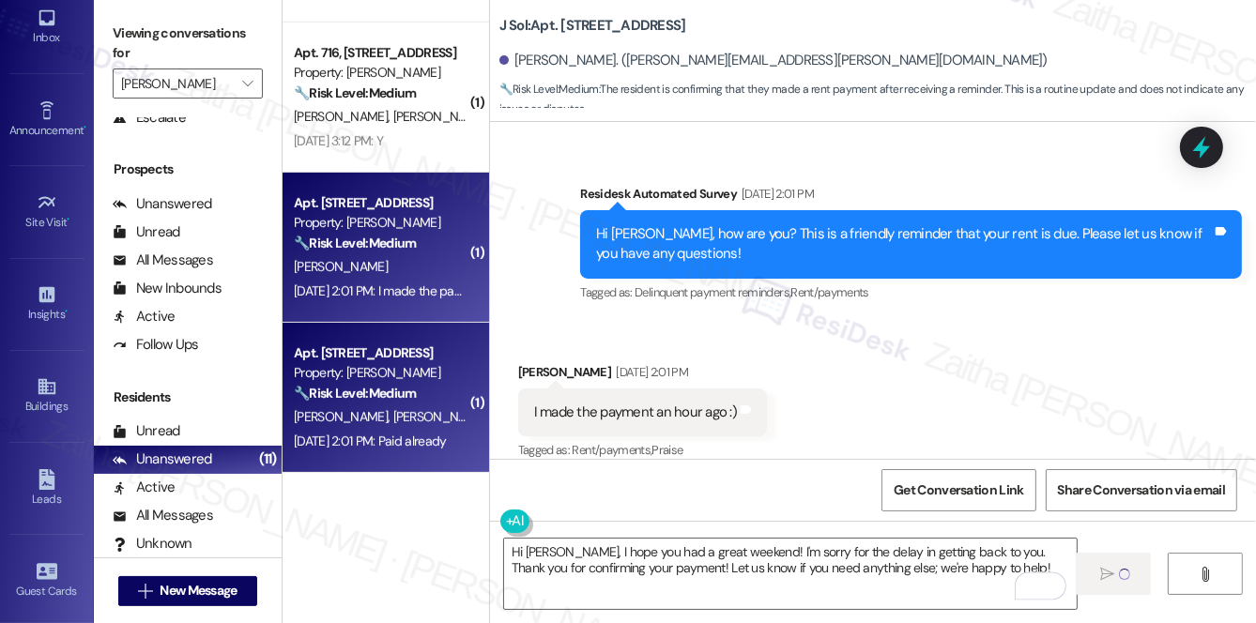
scroll to position [768, 0]
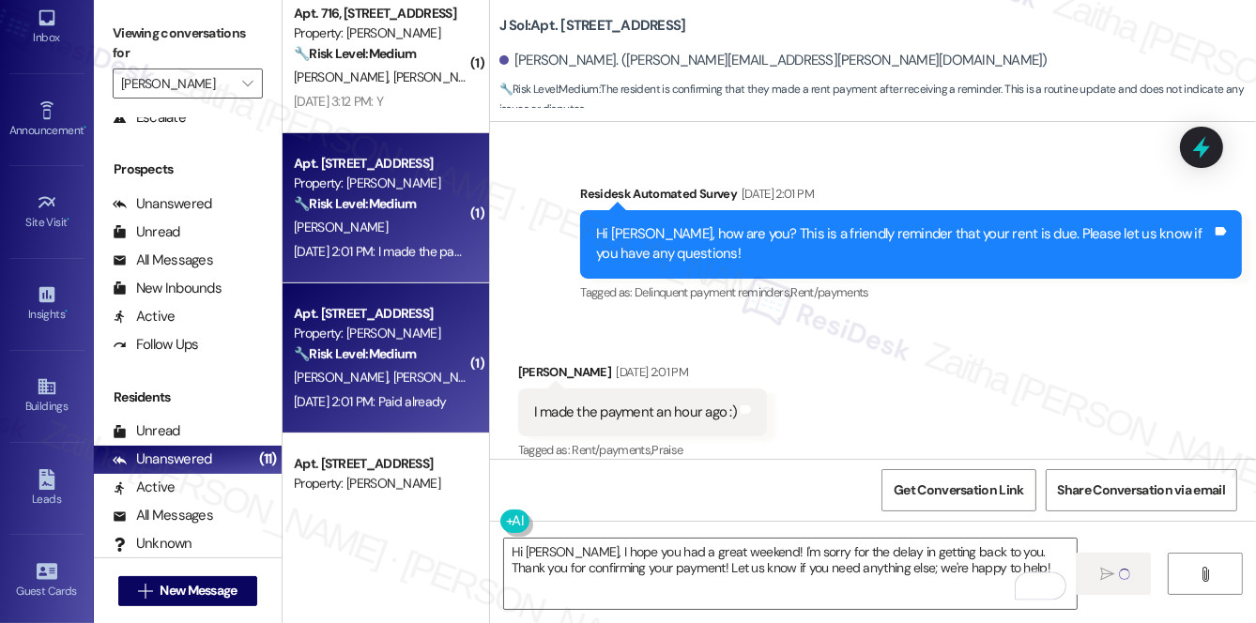
click at [420, 342] on div "Property: [PERSON_NAME]" at bounding box center [381, 334] width 174 height 20
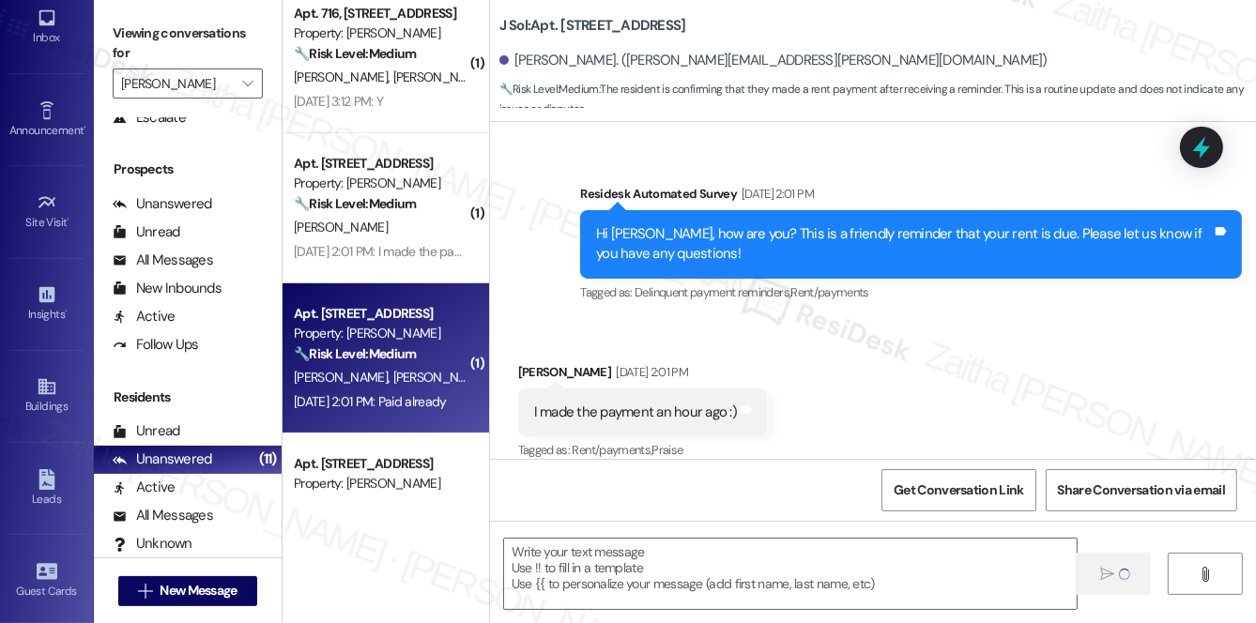
type textarea "Fetching suggested responses. Please feel free to read through the conversation…"
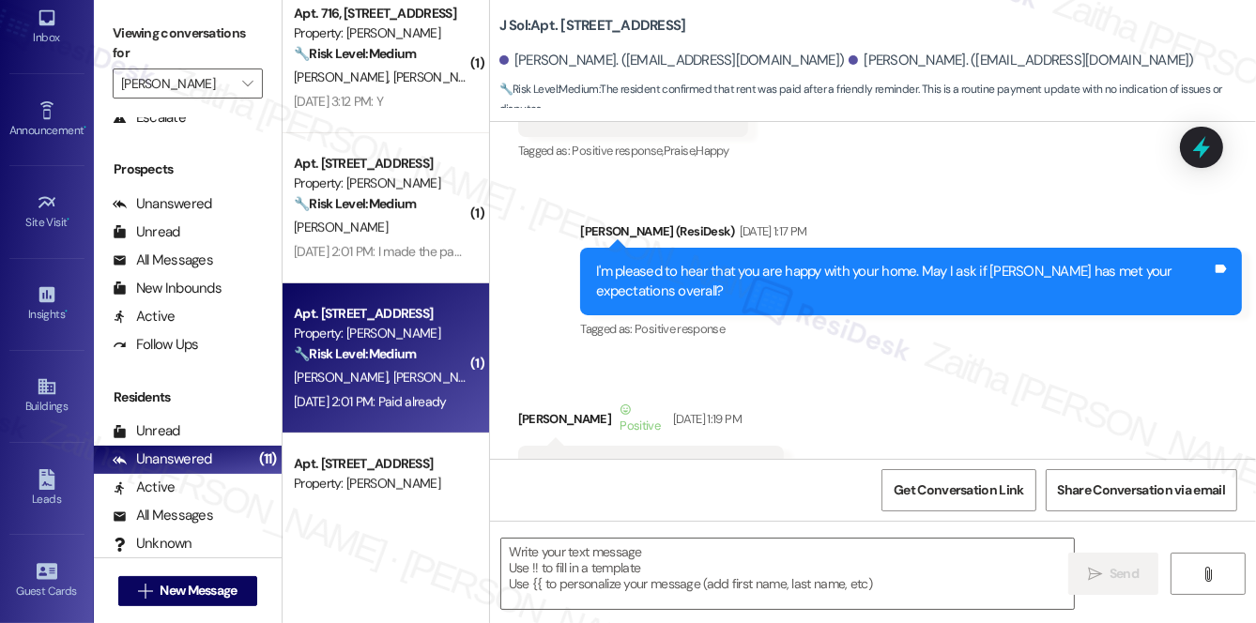
type textarea "Fetching suggested responses. Please feel free to read through the conversation…"
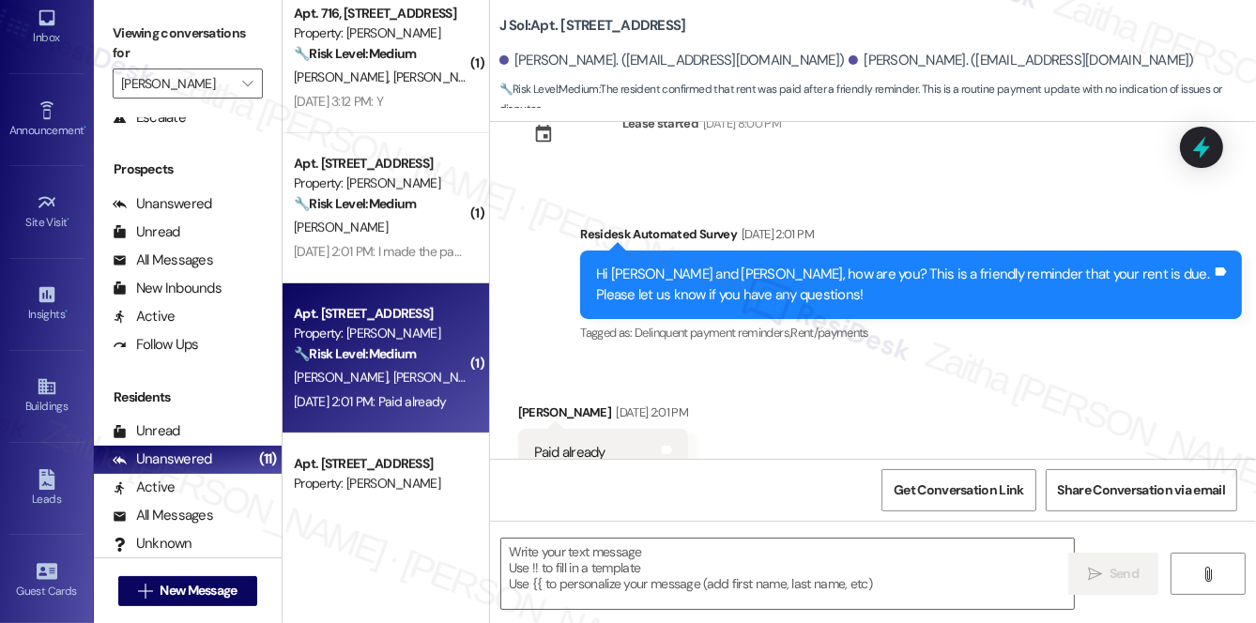
scroll to position [4592, 0]
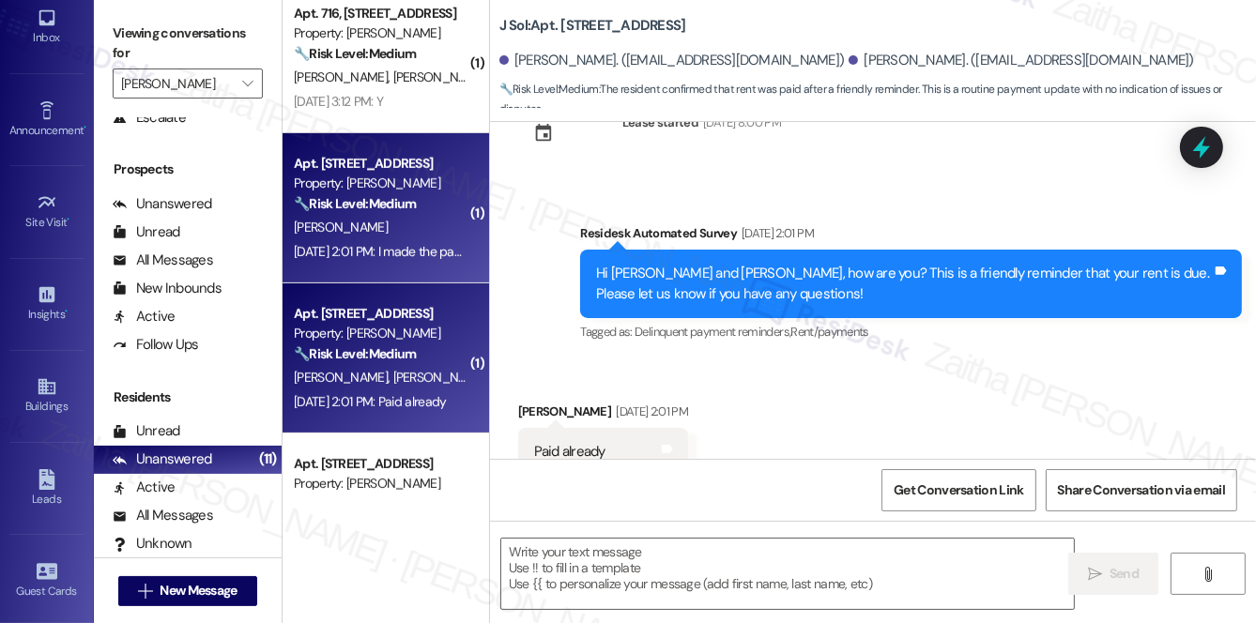
click at [416, 231] on div "[PERSON_NAME]" at bounding box center [380, 227] width 177 height 23
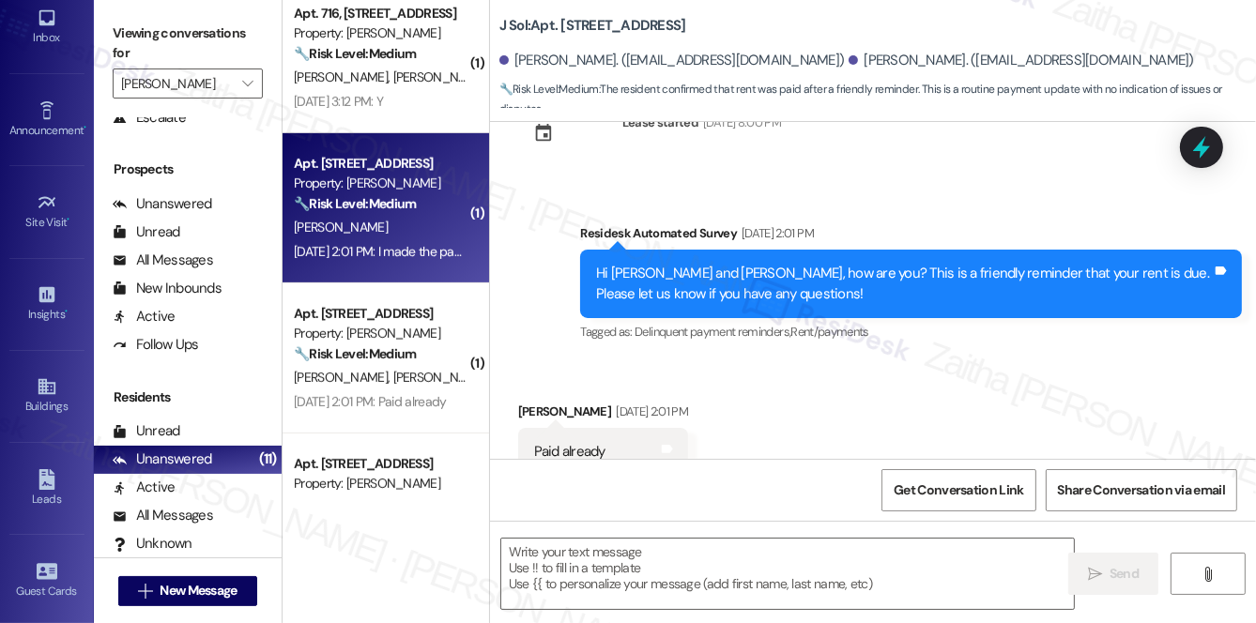
type textarea "Fetching suggested responses. Please feel free to read through the conversation…"
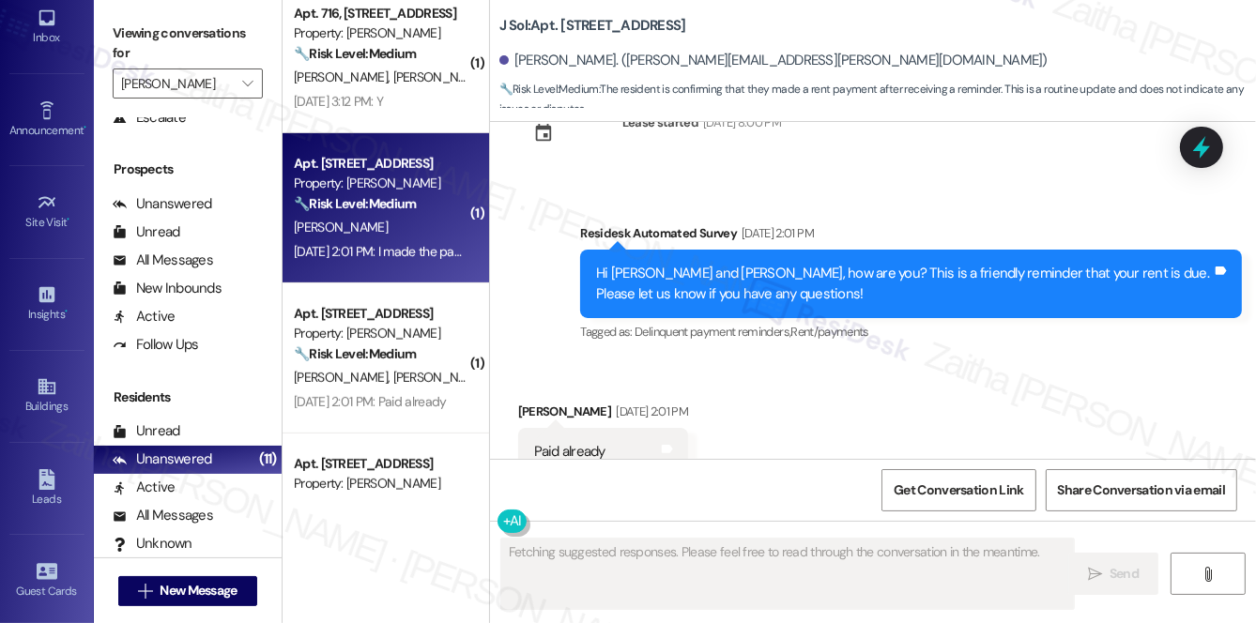
scroll to position [1630, 0]
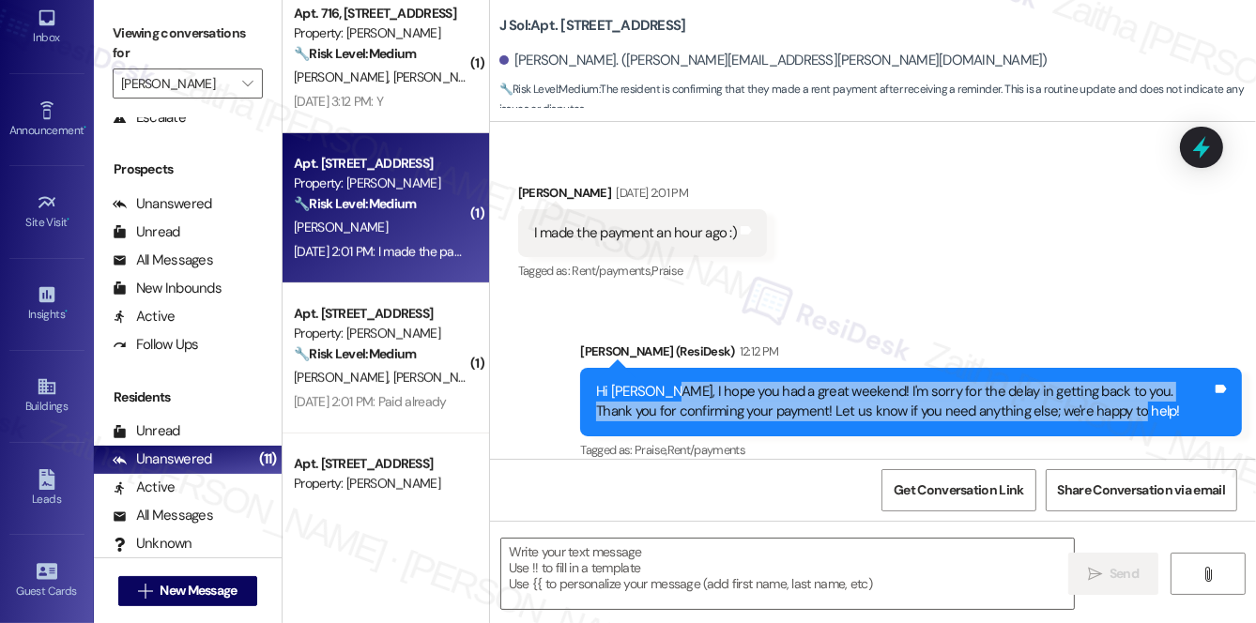
drag, startPoint x: 654, startPoint y: 364, endPoint x: 1126, endPoint y: 383, distance: 471.6
click at [1126, 383] on div "Hi Russell, I hope you had a great weekend! I'm sorry for the delay in getting …" at bounding box center [904, 402] width 616 height 40
copy div "I hope you had a great weekend! I'm sorry for the delay in getting back to you.…"
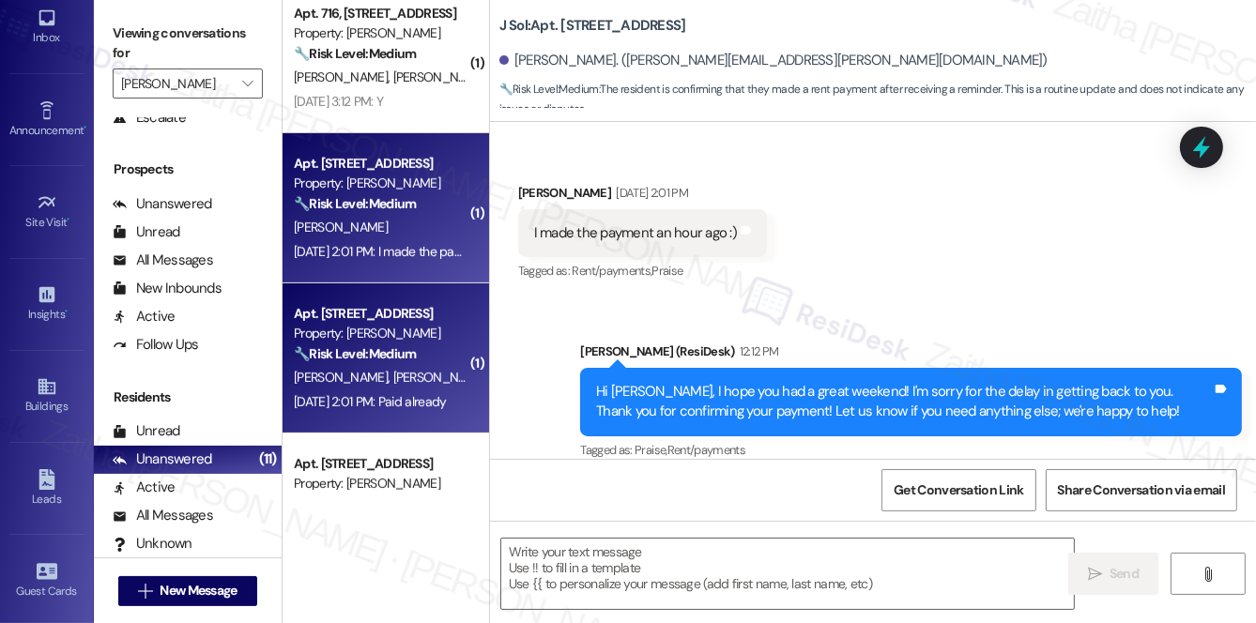
click at [395, 364] on div "Apt. 1012, 4000 Fairfax Blvd Property: J Sol 🔧 Risk Level: Medium The resident …" at bounding box center [380, 334] width 177 height 64
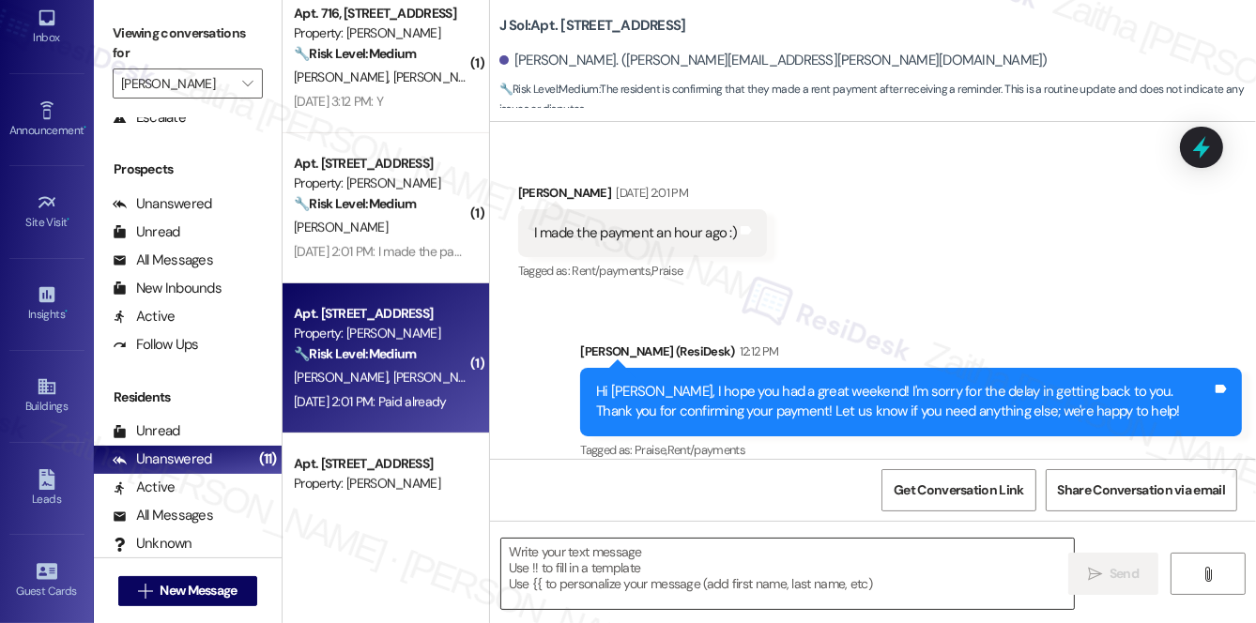
type textarea "Fetching suggested responses. Please feel free to read through the conversation…"
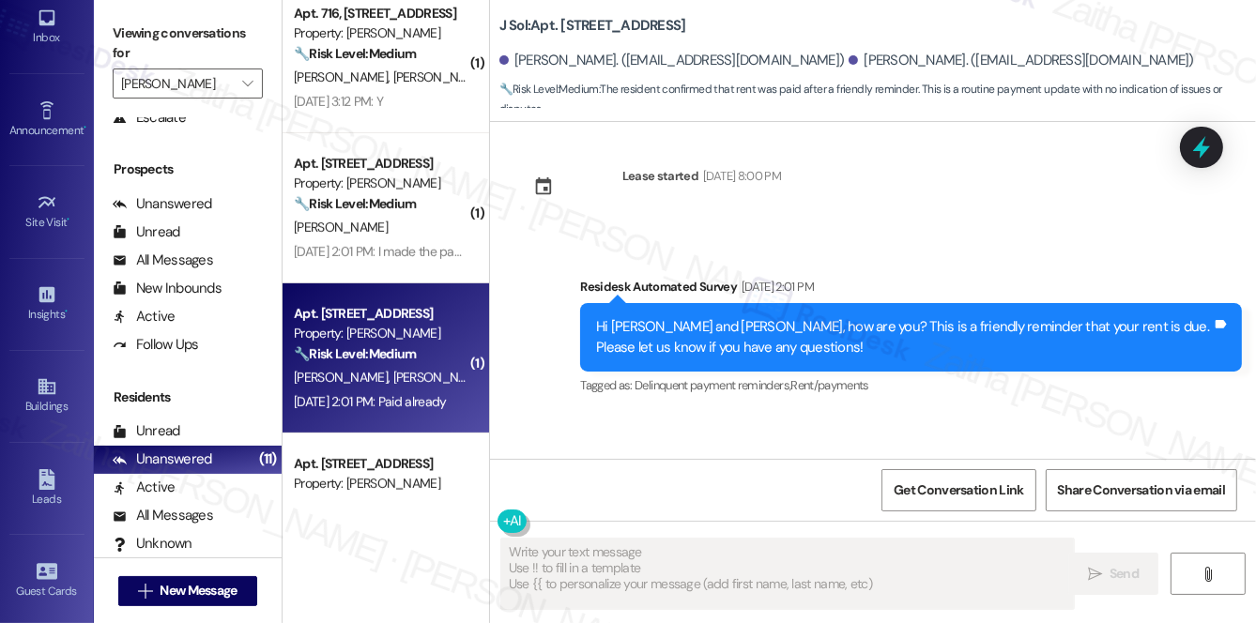
scroll to position [4591, 0]
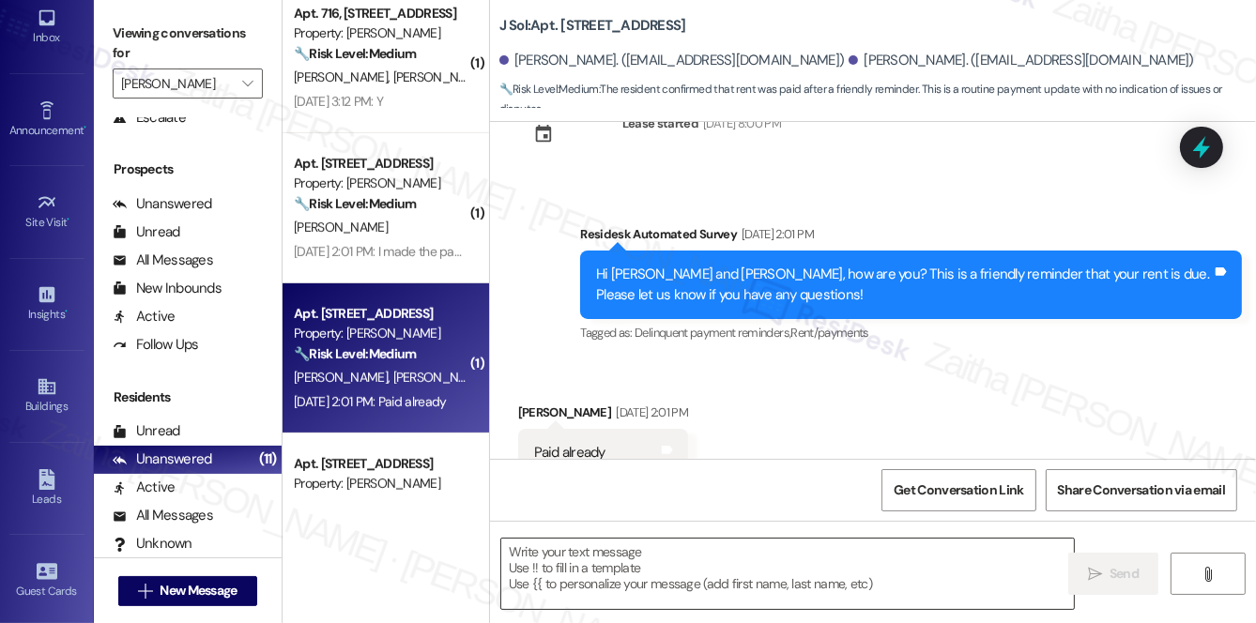
click at [568, 560] on textarea at bounding box center [787, 574] width 573 height 70
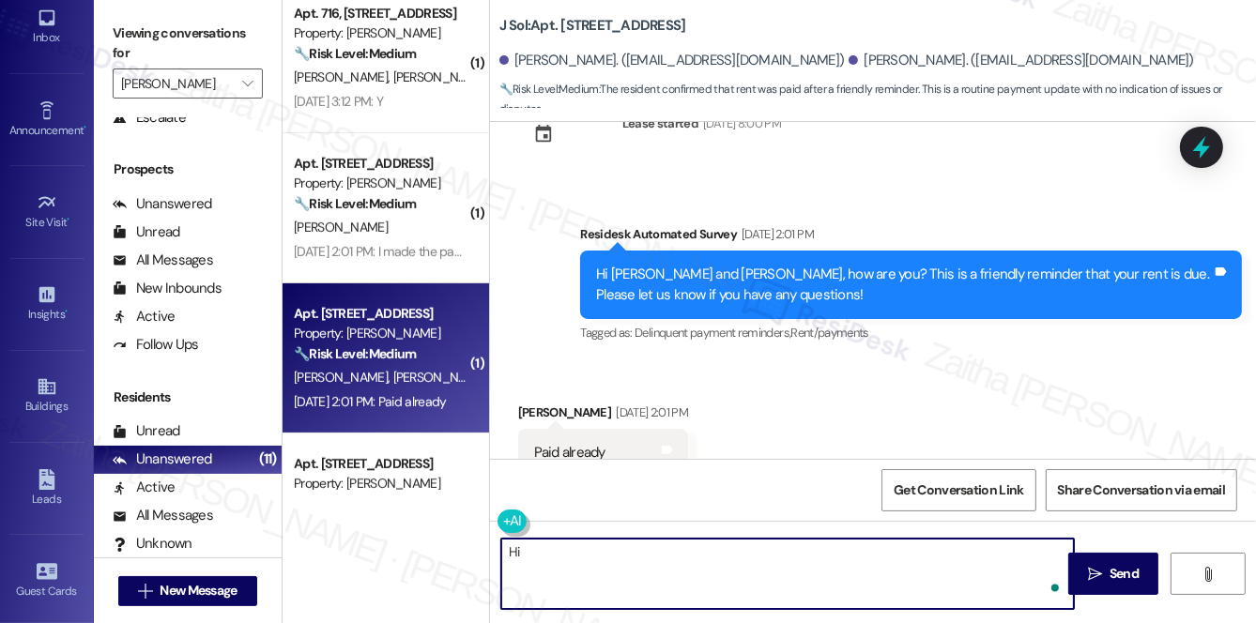
paste textarea "I hope you had a great weekend! I'm sorry for the delay in getting back to you.…"
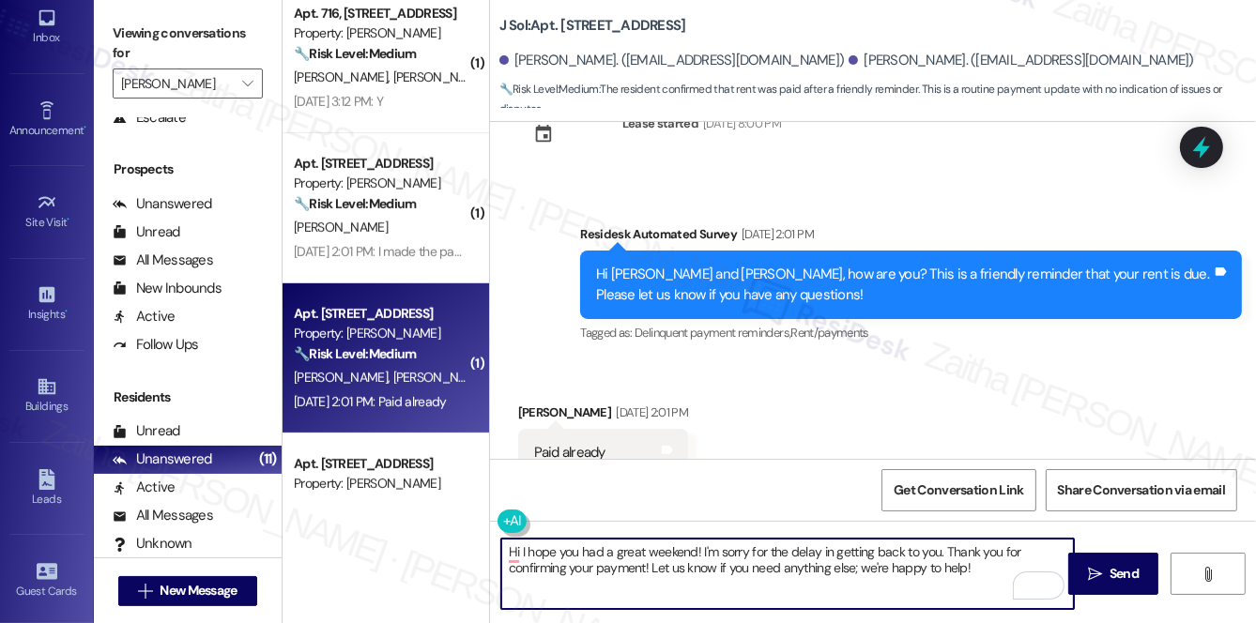
click at [528, 389] on div "Received via SMS Pranav Ravikumar Sep 03, 2025 at 2:01 PM Paid already Tags and…" at bounding box center [603, 454] width 198 height 130
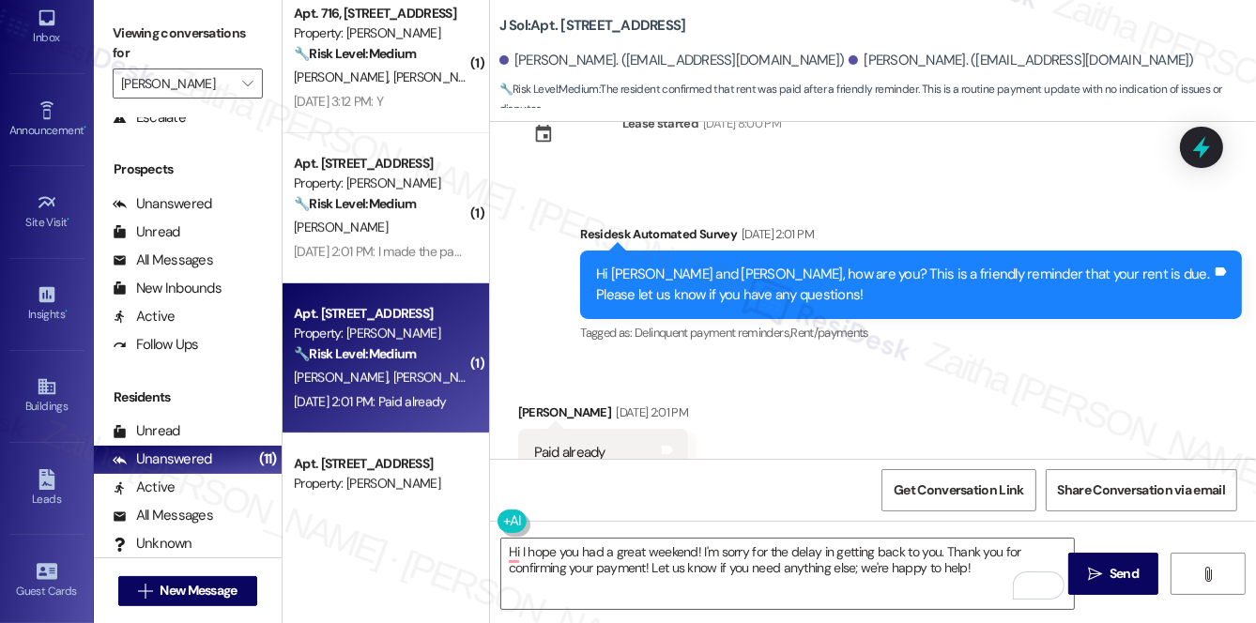
click at [528, 403] on div "Pranav Ravikumar Sep 03, 2025 at 2:01 PM" at bounding box center [603, 416] width 170 height 26
copy div "Pranav"
click at [520, 552] on textarea "Hi I hope you had a great weekend! I'm sorry for the delay in getting back to y…" at bounding box center [787, 574] width 573 height 70
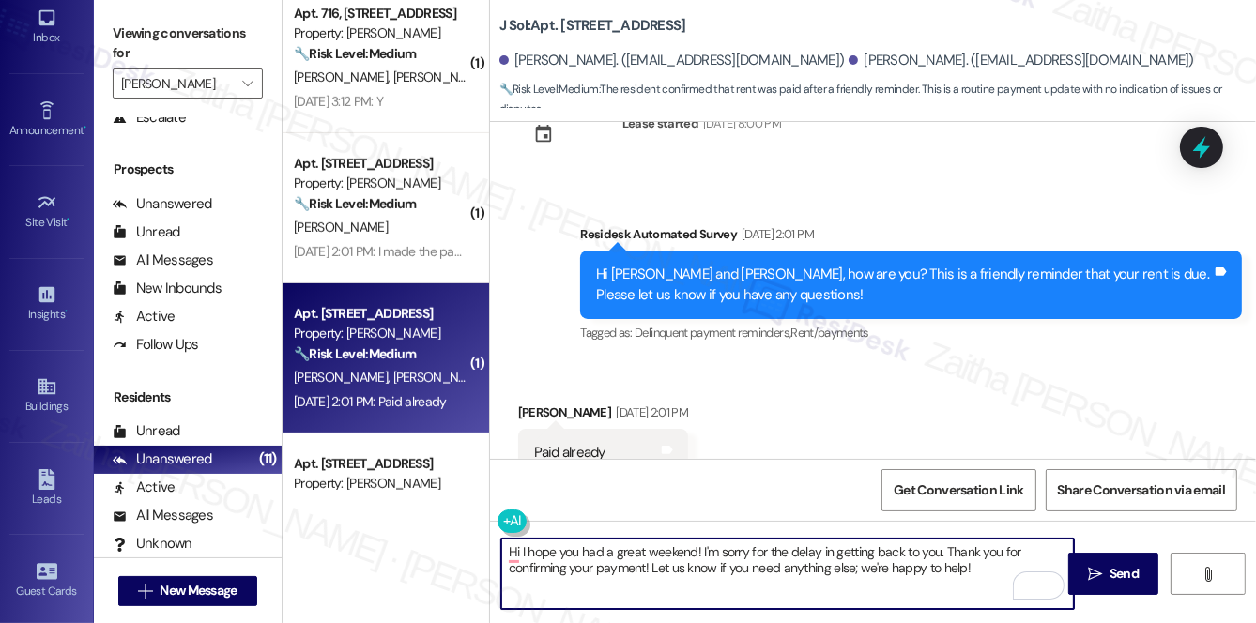
paste textarea "Pranav"
type textarea "Hi Pranav, I hope you had a great weekend! I'm sorry for the delay in getting b…"
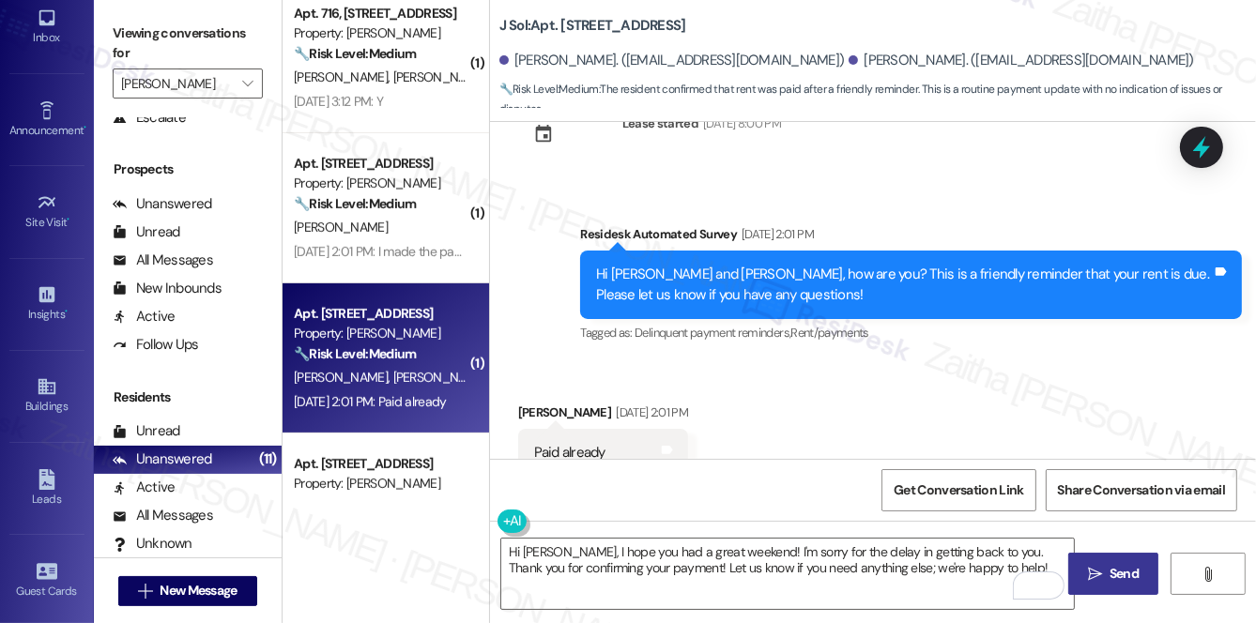
drag, startPoint x: 1119, startPoint y: 571, endPoint x: 1107, endPoint y: 571, distance: 12.2
click at [1119, 571] on span "Send" at bounding box center [1124, 574] width 29 height 20
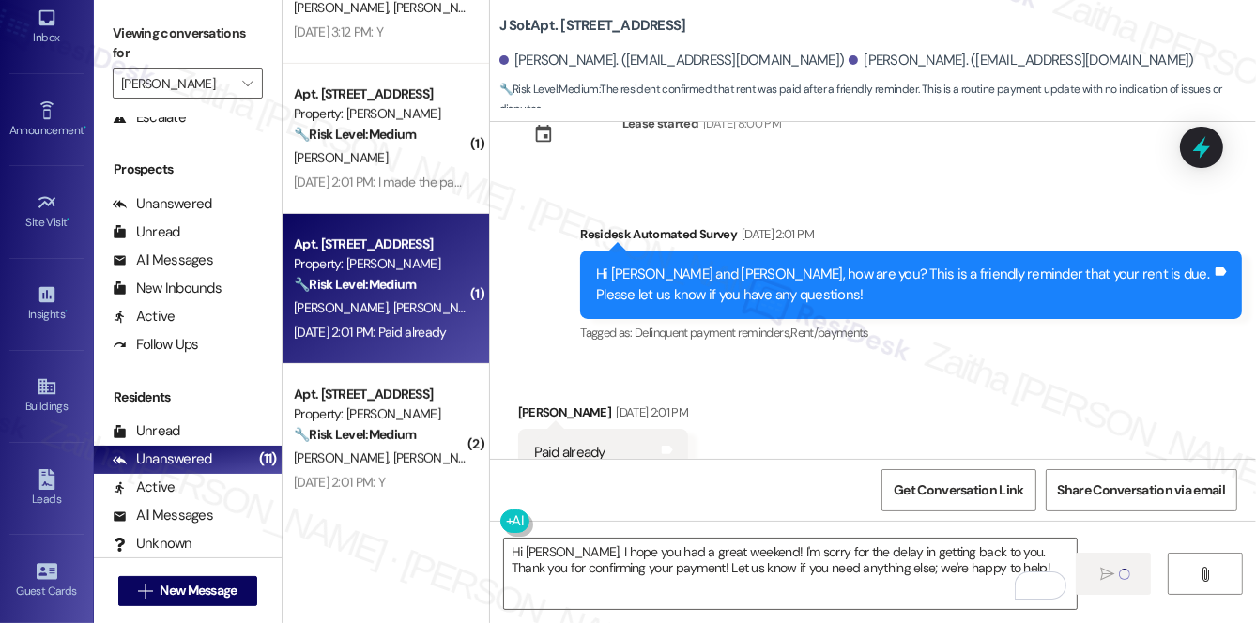
scroll to position [939, 0]
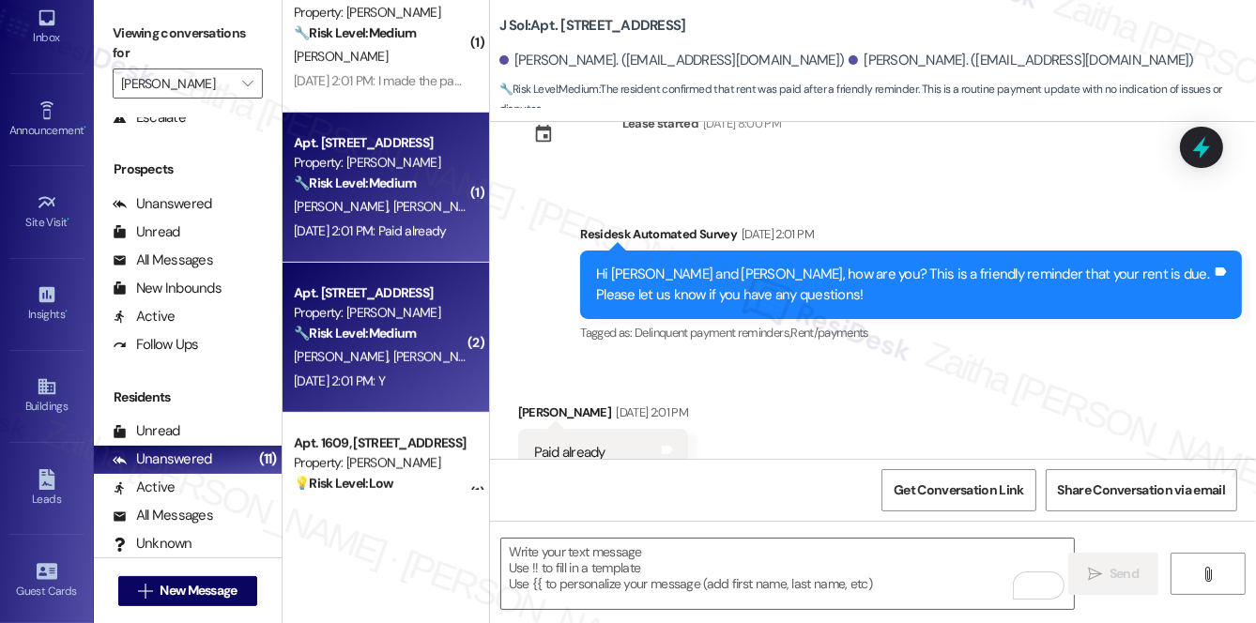
click at [441, 351] on div "Z. Schloss J. Bitterli" at bounding box center [380, 356] width 177 height 23
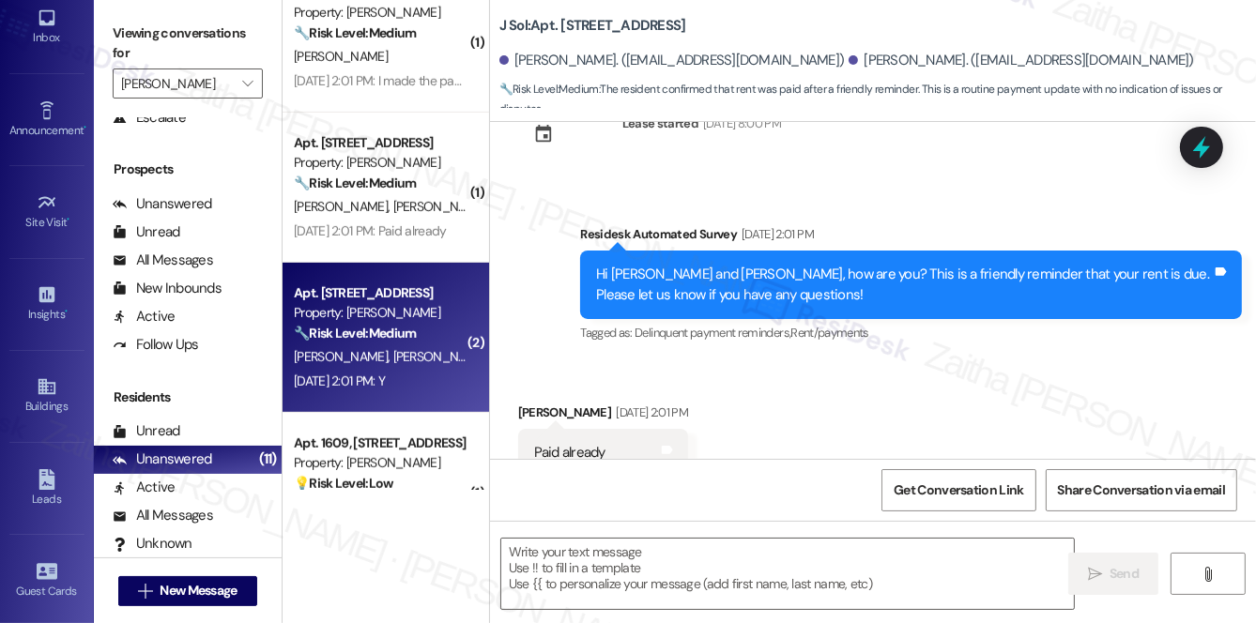
type textarea "Fetching suggested responses. Please feel free to read through the conversation…"
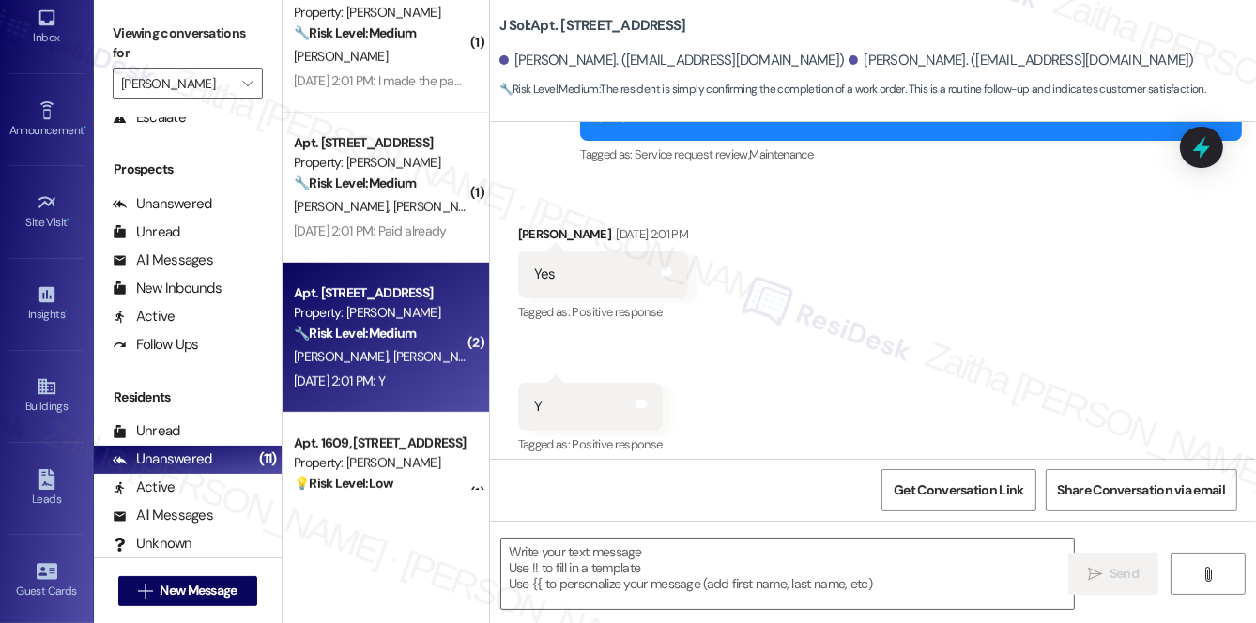
scroll to position [459, 0]
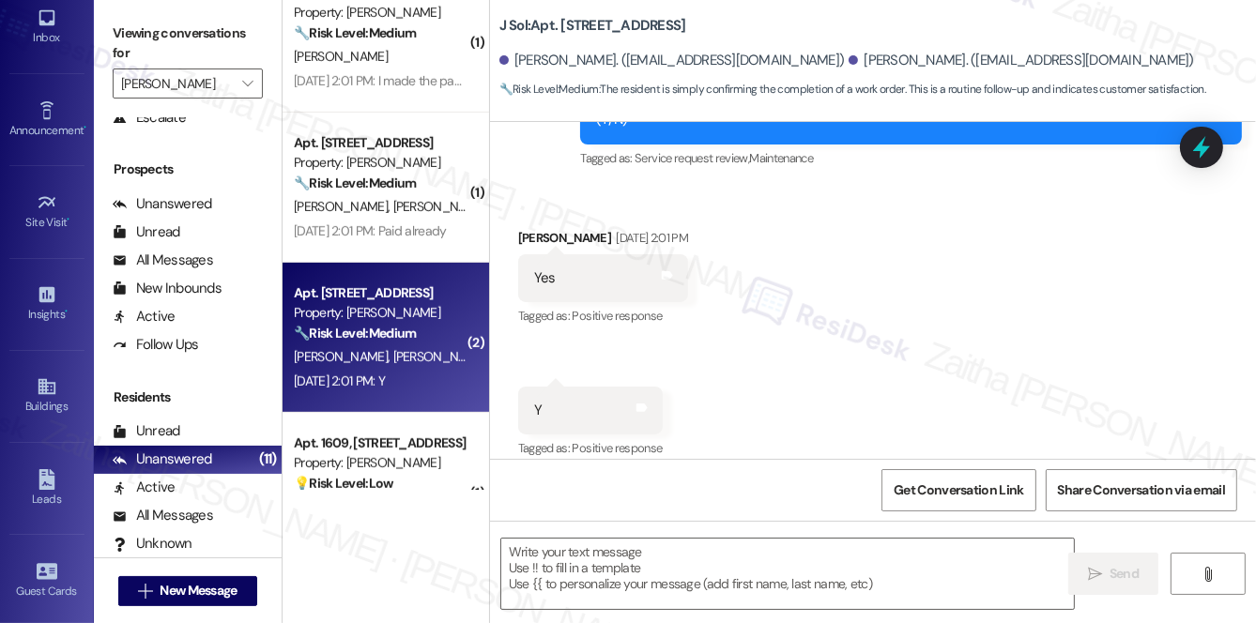
click at [524, 228] on div "John Bitterli Sep 03, 2025 at 2:01 PM" at bounding box center [603, 241] width 170 height 26
copy div "John"
click at [557, 562] on textarea at bounding box center [787, 574] width 573 height 70
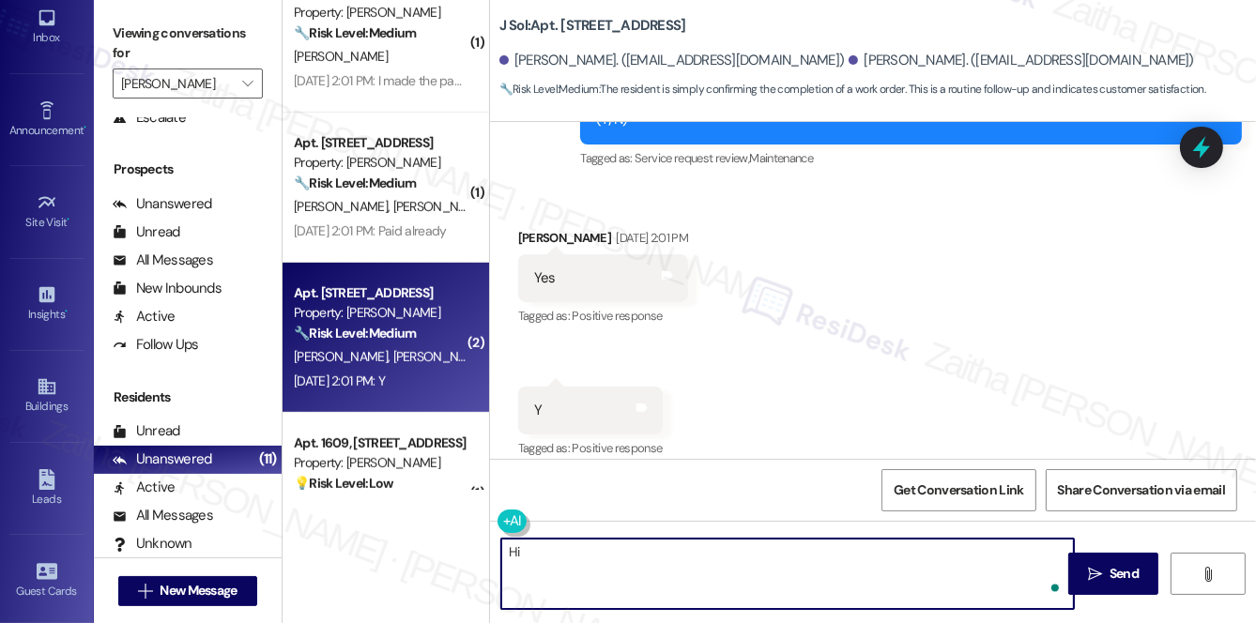
paste textarea "John"
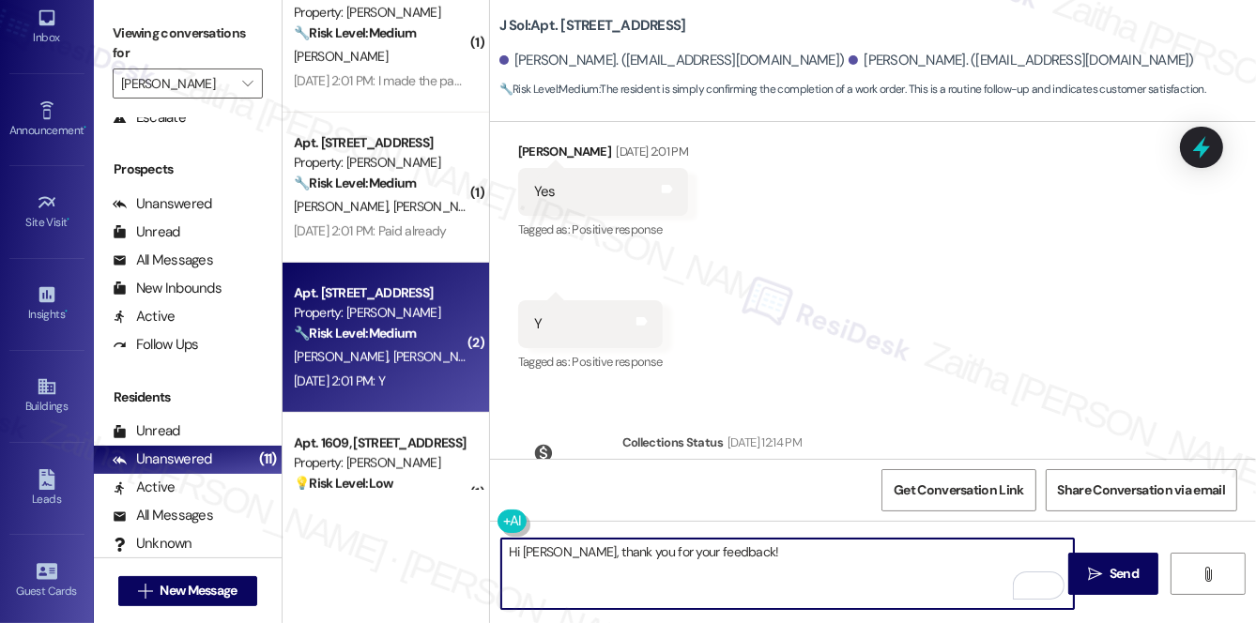
scroll to position [597, 0]
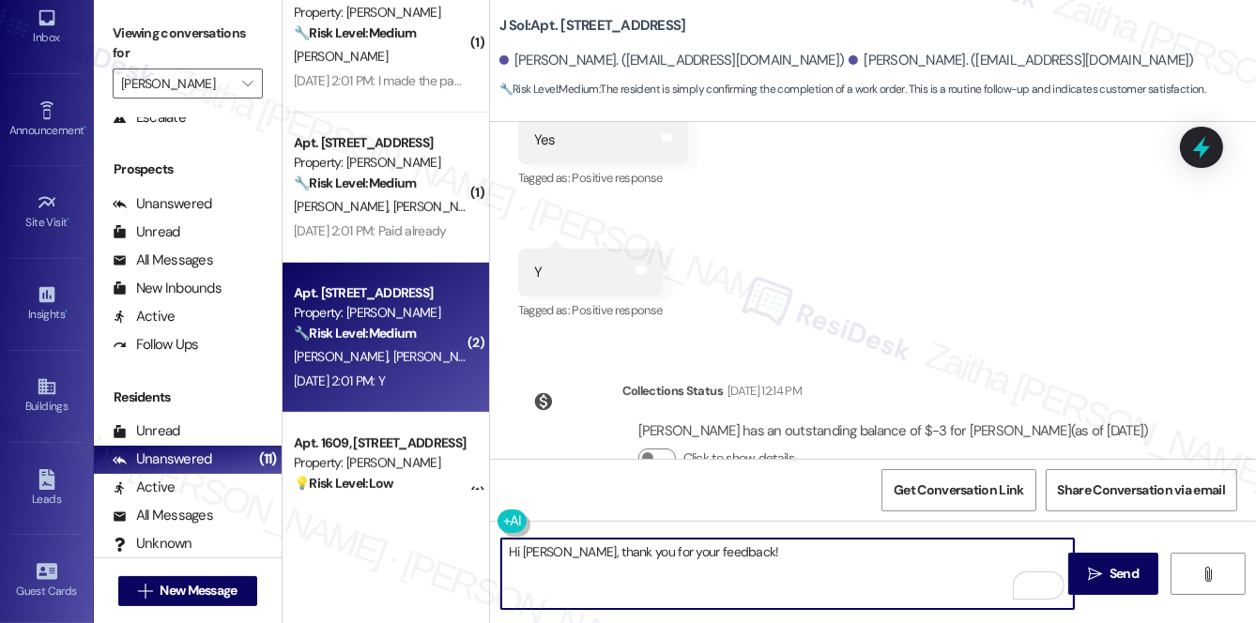
paste textarea "I'm happy the work order was completed to your satisfaction! We'd also love to …"
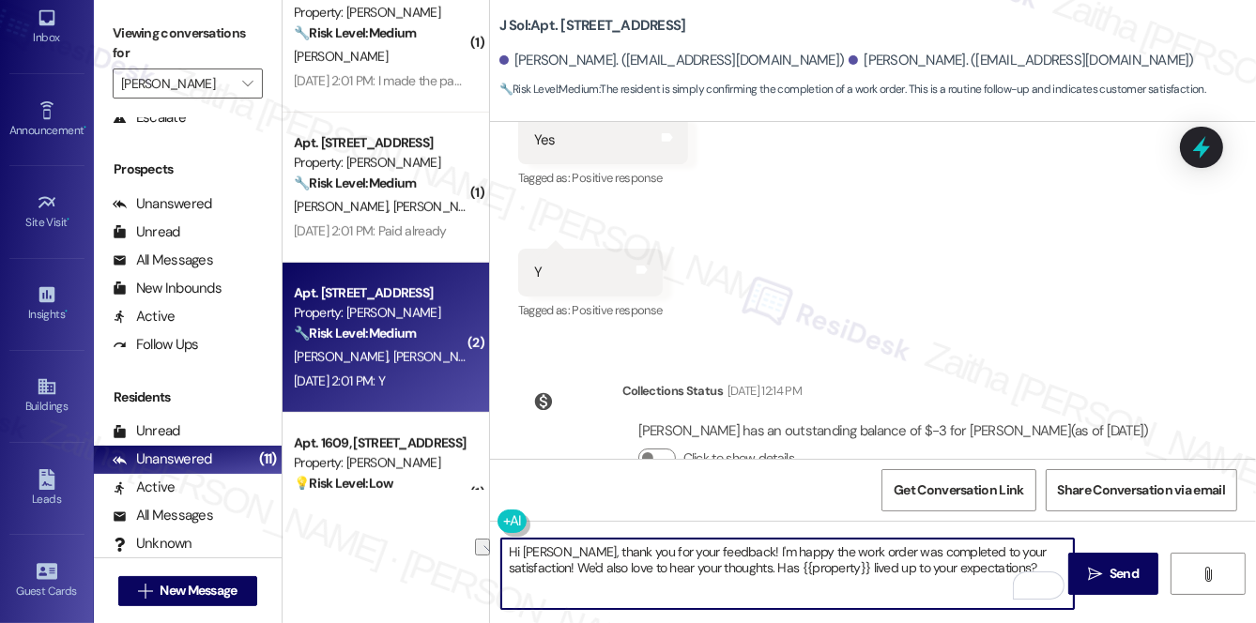
drag, startPoint x: 513, startPoint y: 574, endPoint x: 966, endPoint y: 591, distance: 453.8
click at [966, 591] on textarea "Hi John, thank you for your feedback! I'm happy the work order was completed to…" at bounding box center [787, 574] width 573 height 70
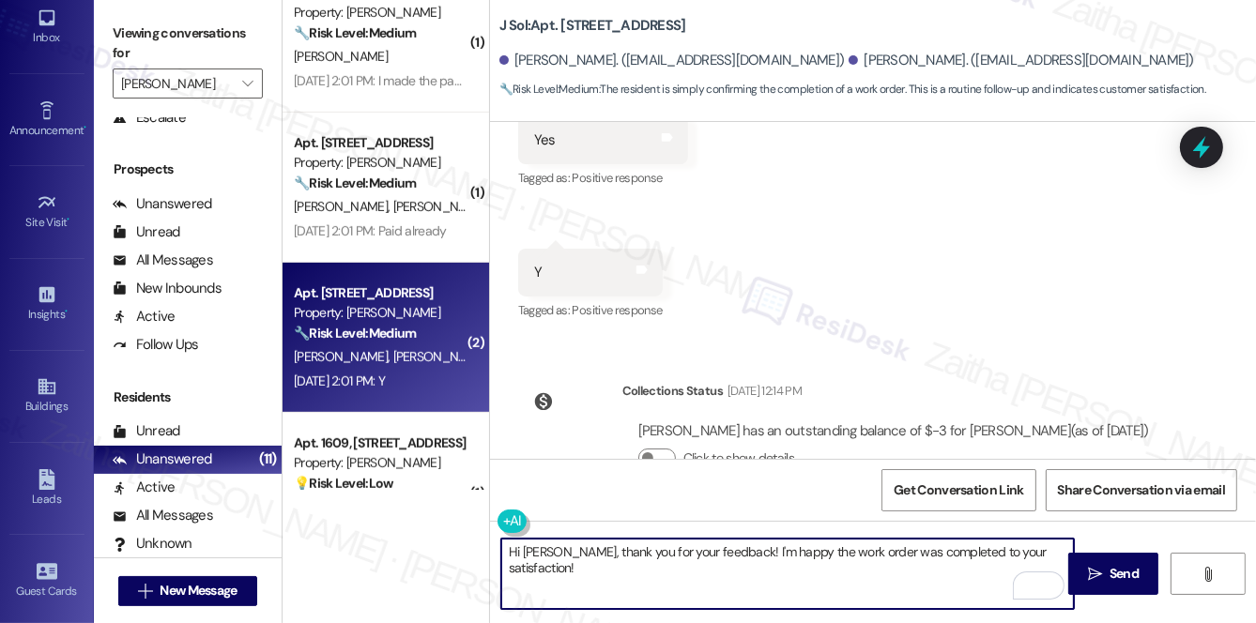
paste textarea "If there’s anything else you need, please don’t hesitate to reach out."
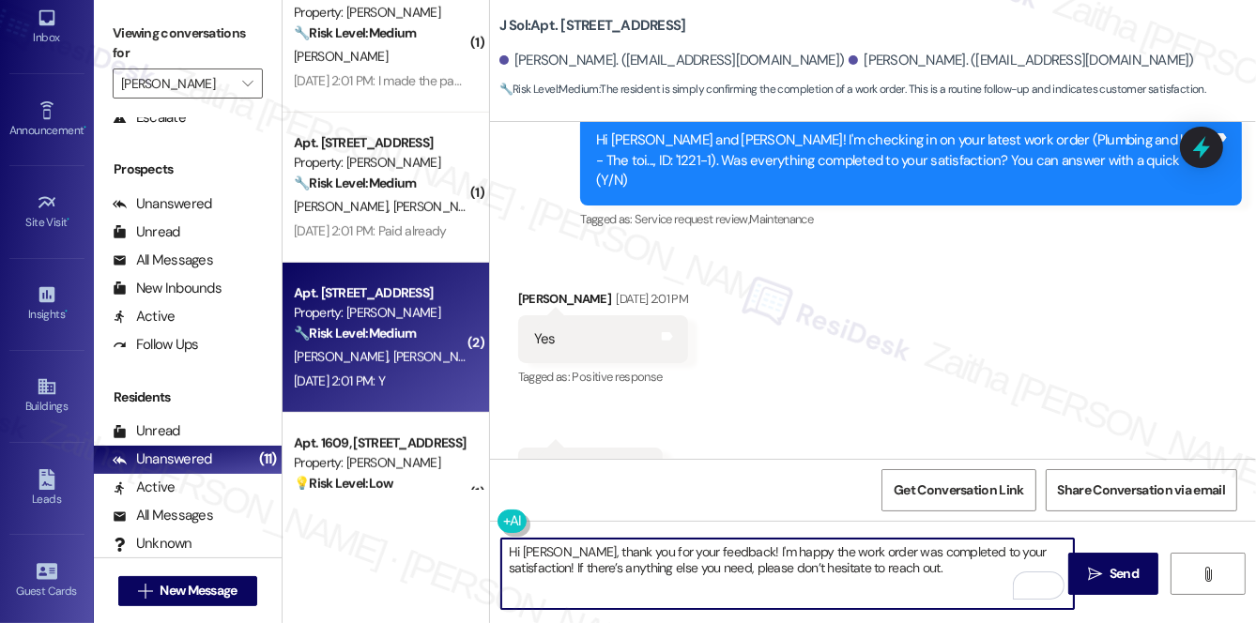
scroll to position [426, 0]
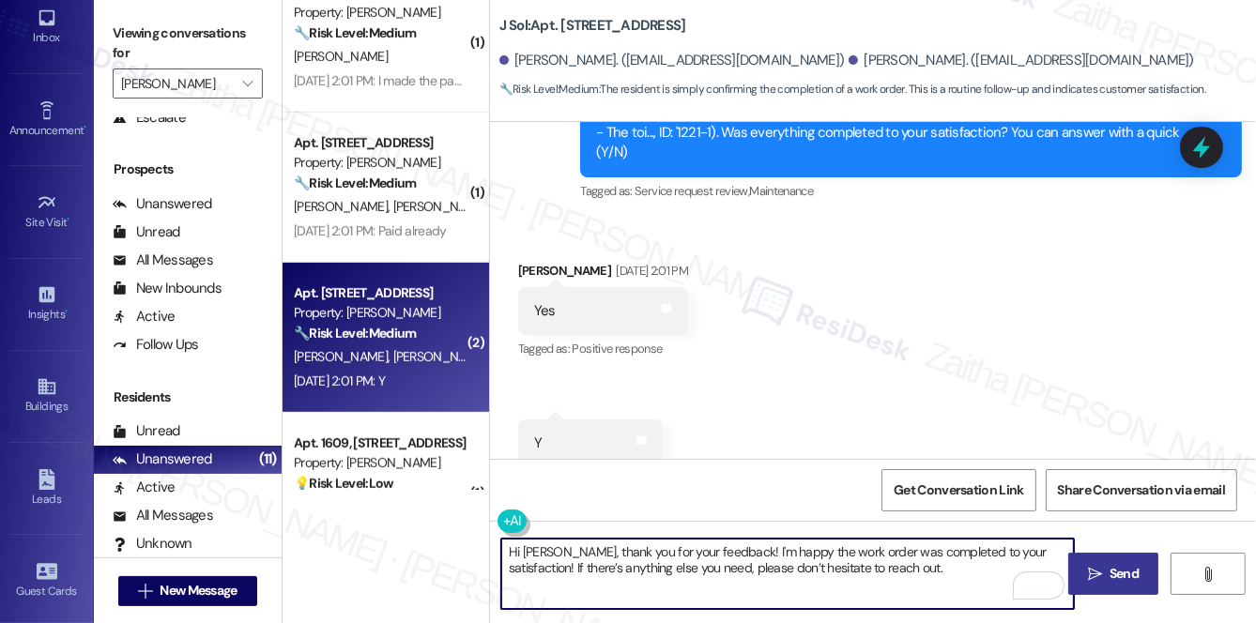
type textarea "Hi John, thank you for your feedback! I'm happy the work order was completed to…"
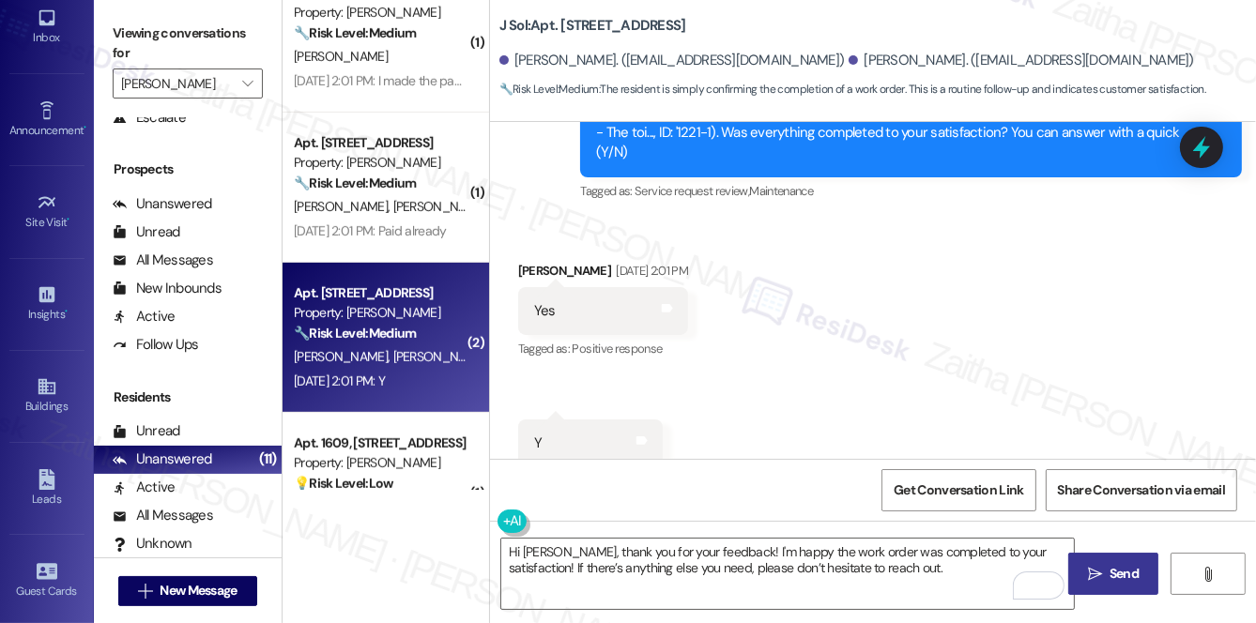
click at [1131, 575] on span "Send" at bounding box center [1124, 574] width 29 height 20
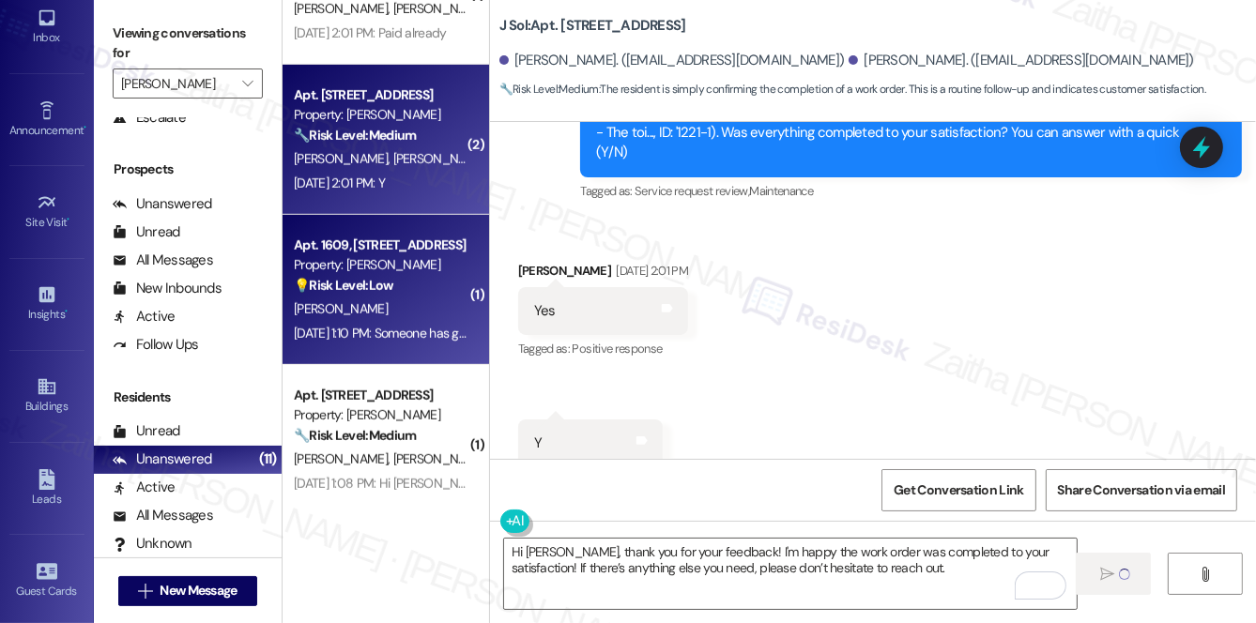
scroll to position [1161, 0]
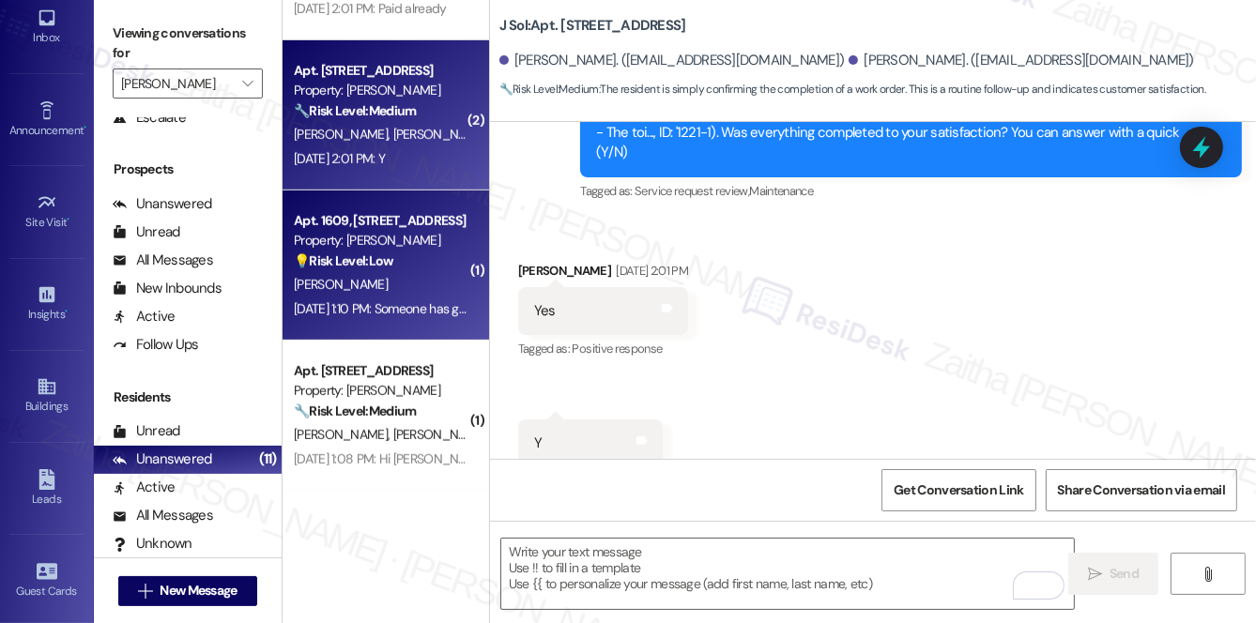
click at [392, 261] on strong "💡 Risk Level: Low" at bounding box center [344, 261] width 100 height 17
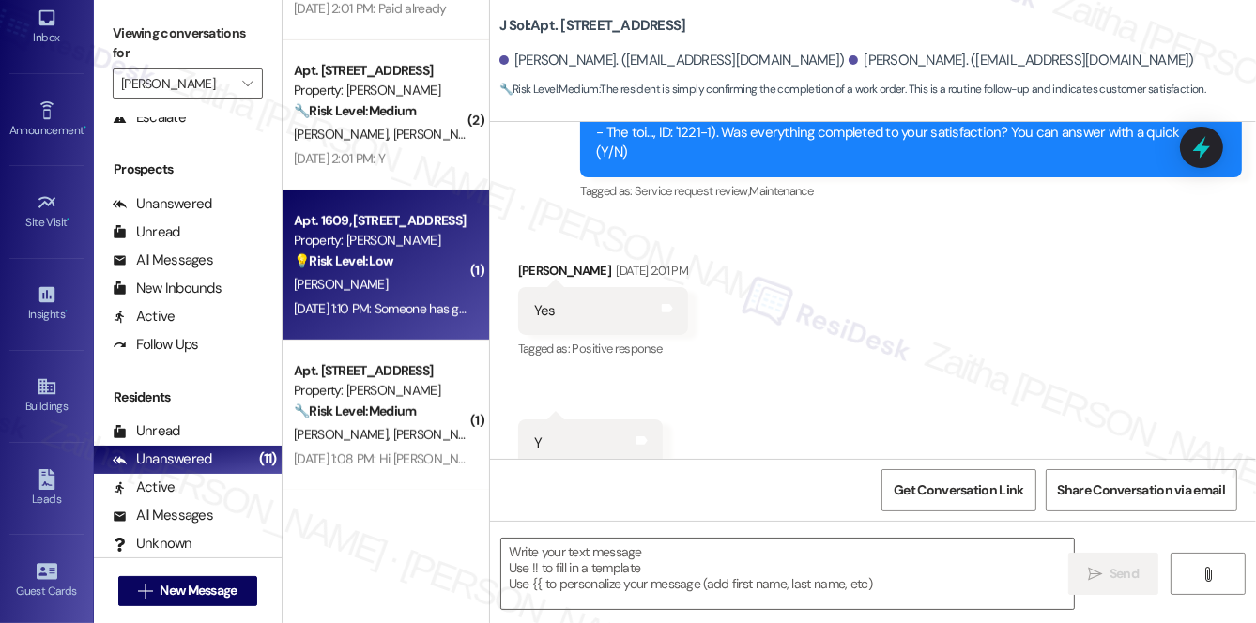
type textarea "Fetching suggested responses. Please feel free to read through the conversation…"
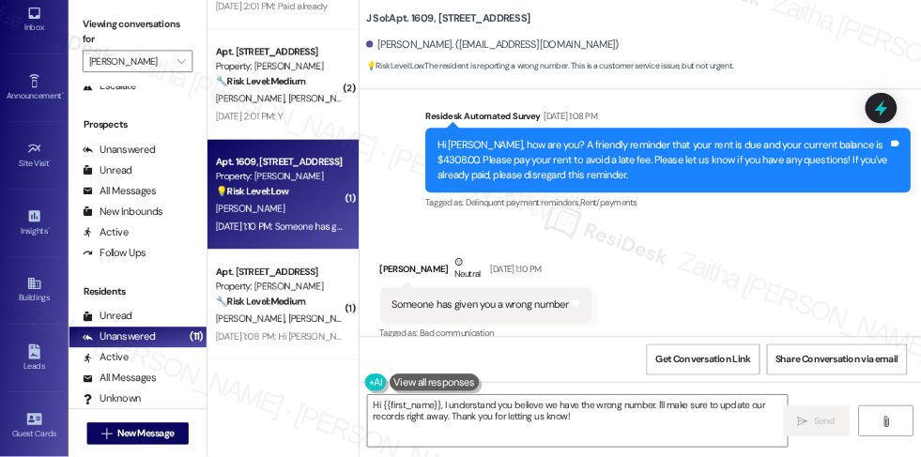
scroll to position [715, 0]
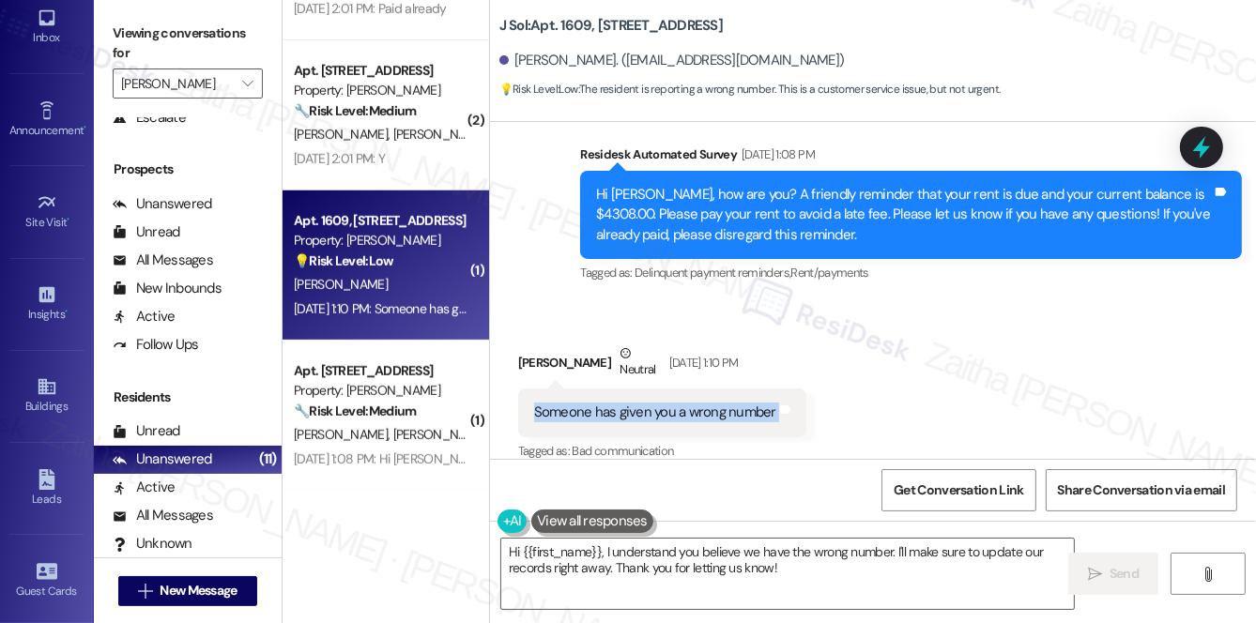
drag, startPoint x: 530, startPoint y: 391, endPoint x: 816, endPoint y: 396, distance: 285.4
click at [816, 396] on div "Received via SMS Naser Alkhalifa Neutral Sep 05, 2025 at 1:10 PM Someone has gi…" at bounding box center [873, 390] width 766 height 178
copy div "Someone has given you a wrong number Tags and notes"
click at [911, 344] on div "Received via SMS Naser Alkhalifa Neutral Sep 05, 2025 at 1:10 PM Someone has gi…" at bounding box center [873, 390] width 766 height 178
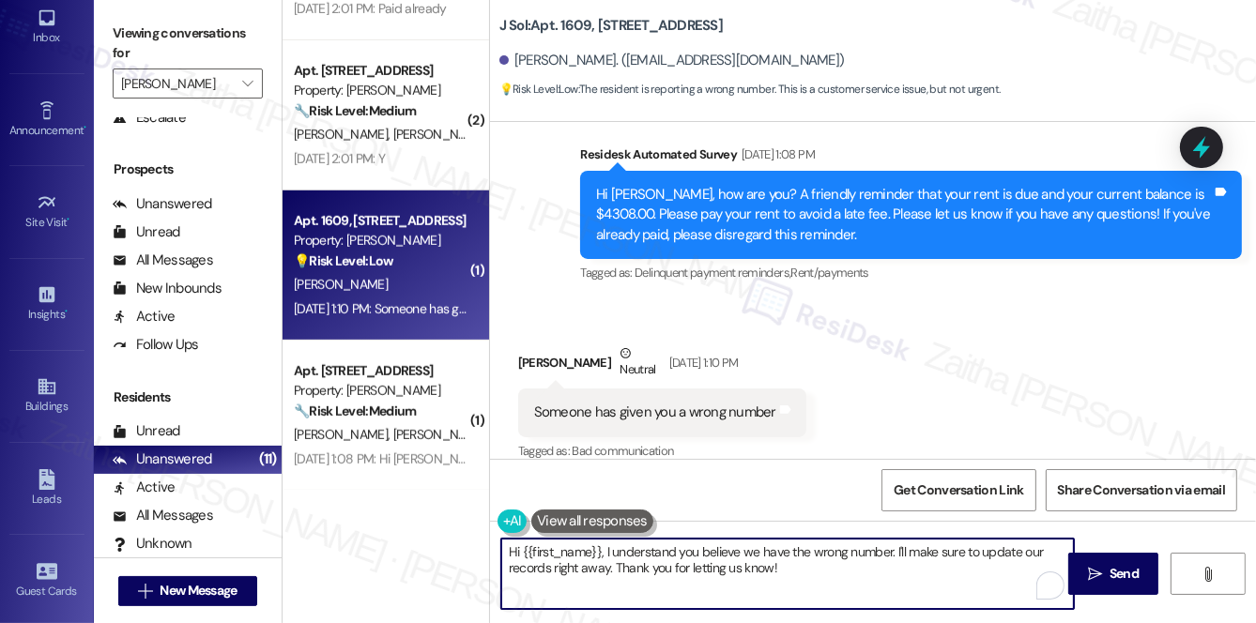
drag, startPoint x: 895, startPoint y: 549, endPoint x: 904, endPoint y: 571, distance: 23.5
click at [901, 575] on textarea "Hi {{first_name}}, I understand you believe we have the wrong number. I'll make…" at bounding box center [787, 574] width 573 height 70
paste textarea "Could you confirm whether you’ve already moved out, so we can make sure our rec…"
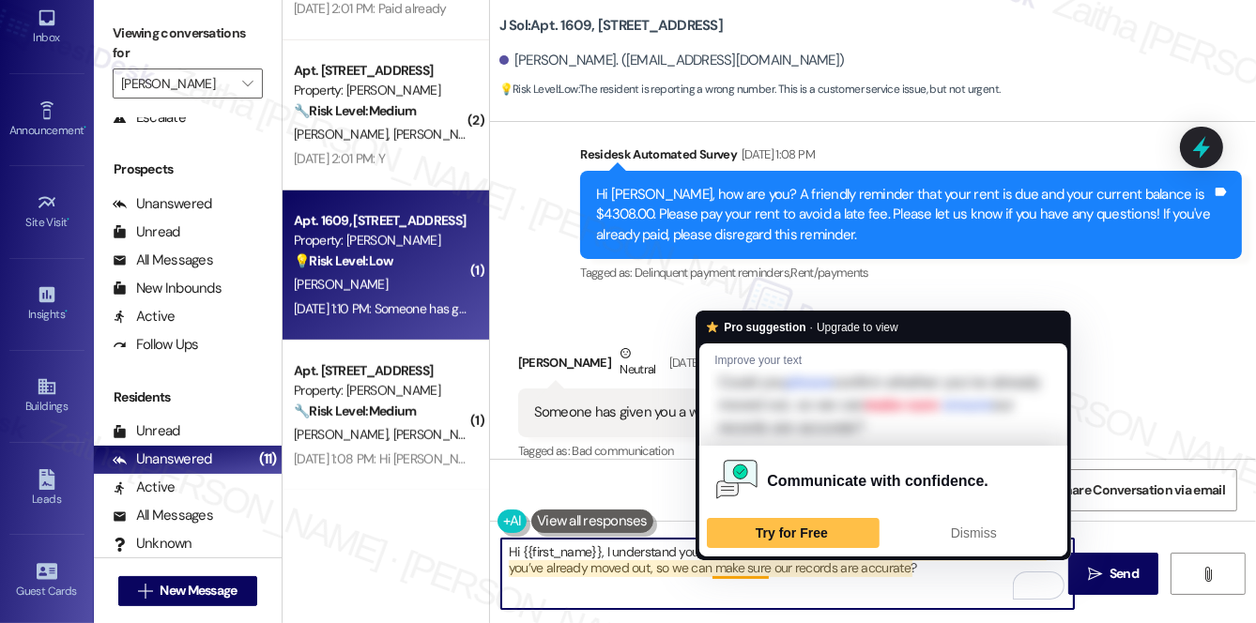
click at [742, 566] on textarea "Hi {{first_name}}, I understand you believe we have the wrong number. Could you…" at bounding box center [787, 574] width 573 height 70
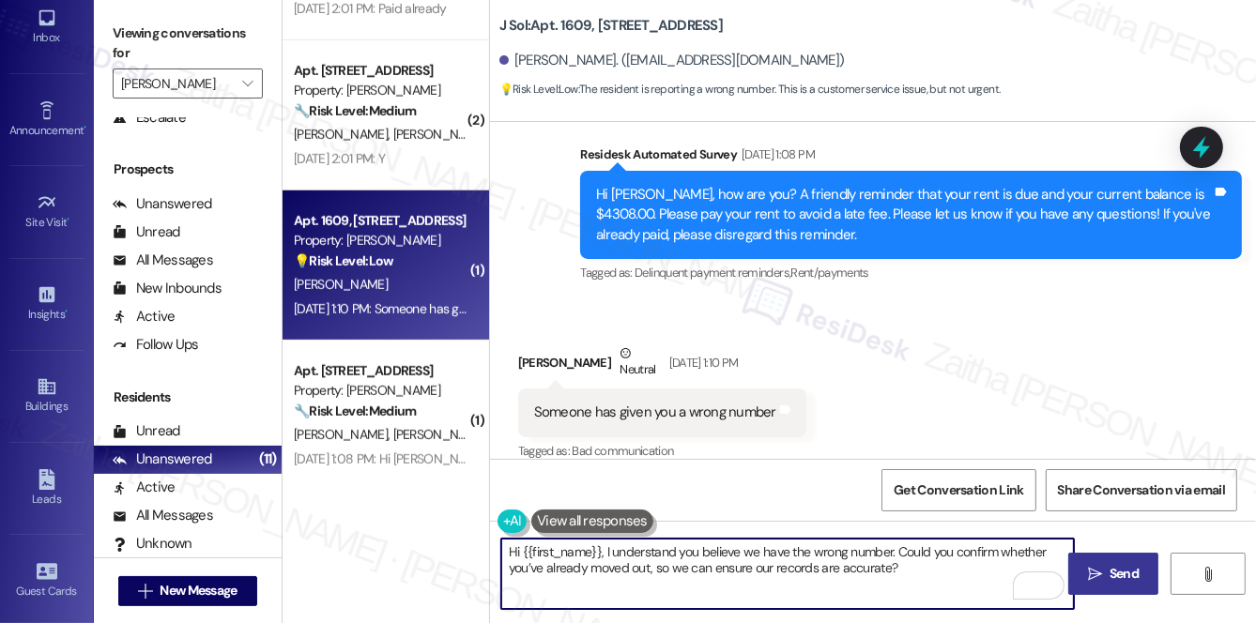
type textarea "Hi {{first_name}}, I understand you believe we have the wrong number. Could you…"
click at [1117, 569] on span "Send" at bounding box center [1124, 574] width 29 height 20
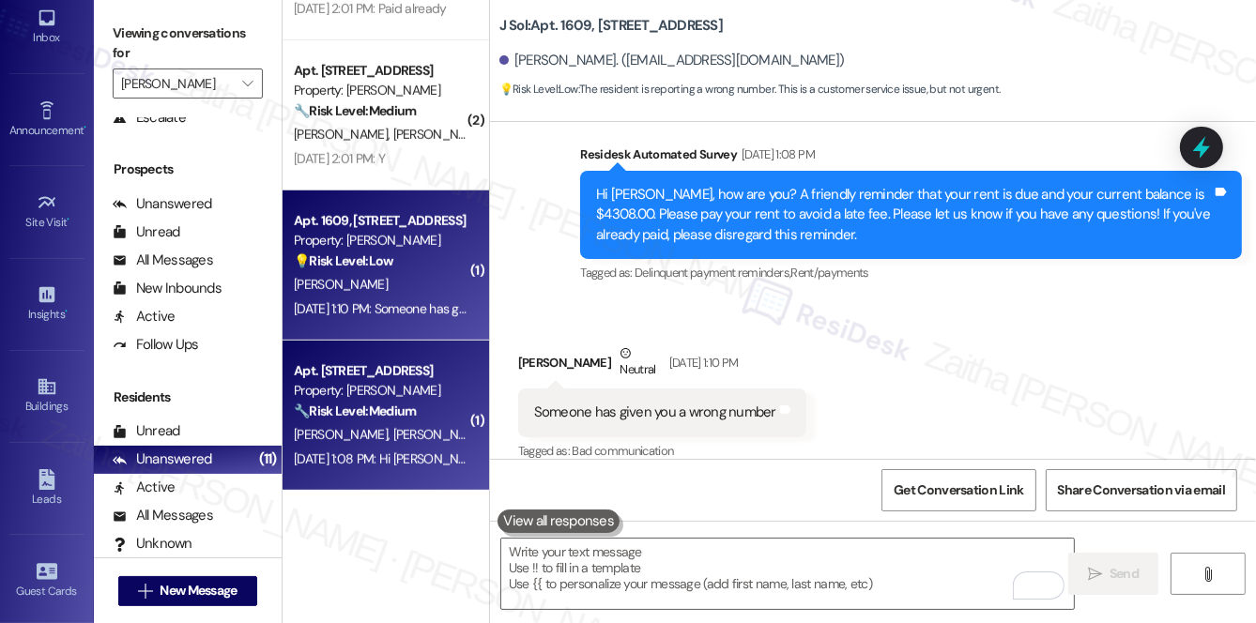
click at [422, 428] on div "K. Okeefe M. Smith" at bounding box center [380, 434] width 177 height 23
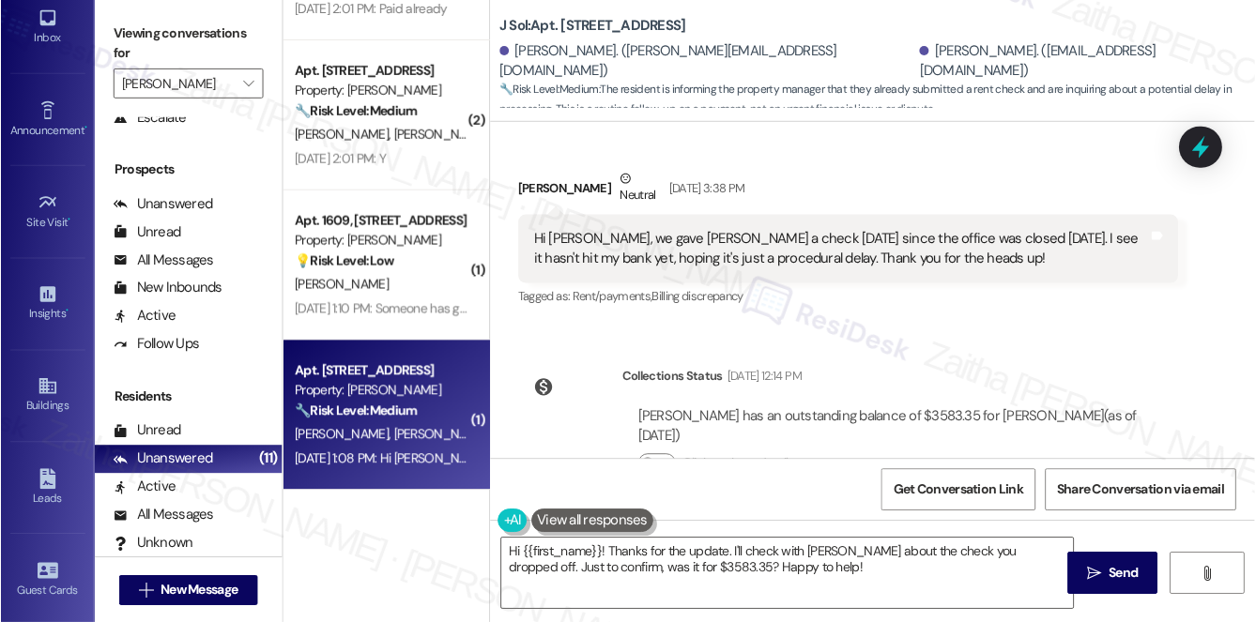
scroll to position [658, 0]
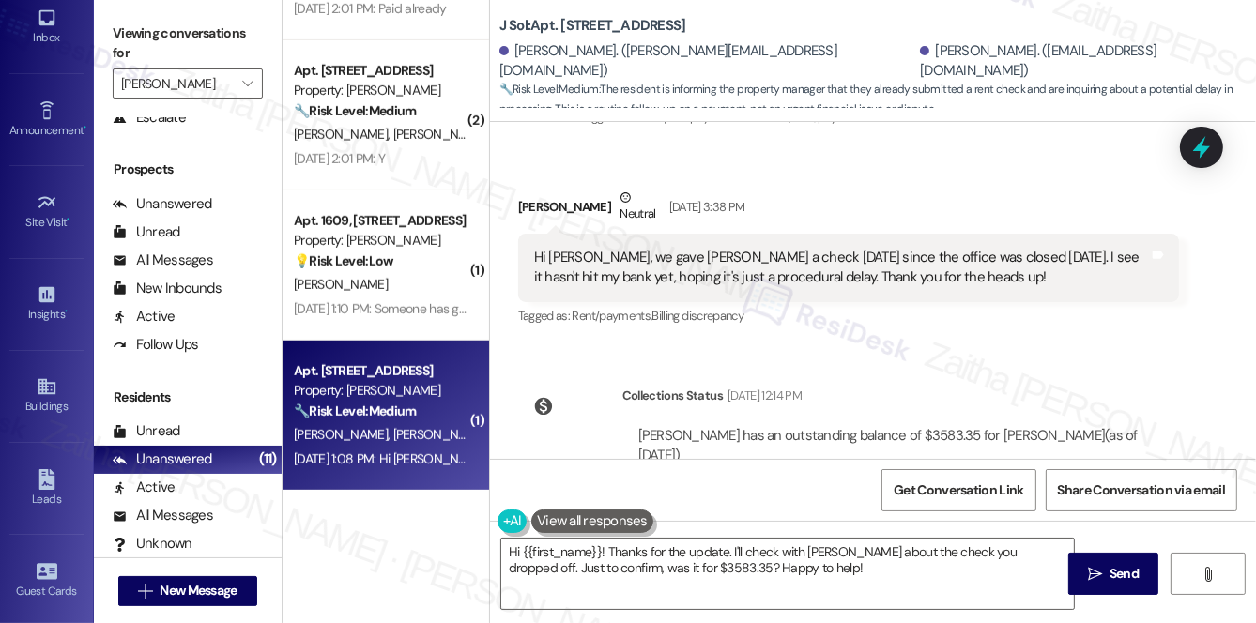
click at [536, 205] on div "Murphy Smith Neutral Sep 03, 2025 at 3:38 PM" at bounding box center [849, 211] width 662 height 46
copy div "Murphy"
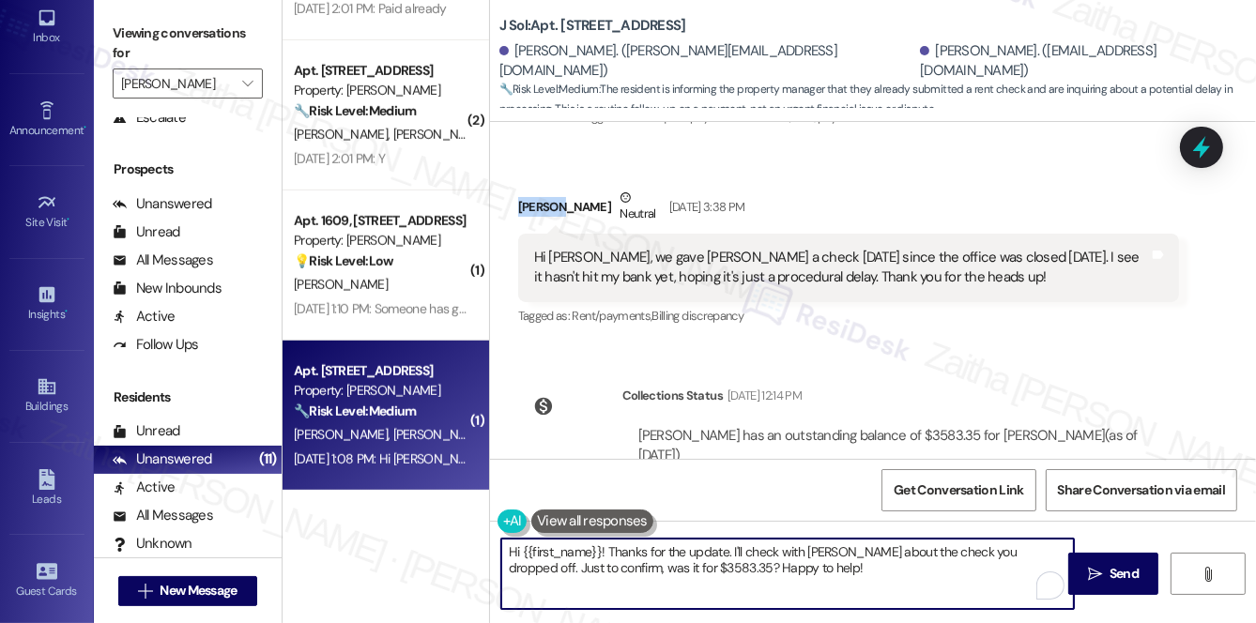
click at [572, 551] on textarea "Hi {{first_name}}! Thanks for the update. I'll check with David about the check…" at bounding box center [787, 574] width 573 height 70
click at [573, 551] on textarea "Hi {{first_name}}! Thanks for the update. I'll check with David about the check…" at bounding box center [787, 574] width 573 height 70
paste textarea "Murphy"
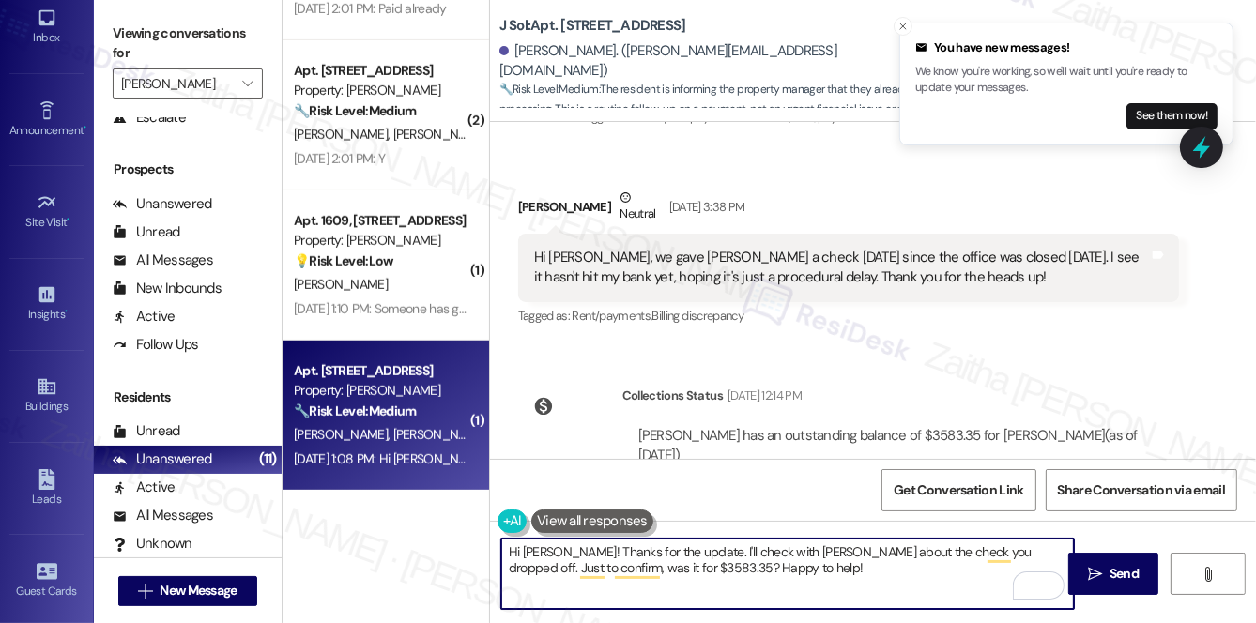
type textarea "Hi Murphy! Thanks for the update. I'll check with David about the check you dro…"
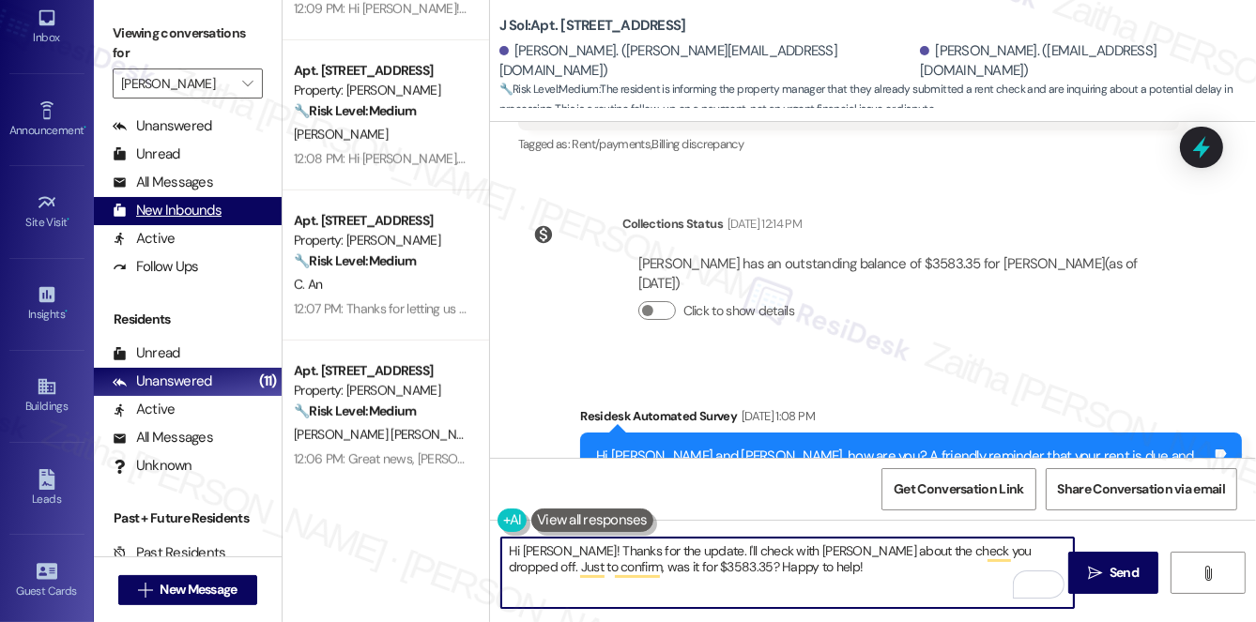
scroll to position [336, 0]
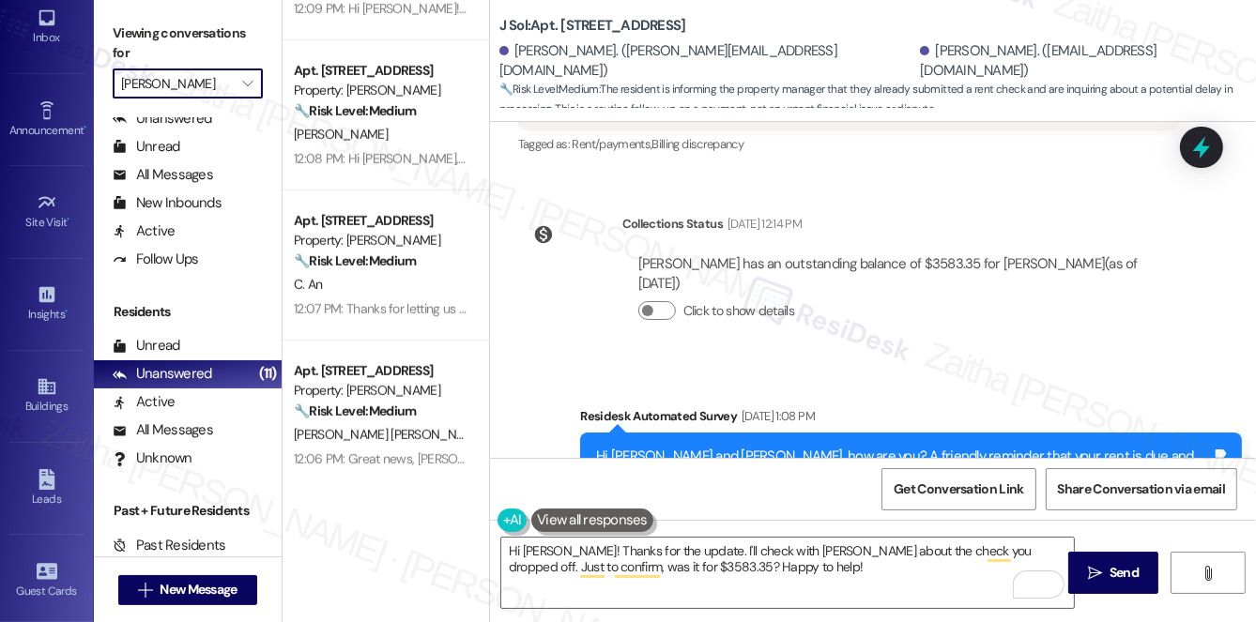
click at [194, 93] on input "[PERSON_NAME]" at bounding box center [177, 84] width 112 height 30
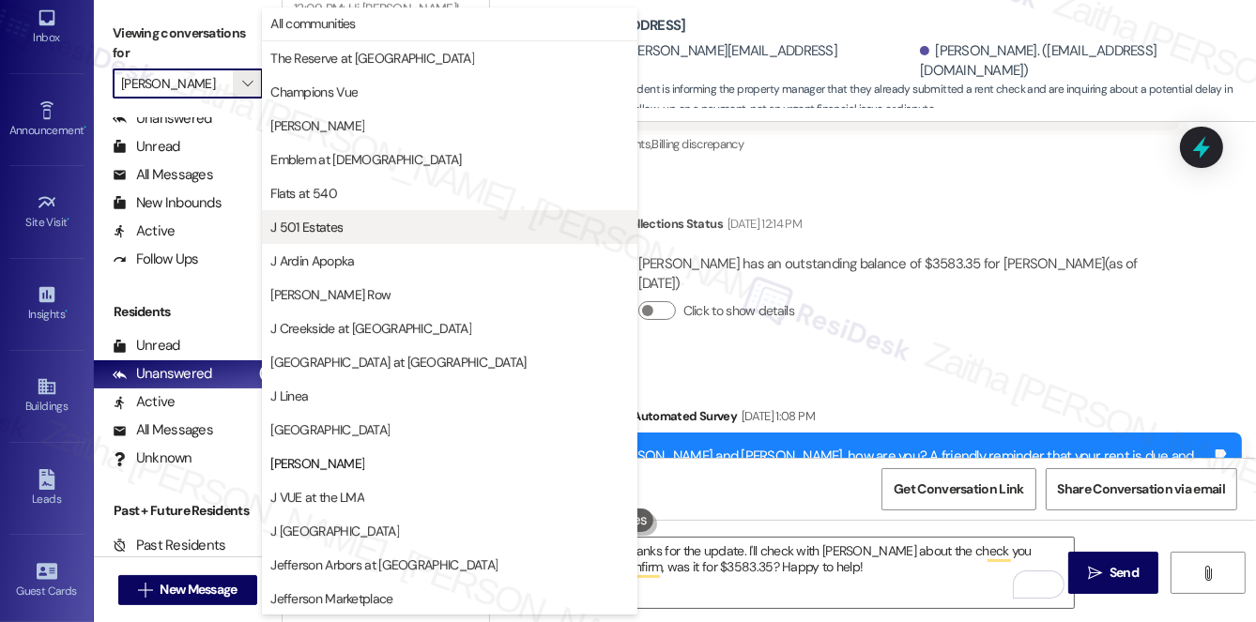
scroll to position [0, 0]
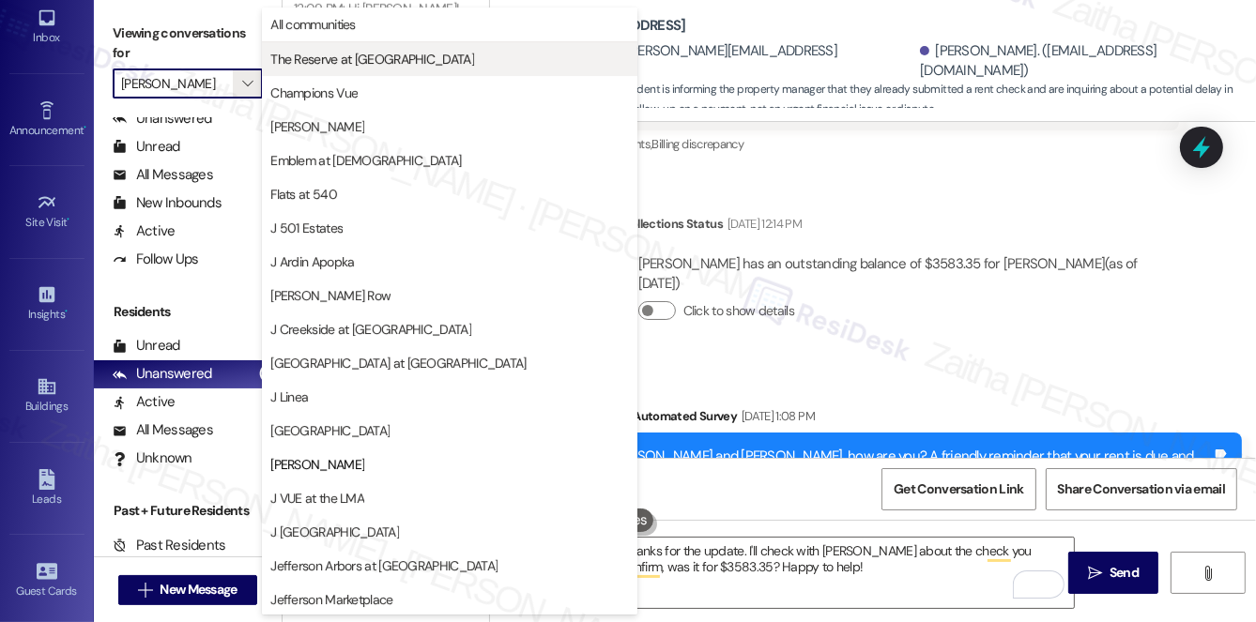
click at [357, 57] on span "The Reserve at [GEOGRAPHIC_DATA]" at bounding box center [372, 59] width 204 height 19
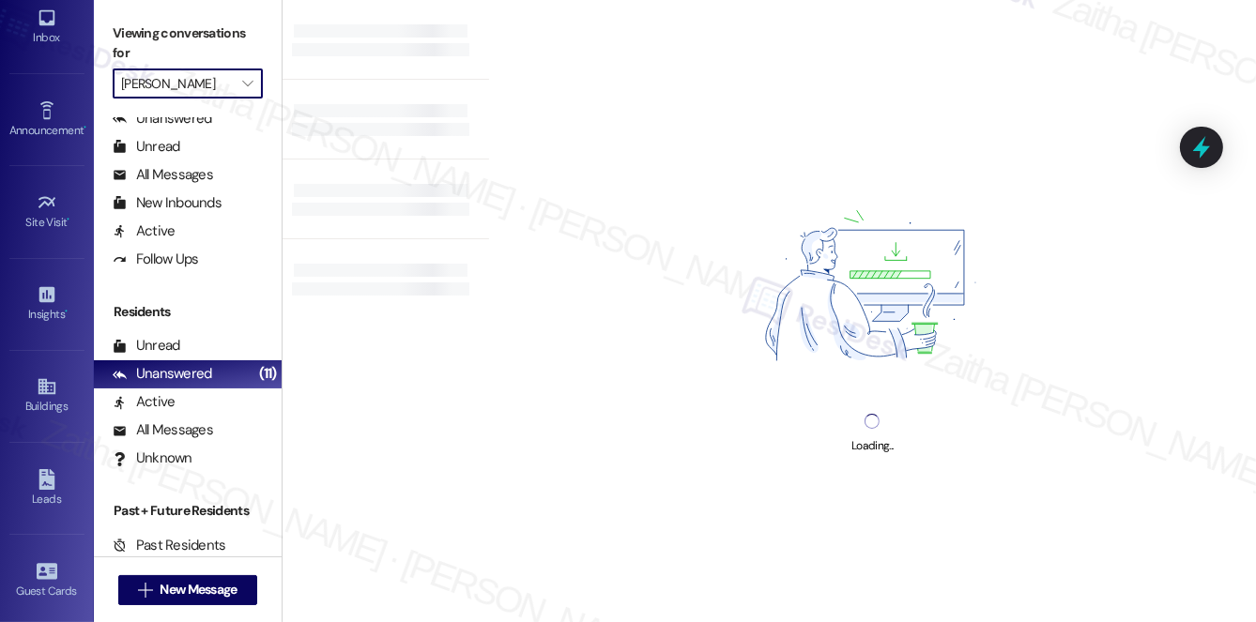
type input "The Reserve at [GEOGRAPHIC_DATA]"
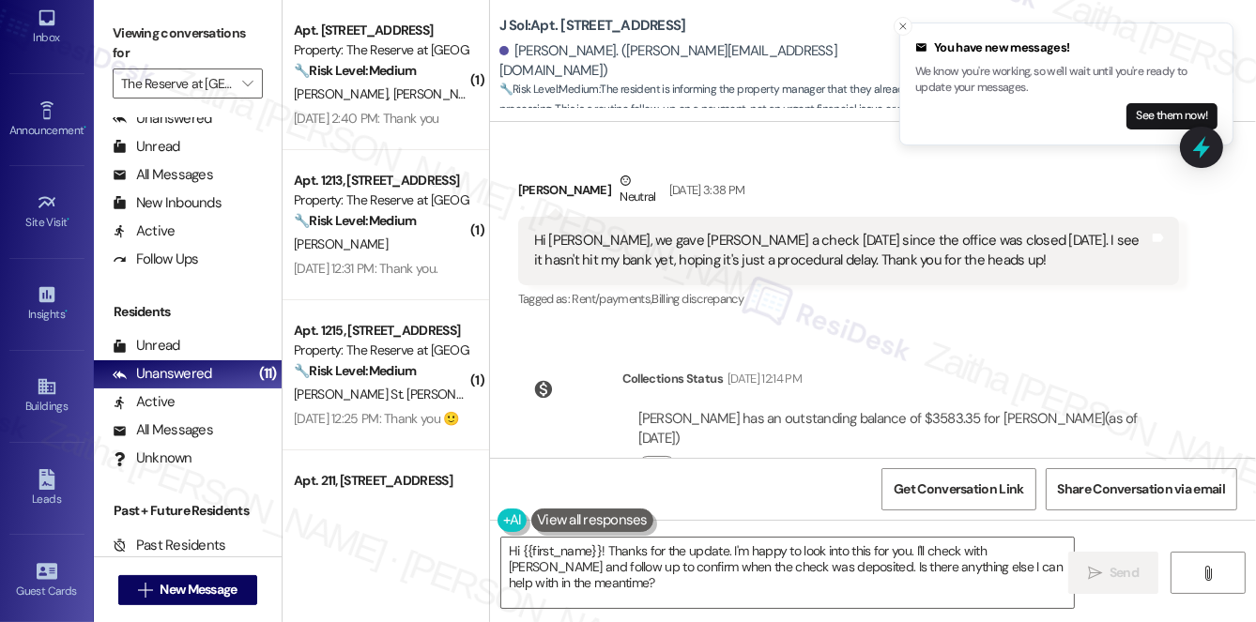
scroll to position [713, 0]
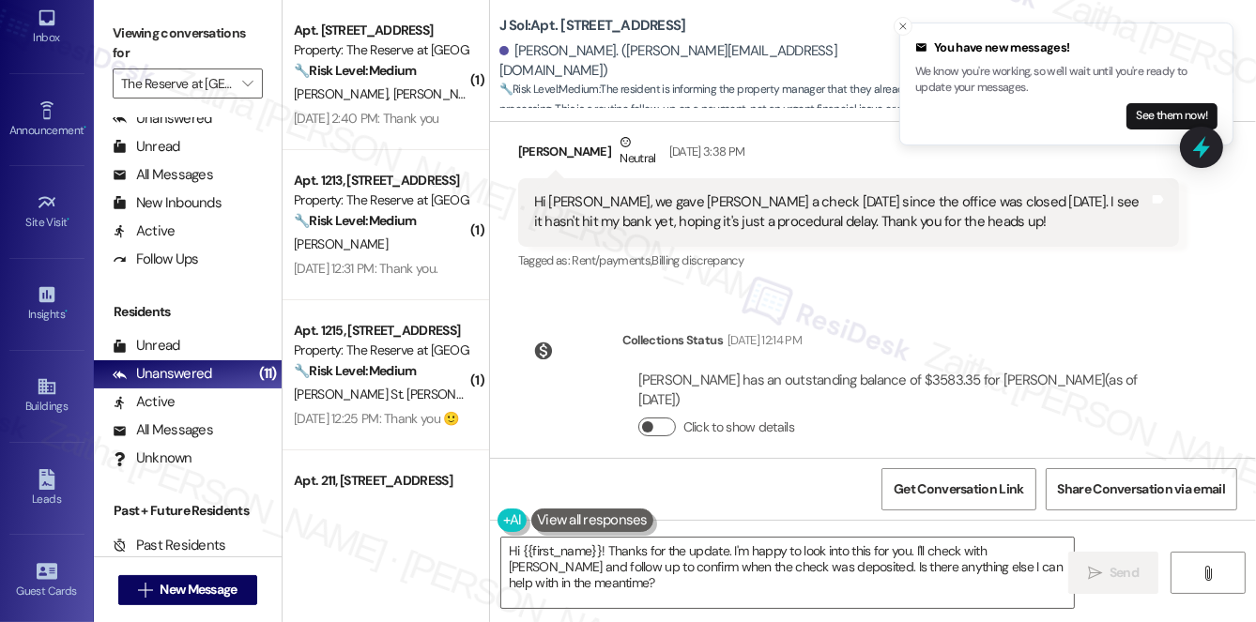
click at [656, 418] on button "Click to show details" at bounding box center [657, 427] width 38 height 19
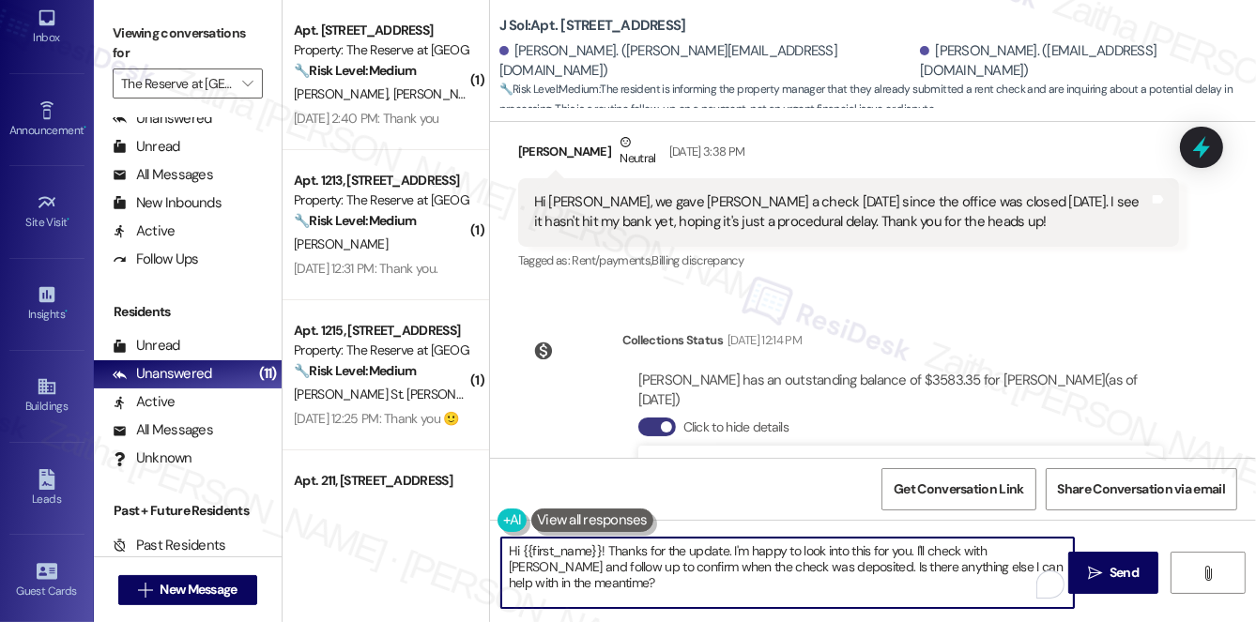
drag, startPoint x: 608, startPoint y: 550, endPoint x: 648, endPoint y: 610, distance: 71.9
click at [648, 611] on div "Hi {{first_name}}! Thanks for the update. I'm happy to look into this for you. …" at bounding box center [873, 590] width 766 height 141
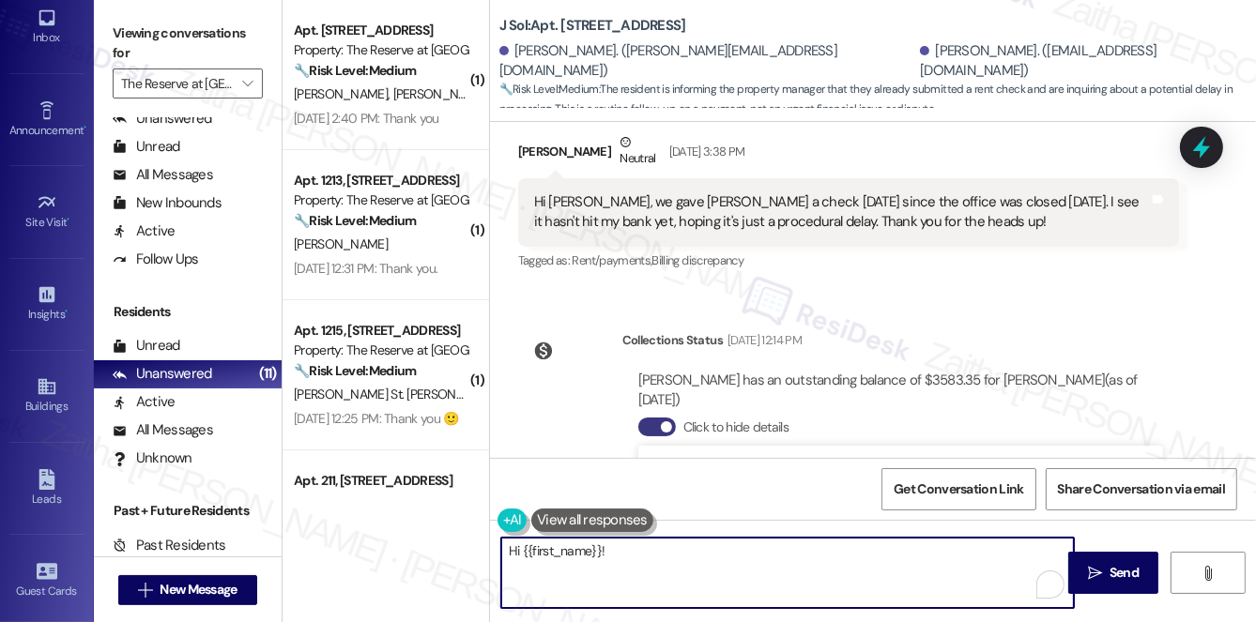
paste textarea "Hi Murphy, thank you for following up, and I apologize for the delay in getting…"
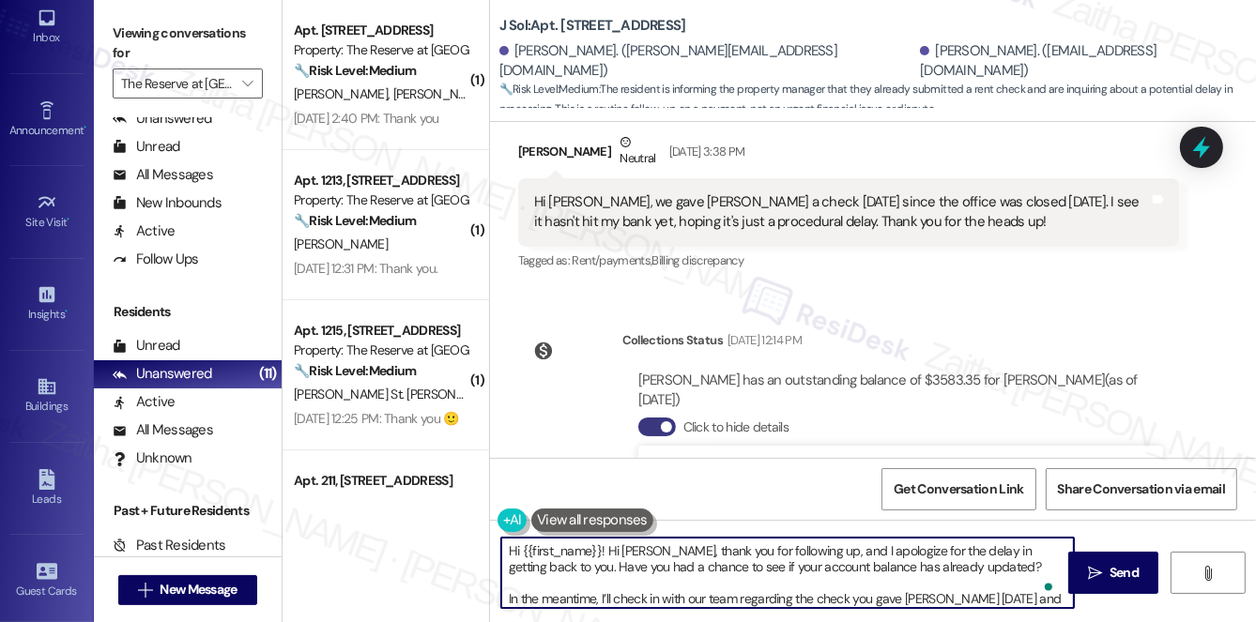
scroll to position [0, 0]
drag, startPoint x: 605, startPoint y: 548, endPoint x: 503, endPoint y: 551, distance: 101.4
click at [503, 551] on textarea "Hi {{first_name}}! Hi Murphy, thank you for following up, and I apologize for t…" at bounding box center [787, 573] width 573 height 70
click at [697, 548] on textarea "Hi Murphy, thank you for following up, and I apologize for the delay in getting…" at bounding box center [787, 573] width 573 height 70
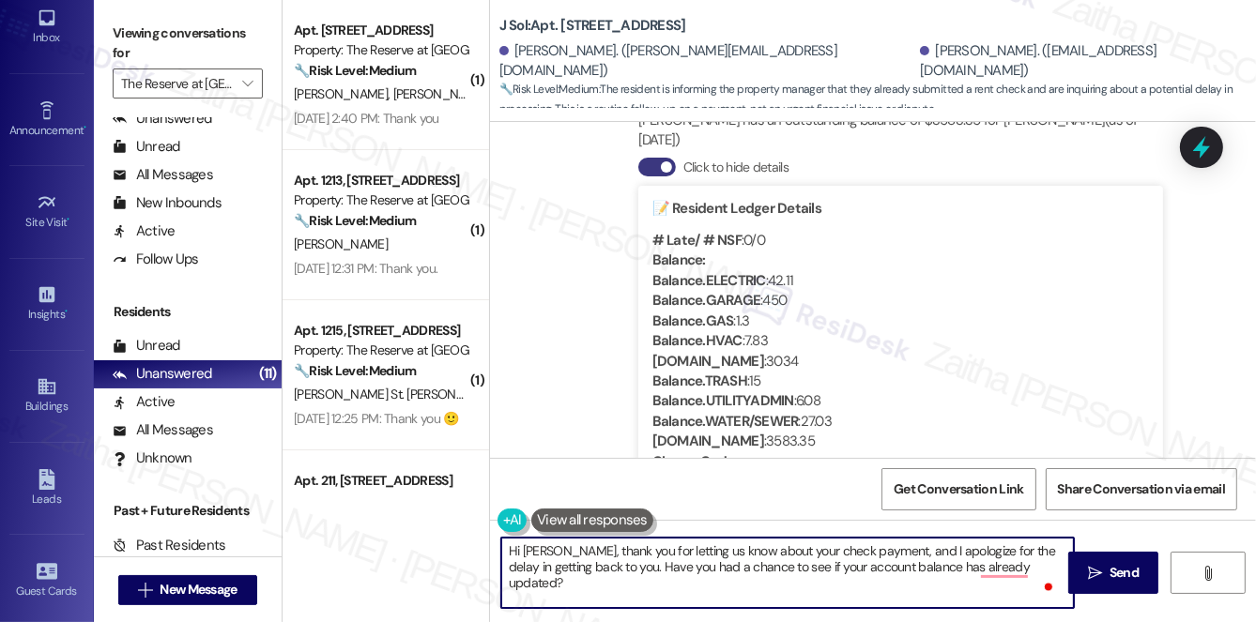
scroll to position [884, 0]
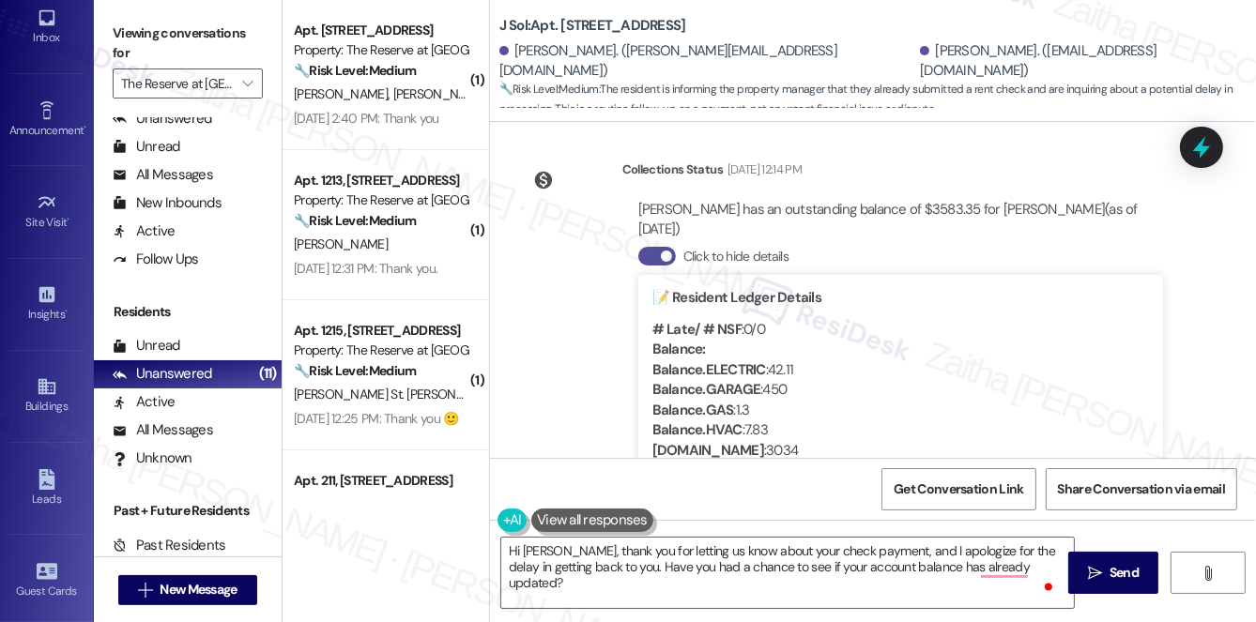
click at [647, 247] on button "Click to hide details" at bounding box center [657, 256] width 38 height 19
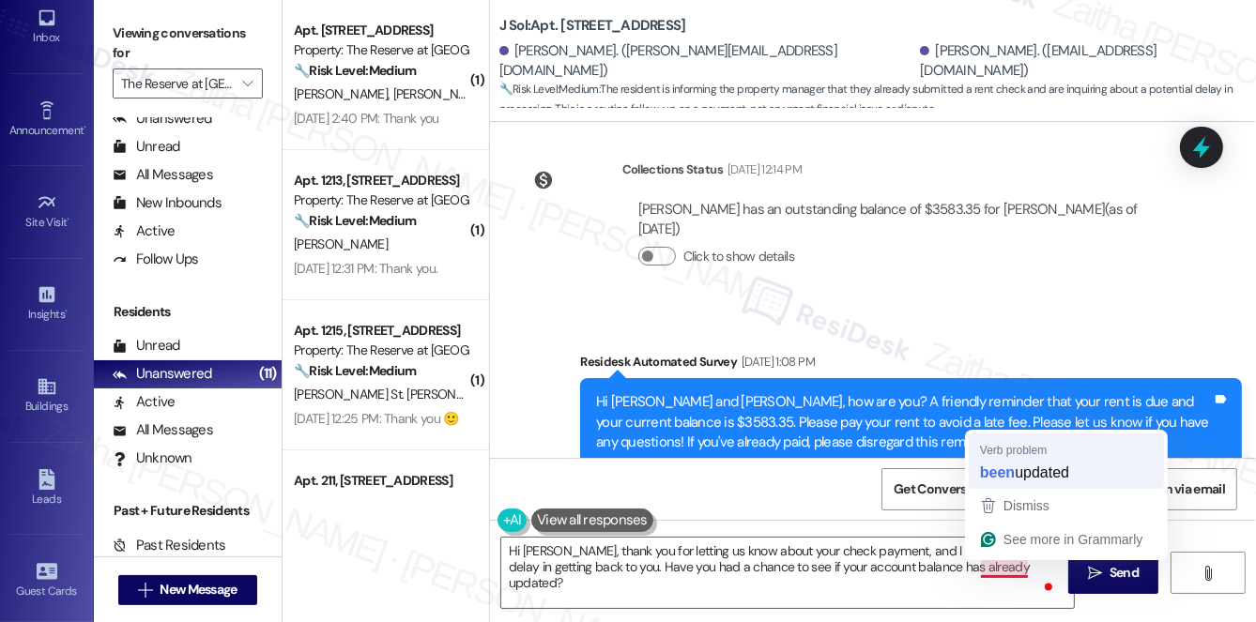
type textarea "Hi Murphy, thank you for letting us know about your check payment, and I apolog…"
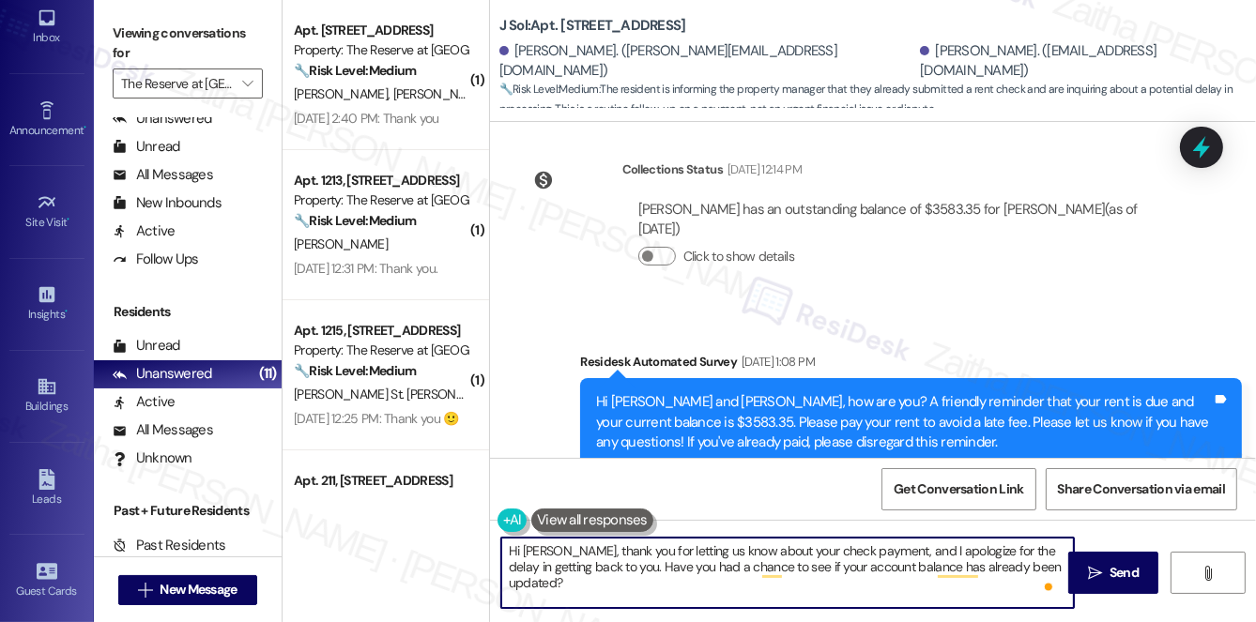
scroll to position [31, 0]
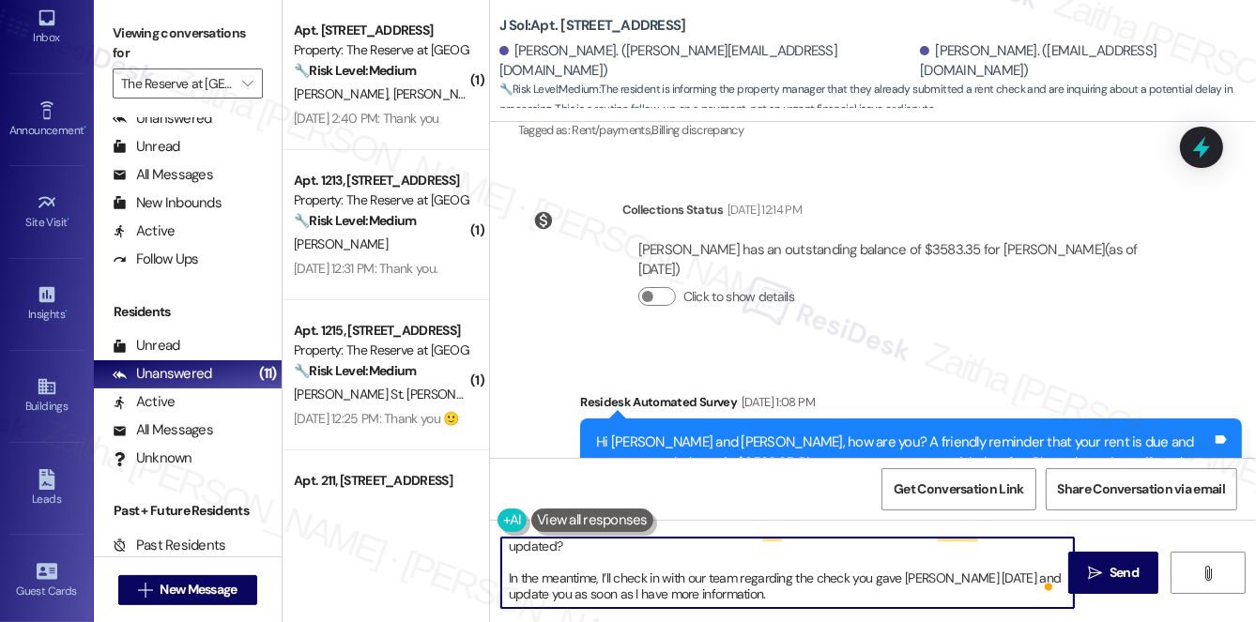
scroll to position [660, 0]
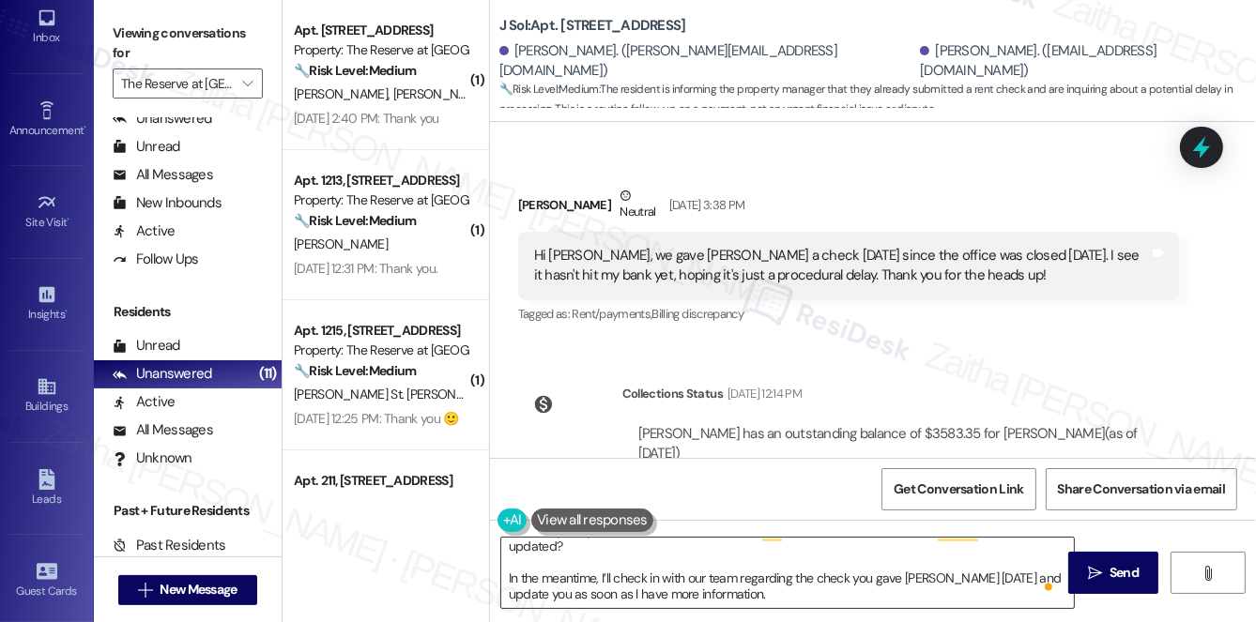
click at [999, 575] on textarea "Hi Murphy, thank you for letting us know about your check payment, and I apolog…" at bounding box center [787, 573] width 573 height 70
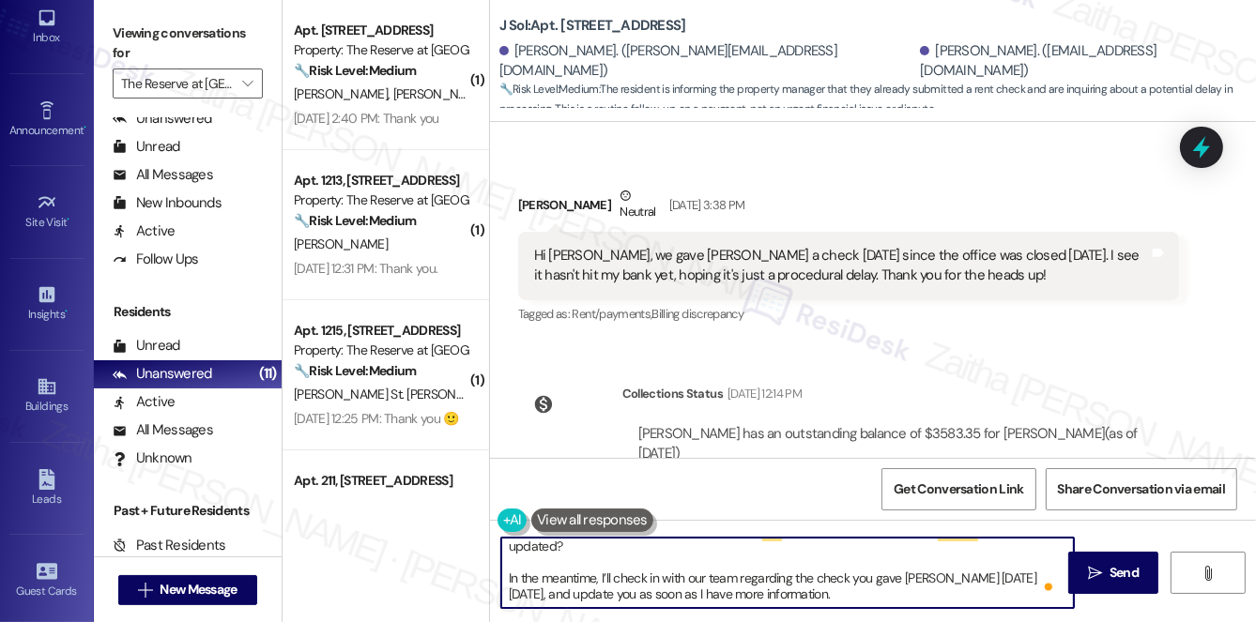
type textarea "Hi Murphy, thank you for letting us know about your check payment, and I apolog…"
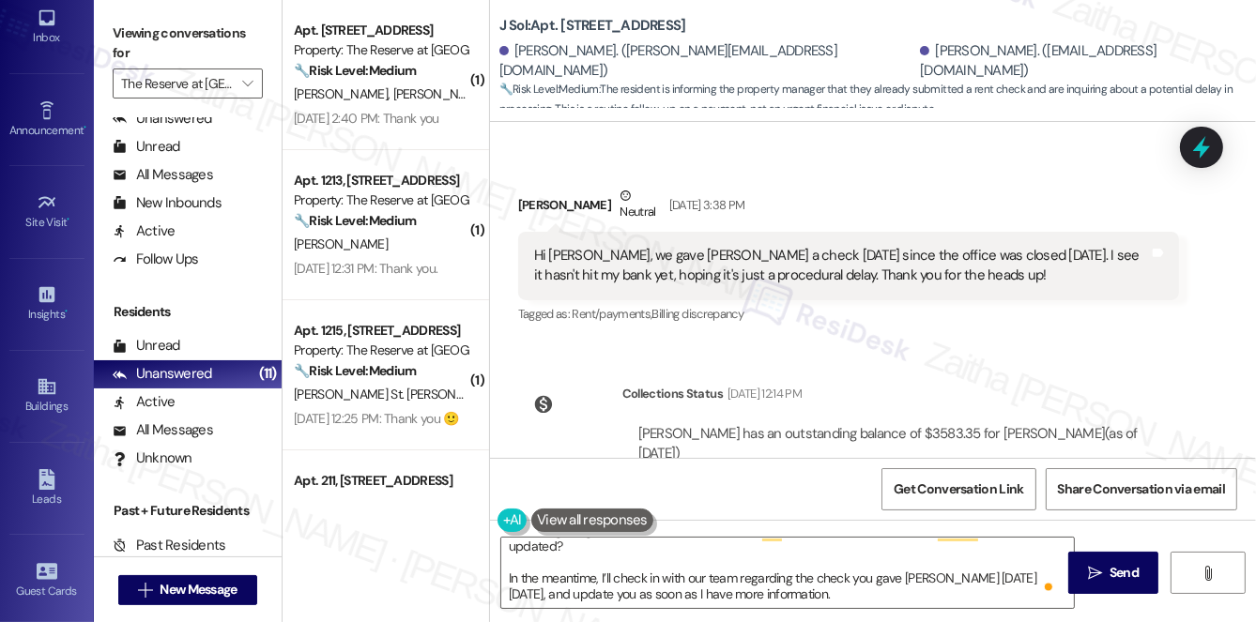
click at [841, 330] on div "Received via SMS Murphy Smith Neutral Sep 03, 2025 at 3:38 PM Hi Jay, we gave D…" at bounding box center [849, 257] width 690 height 170
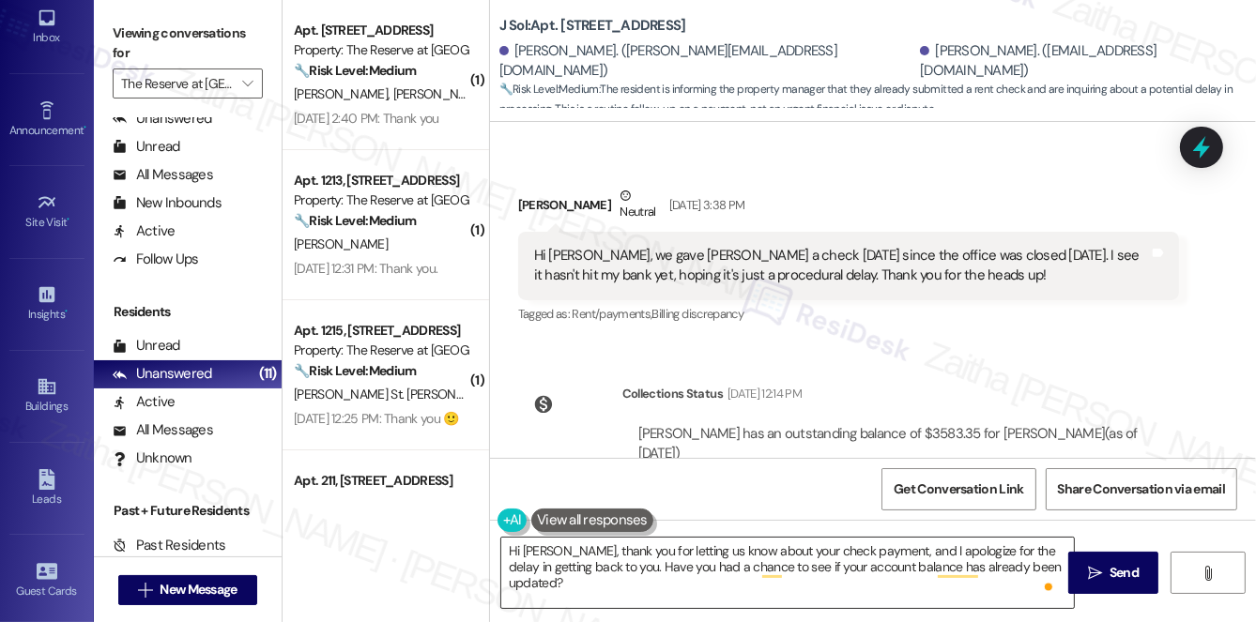
scroll to position [0, 0]
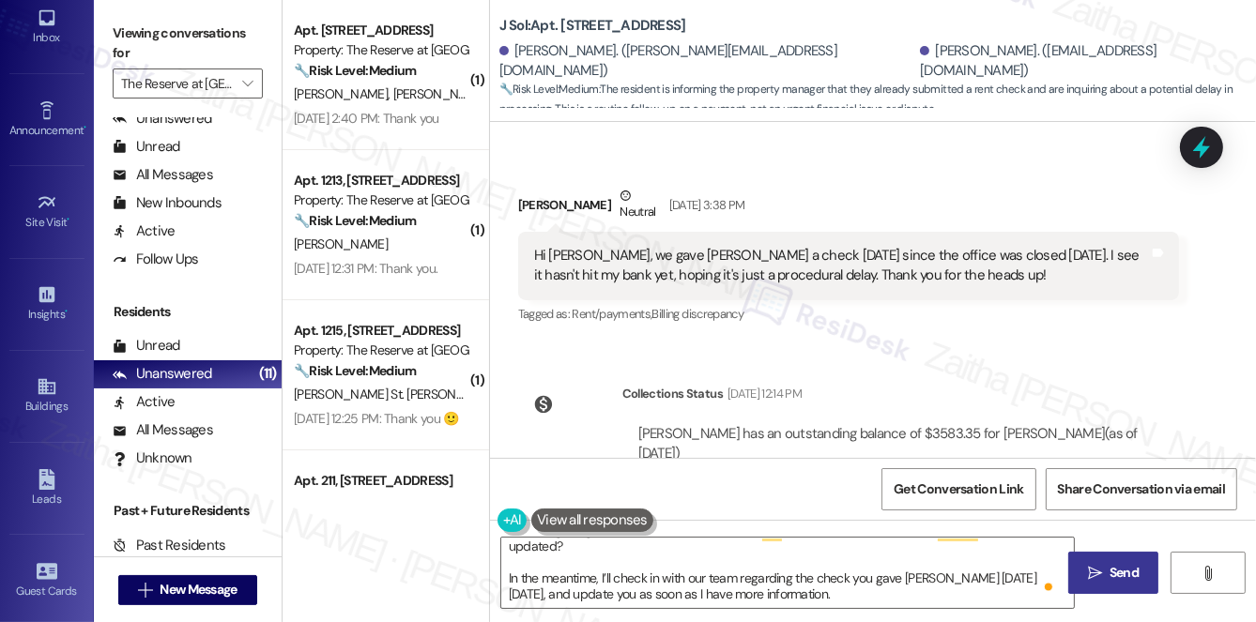
click at [1124, 571] on span "Send" at bounding box center [1124, 573] width 29 height 20
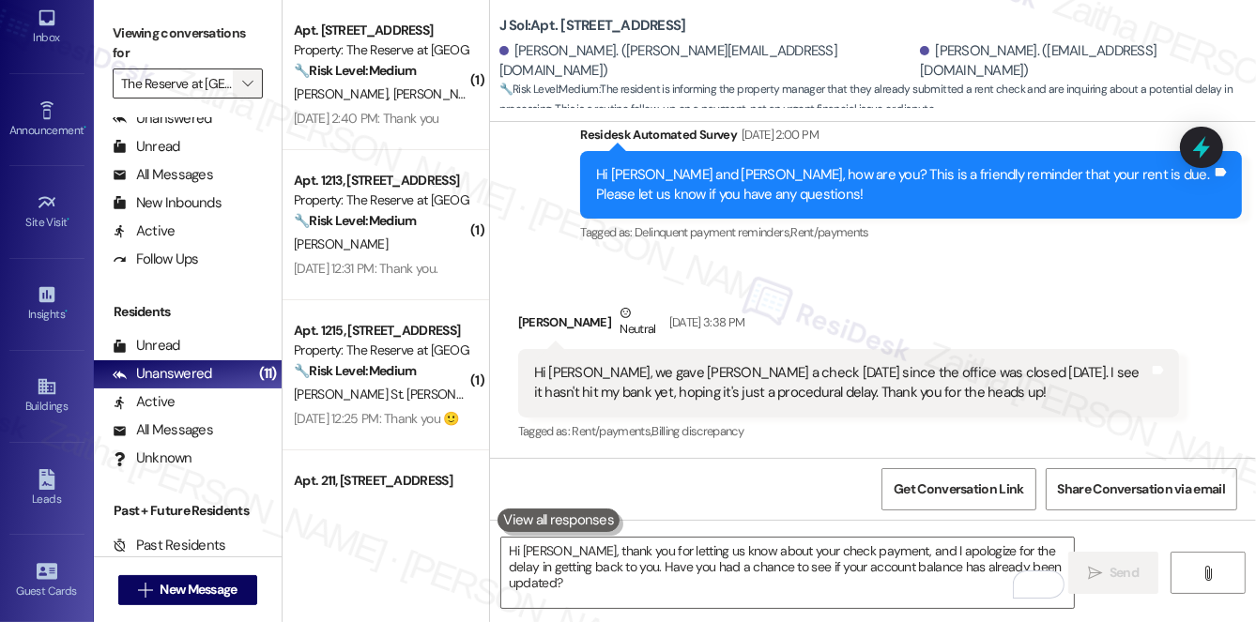
click at [243, 85] on icon "" at bounding box center [247, 83] width 10 height 15
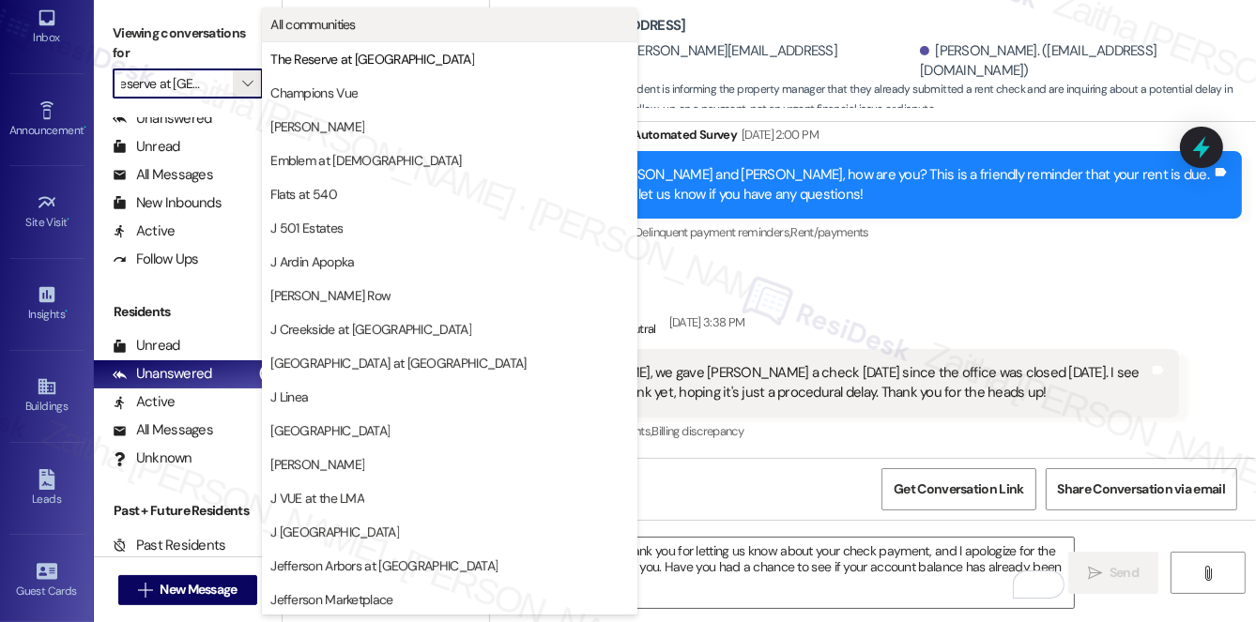
click at [323, 19] on span "All communities" at bounding box center [312, 24] width 85 height 19
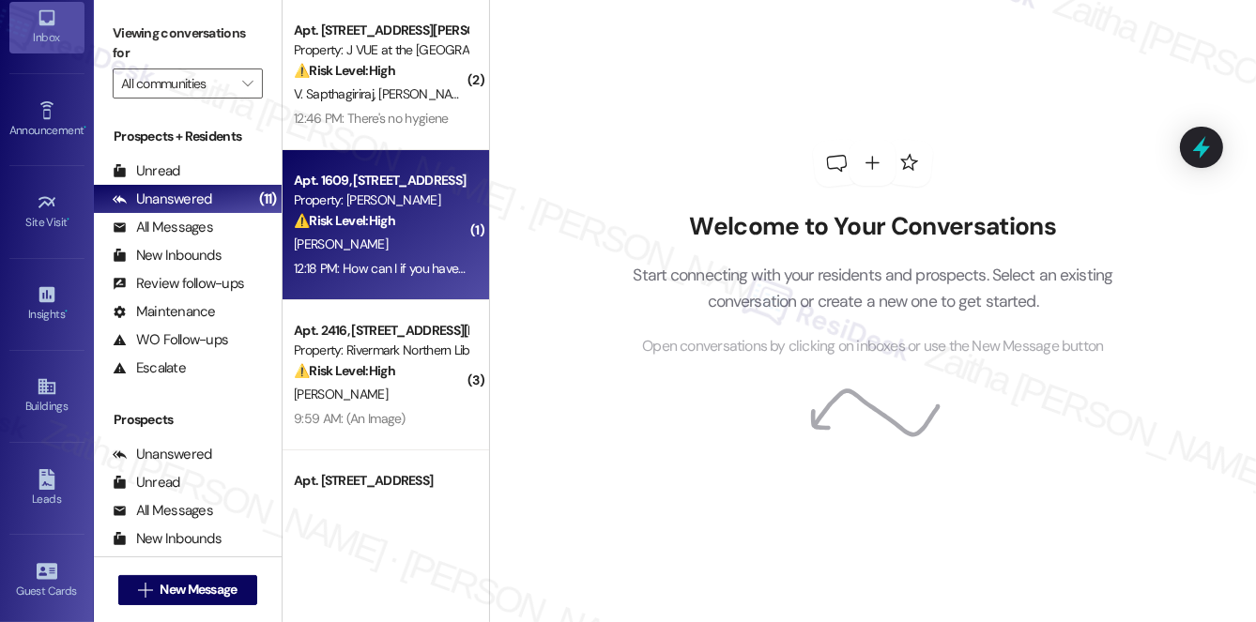
click at [419, 241] on div "[PERSON_NAME]" at bounding box center [380, 244] width 177 height 23
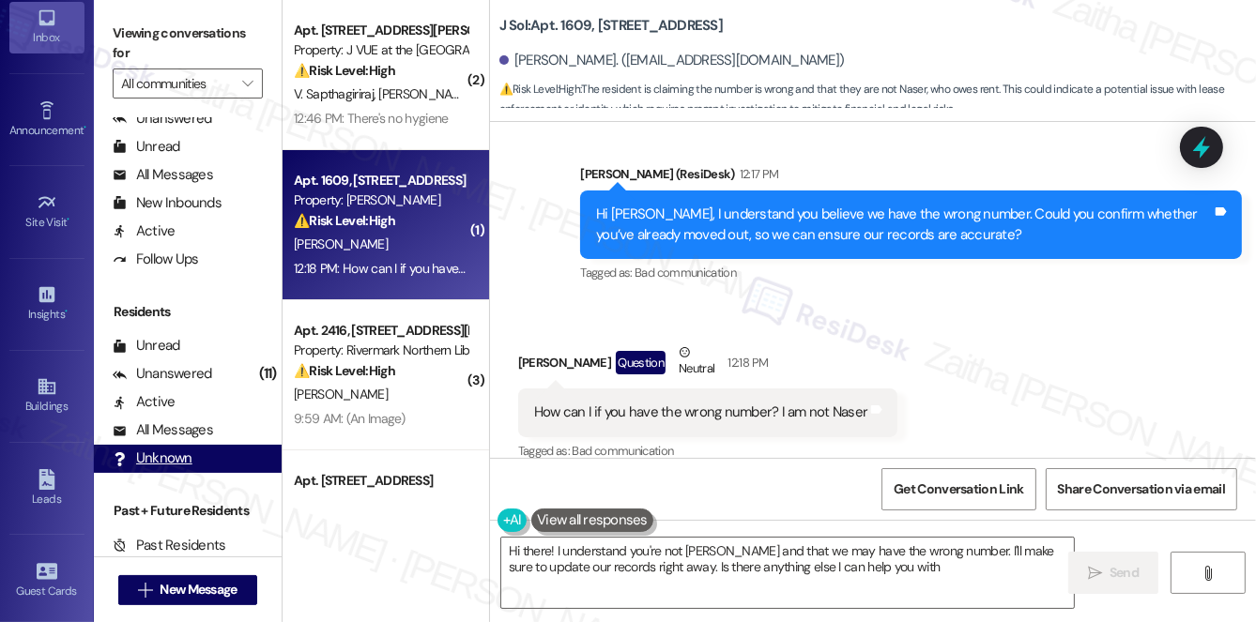
type textarea "Hi there! I understand you're not Naser and that we may have the wrong number. …"
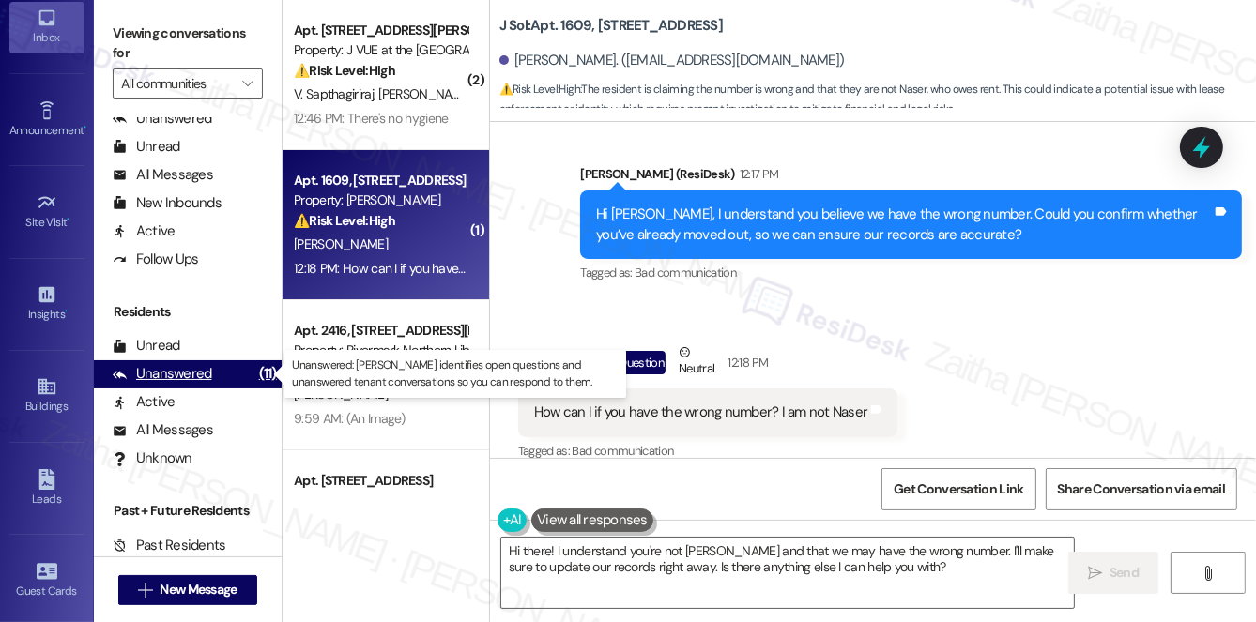
click at [183, 371] on div "Unanswered" at bounding box center [163, 374] width 100 height 20
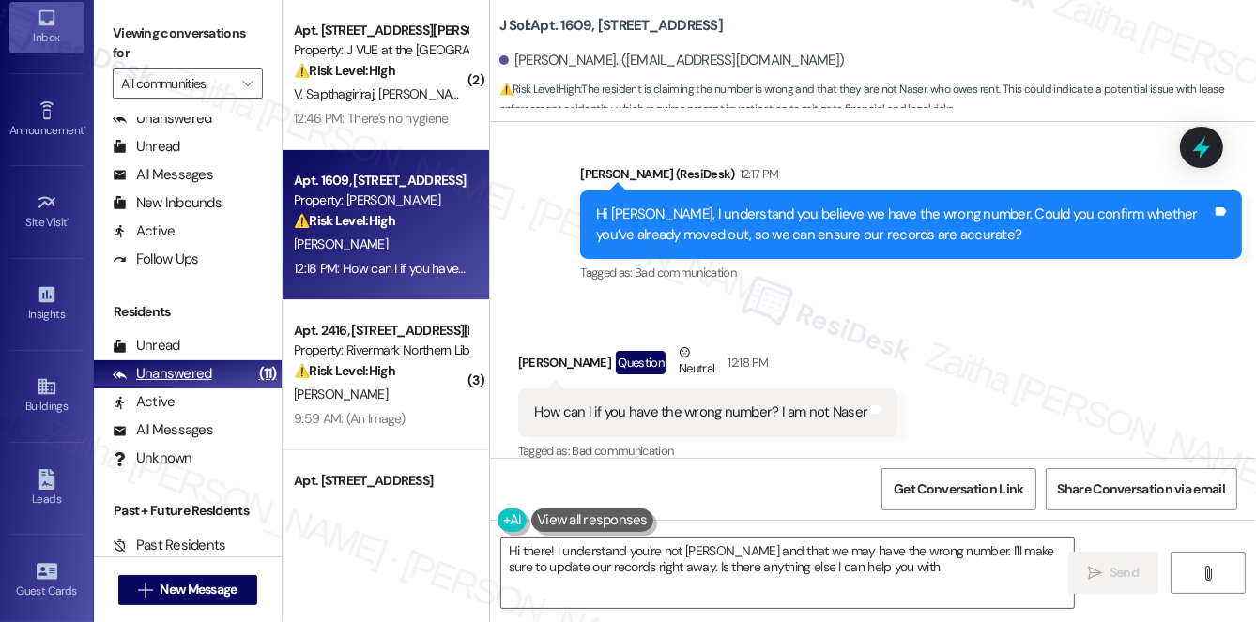
type textarea "Hi there! I understand you're not Naser and that we may have the wrong number. …"
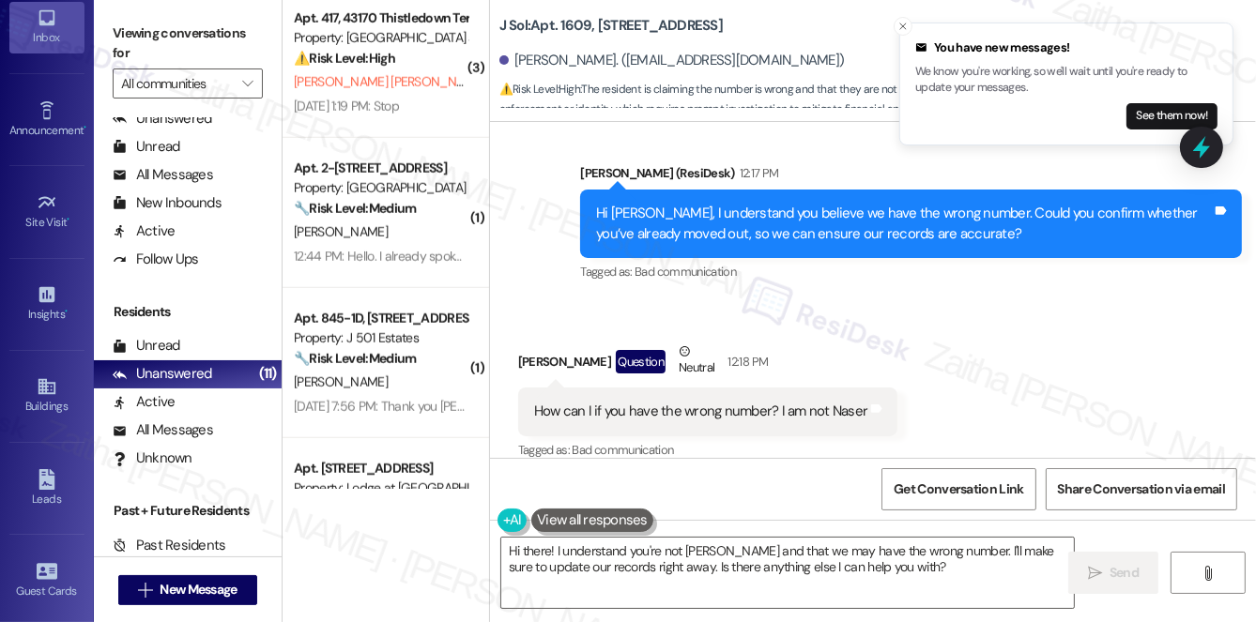
scroll to position [1707, 0]
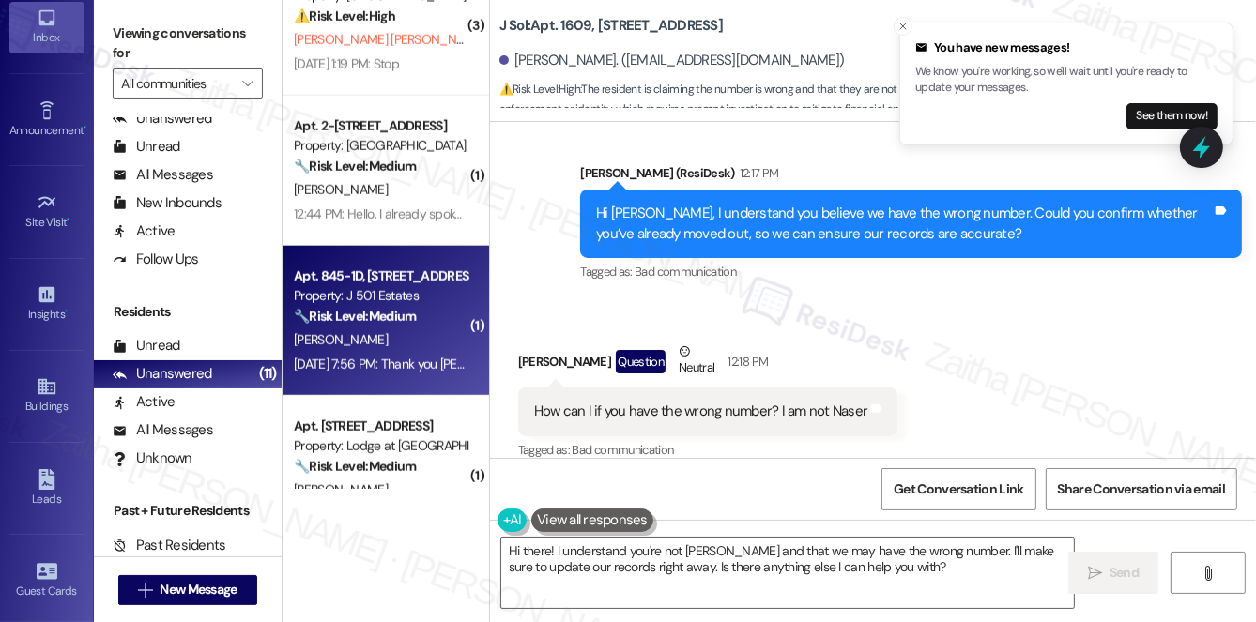
click at [404, 316] on strong "🔧 Risk Level: Medium" at bounding box center [355, 316] width 122 height 17
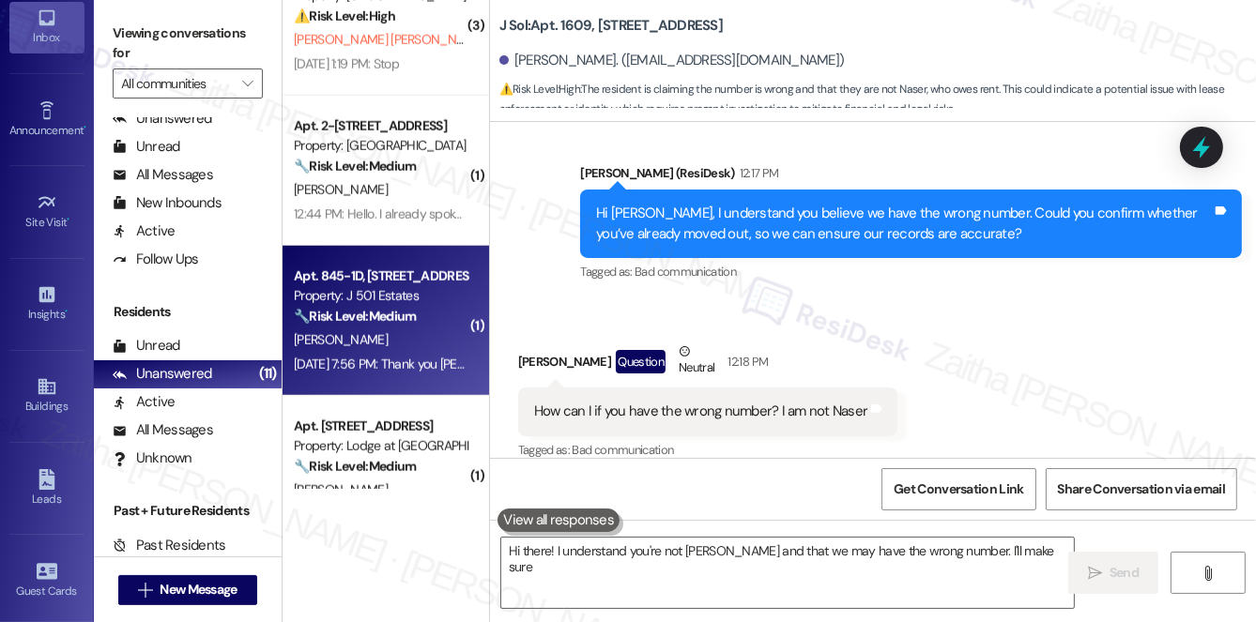
type textarea "Hi there! I understand you're not Naser and that we may have the wrong number. …"
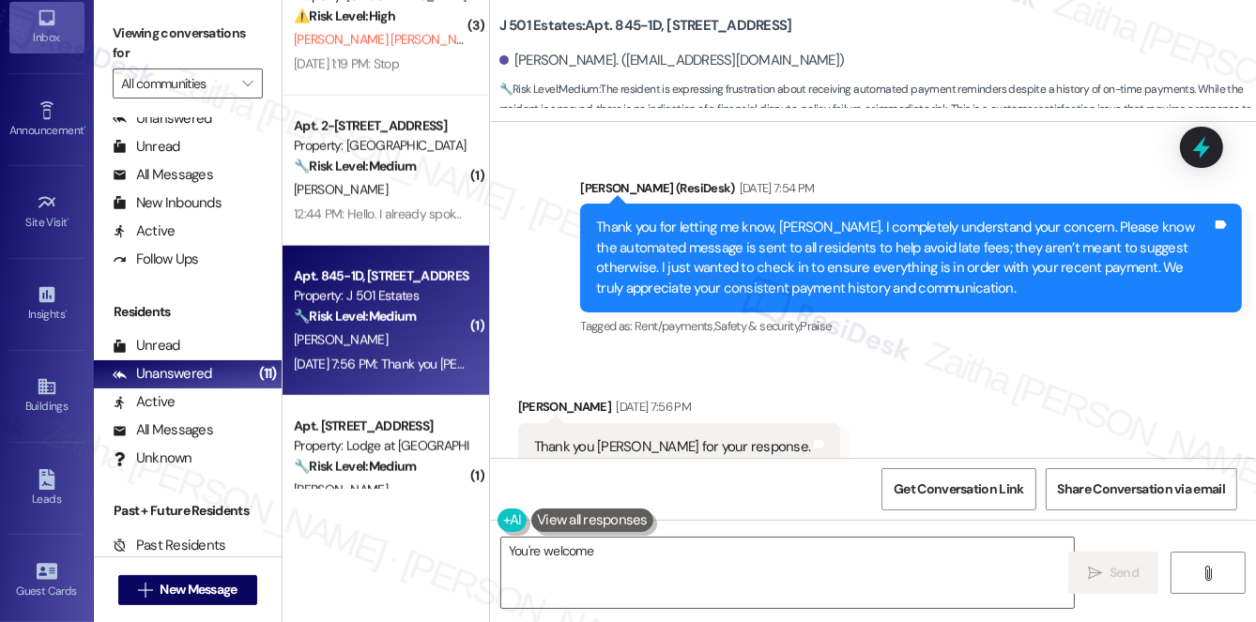
scroll to position [1893, 0]
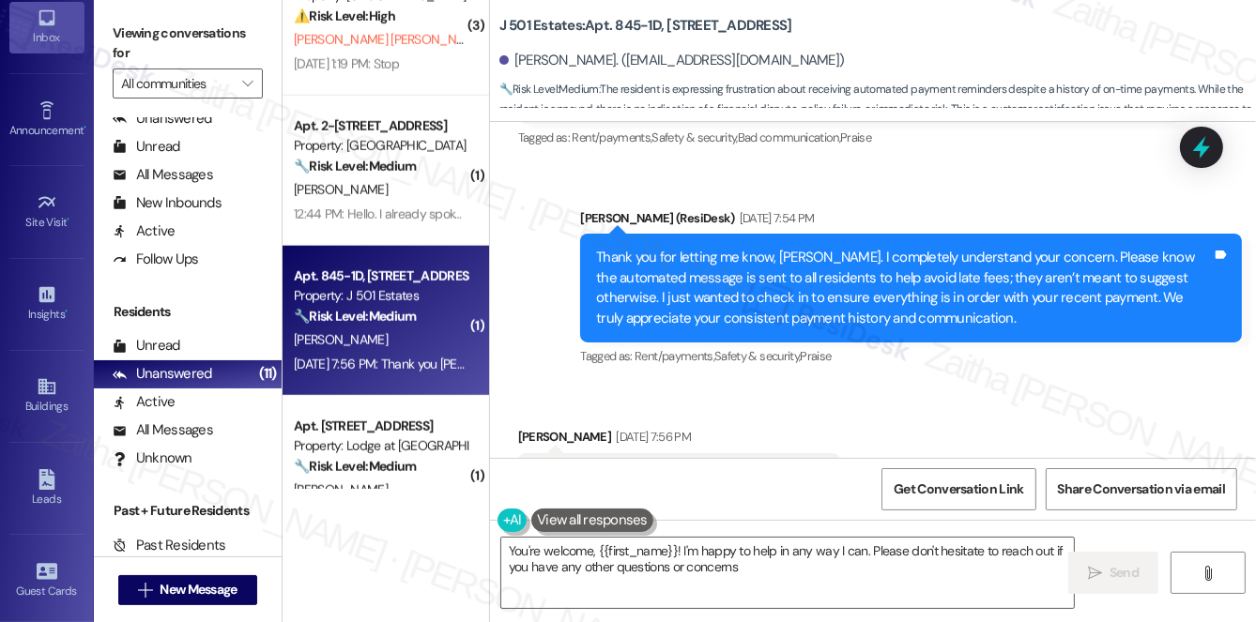
type textarea "You're welcome, {{first_name}}! I'm happy to help in any way I can. Please don'…"
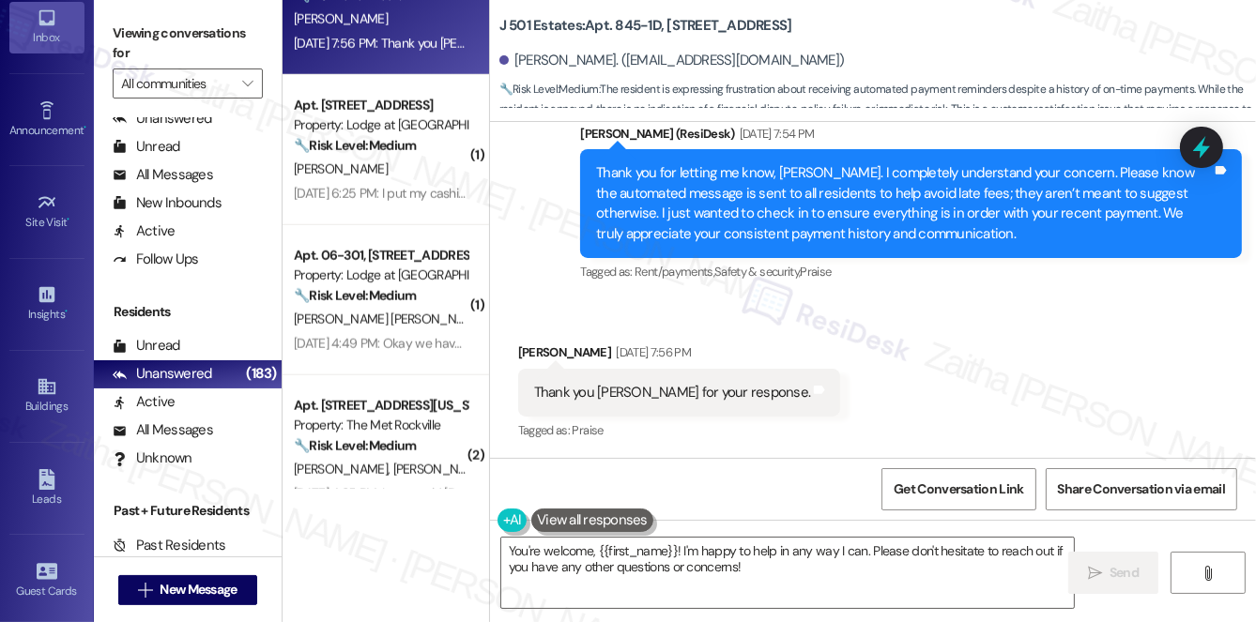
scroll to position [1978, 0]
